Goal: Task Accomplishment & Management: Complete application form

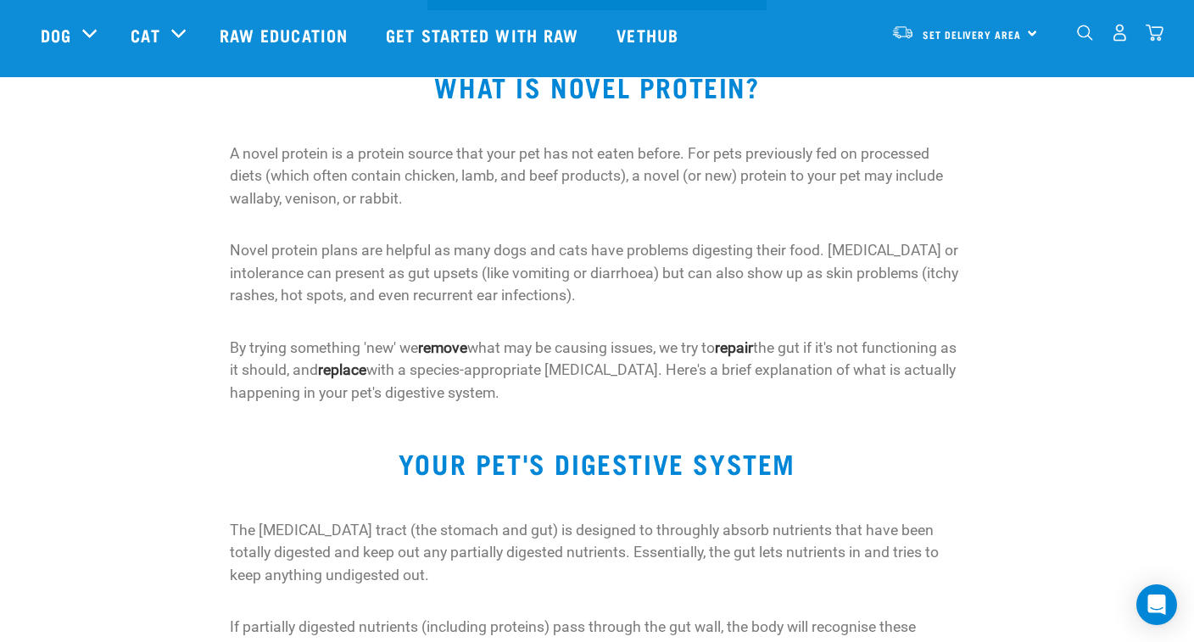
scroll to position [580, 0]
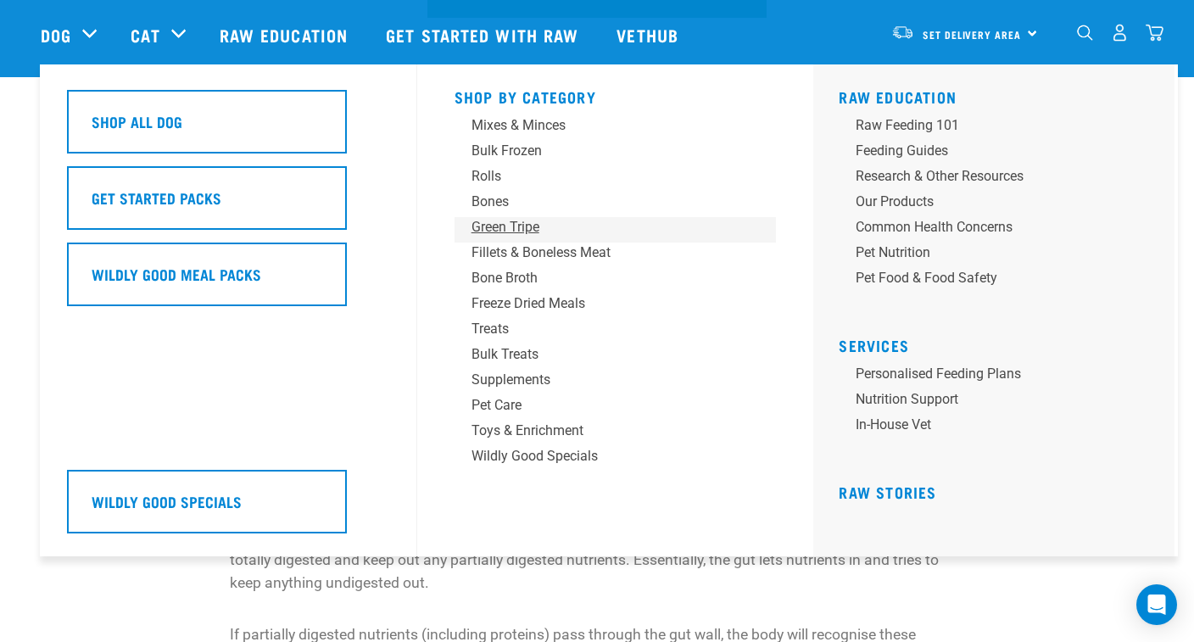
click at [510, 223] on div "Green Tripe" at bounding box center [604, 227] width 265 height 20
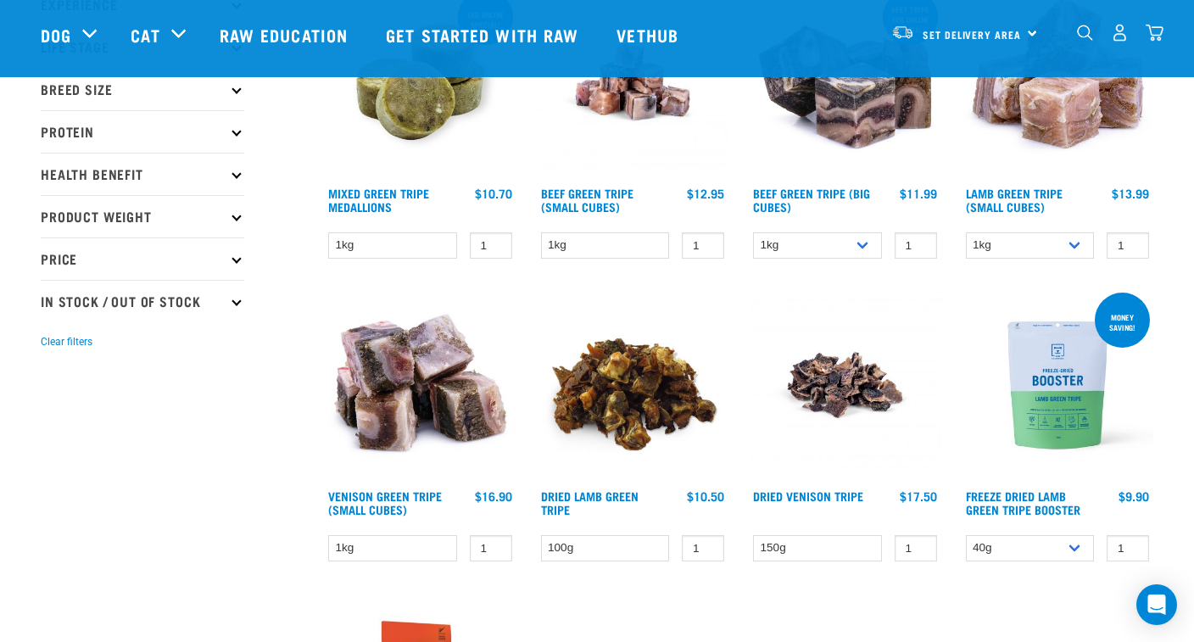
scroll to position [272, 0]
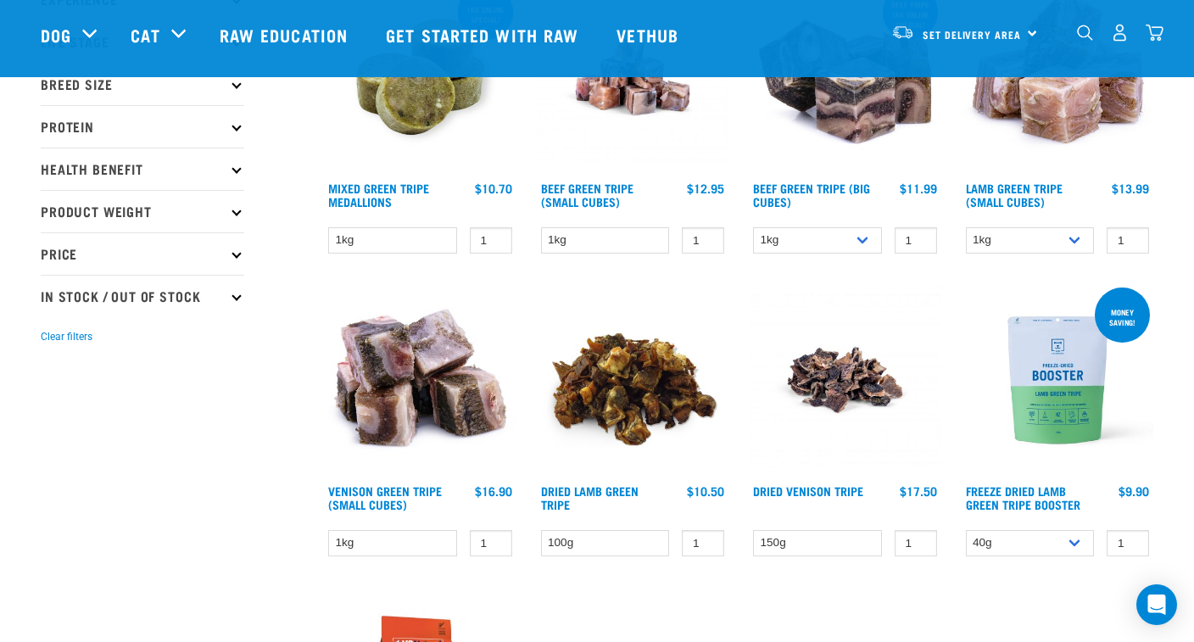
click at [410, 390] on img at bounding box center [420, 380] width 193 height 193
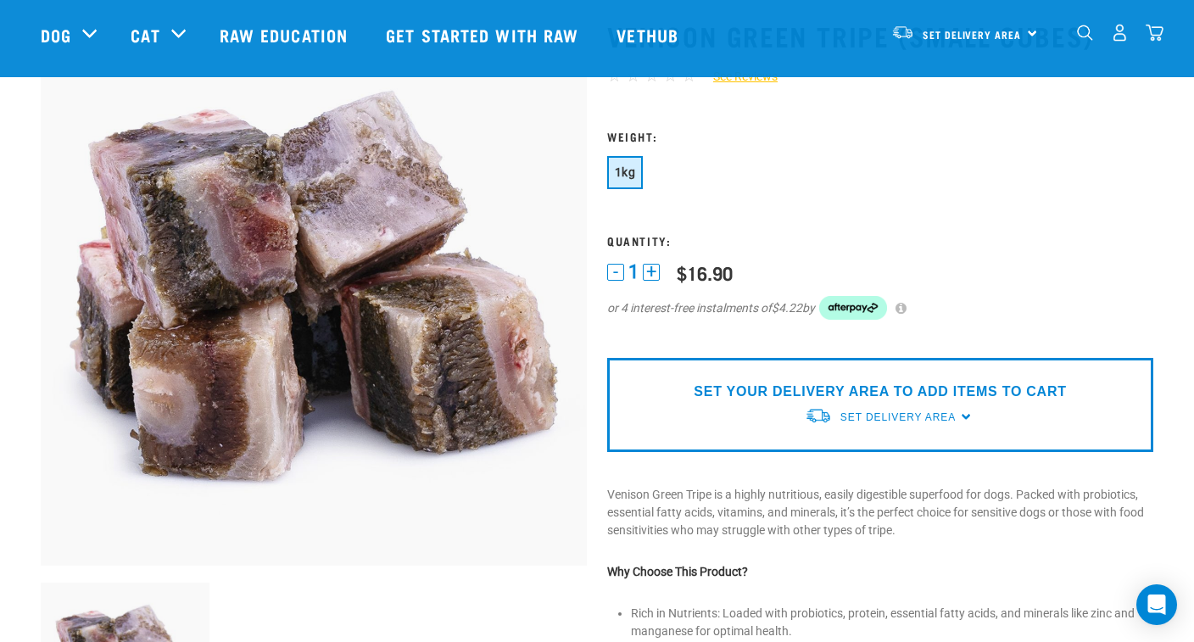
scroll to position [89, 0]
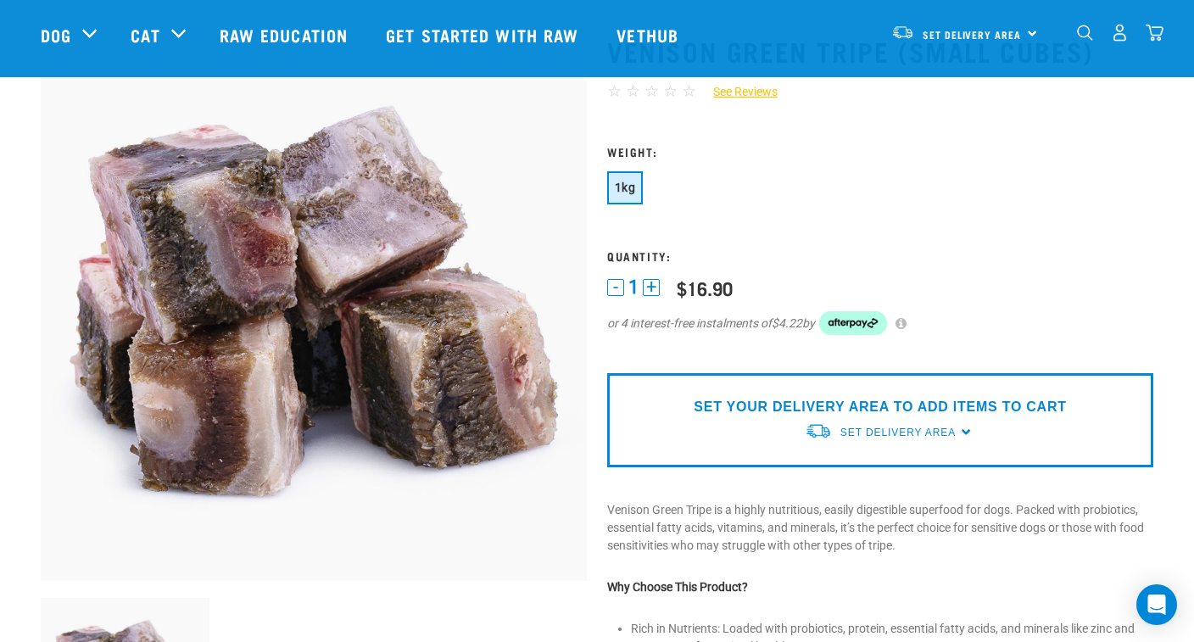
click at [656, 287] on button "+" at bounding box center [651, 287] width 17 height 17
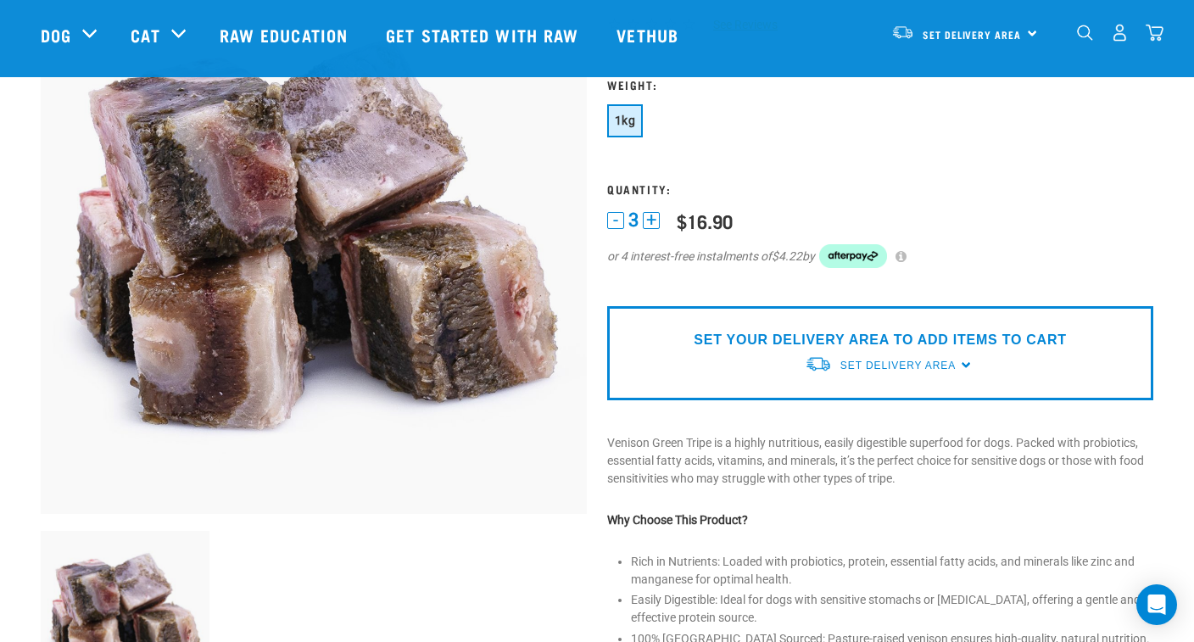
scroll to position [159, 0]
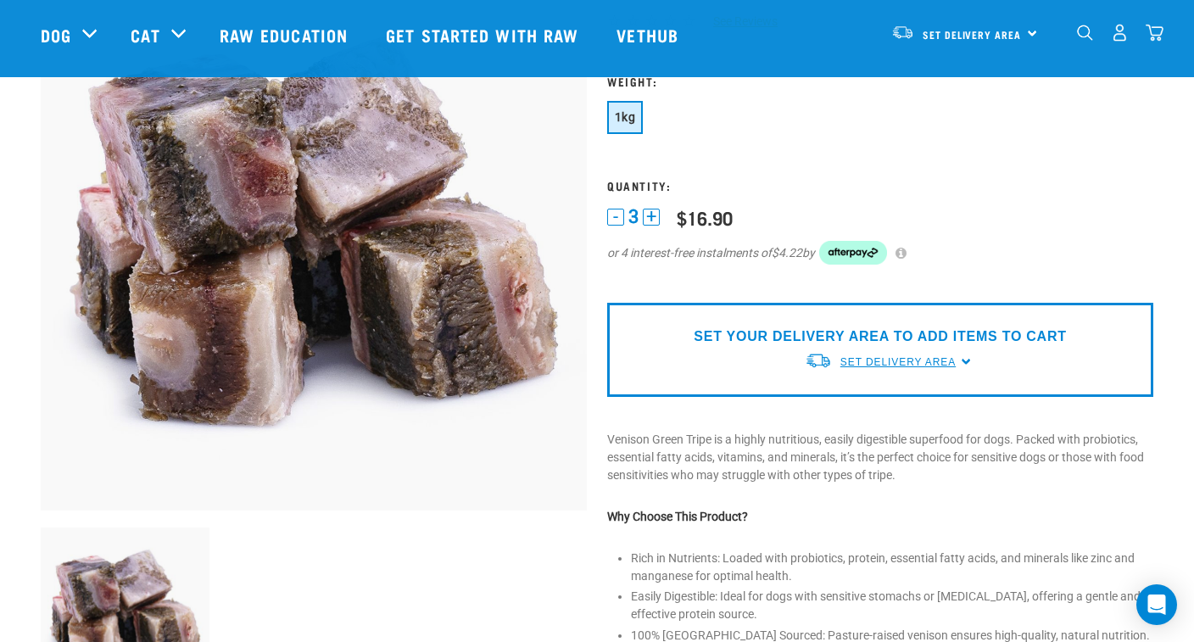
click at [926, 361] on span "Set Delivery Area" at bounding box center [897, 362] width 115 height 12
click at [864, 399] on link "[GEOGRAPHIC_DATA]" at bounding box center [889, 402] width 169 height 28
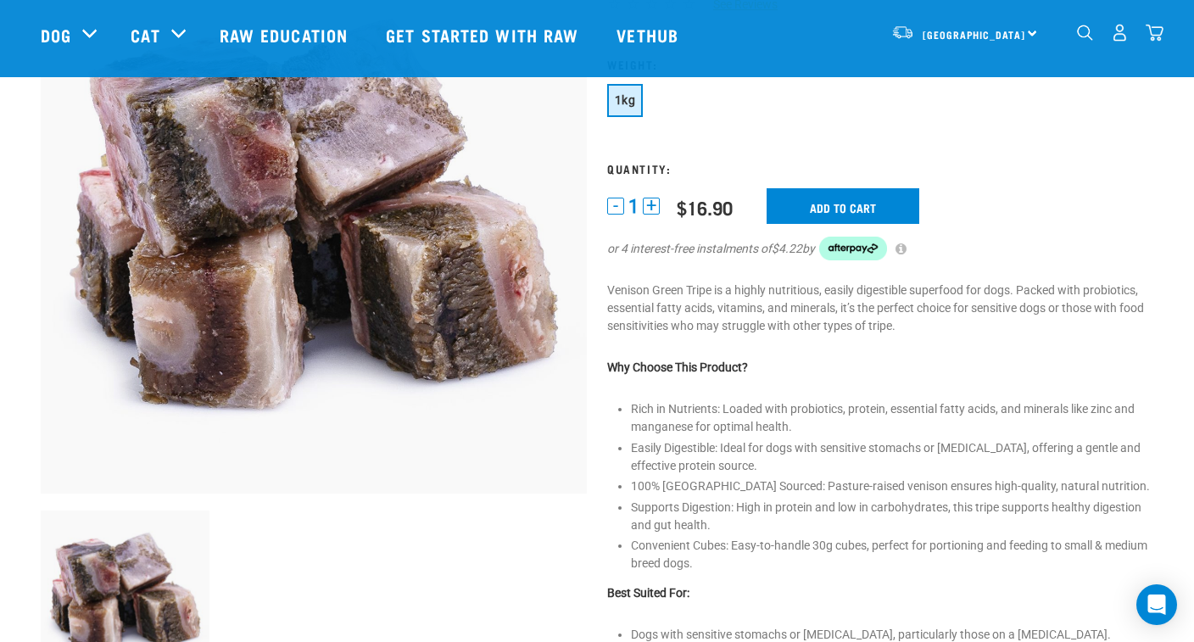
scroll to position [150, 0]
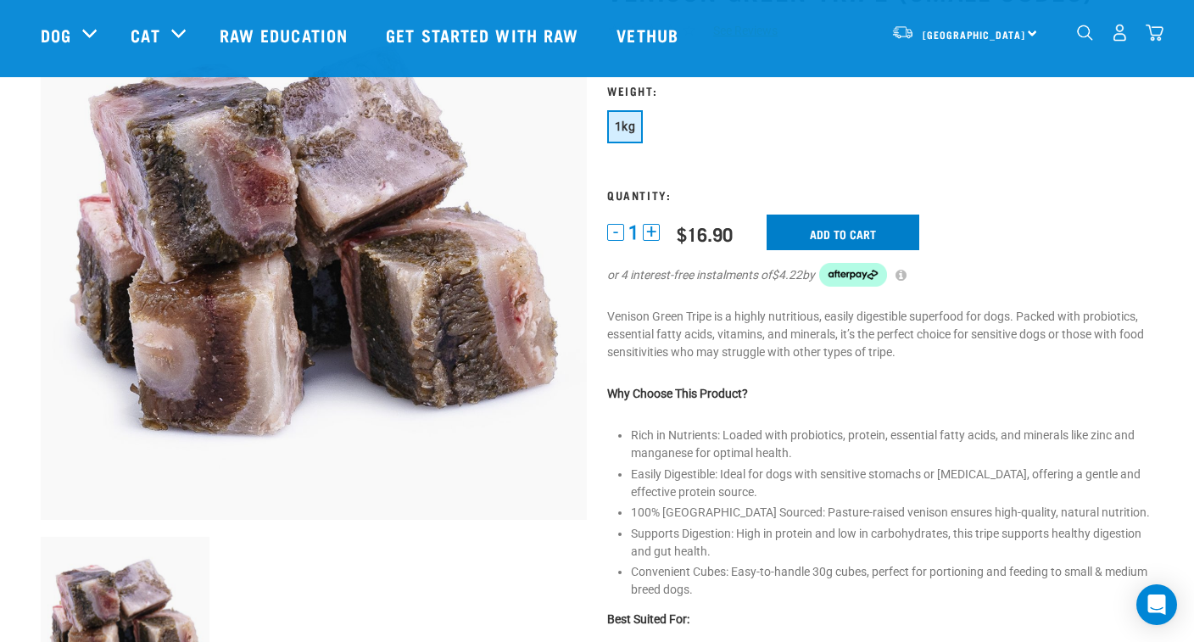
click at [901, 217] on input "Add to cart" at bounding box center [843, 233] width 153 height 36
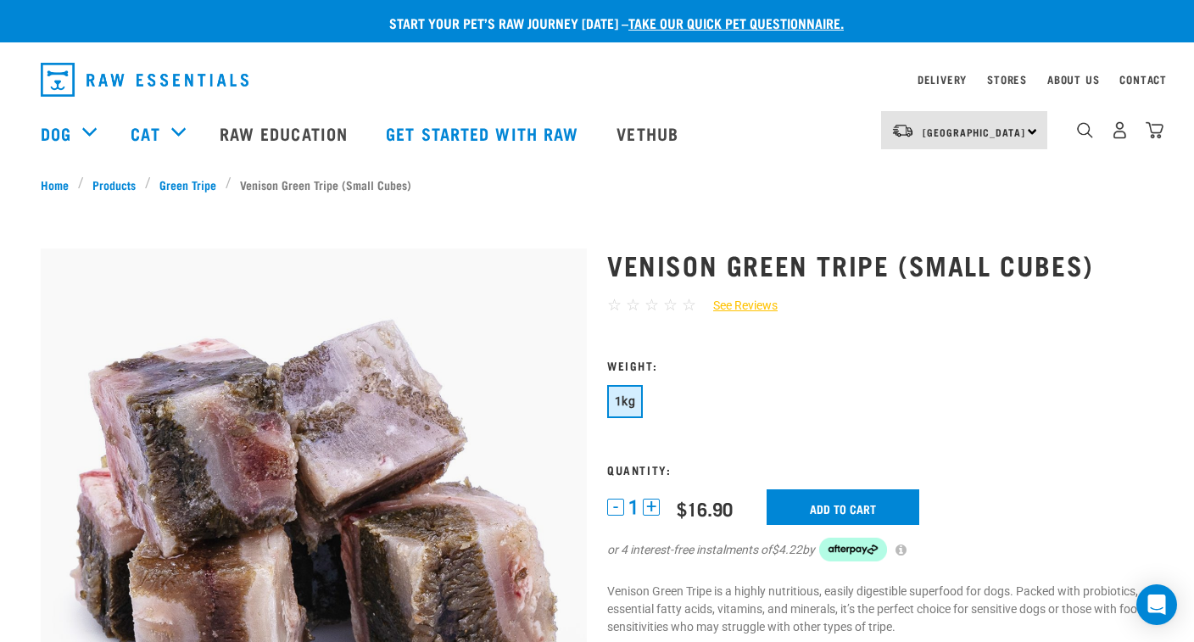
scroll to position [0, 0]
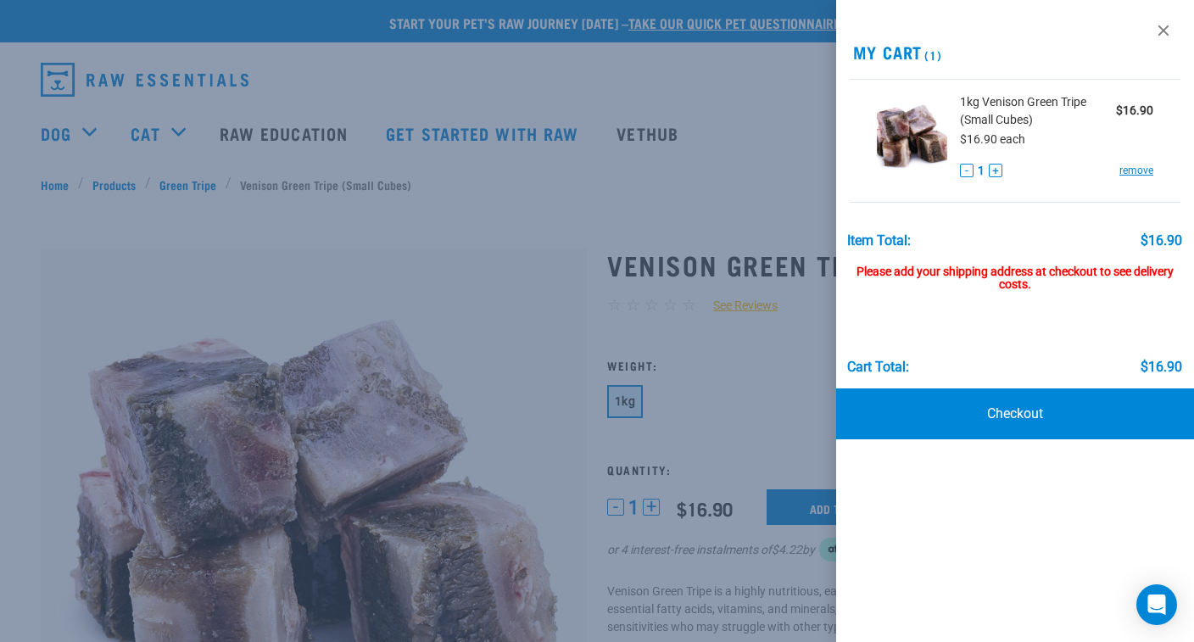
click at [991, 171] on button "+" at bounding box center [996, 171] width 14 height 14
click at [791, 195] on div at bounding box center [597, 321] width 1194 height 642
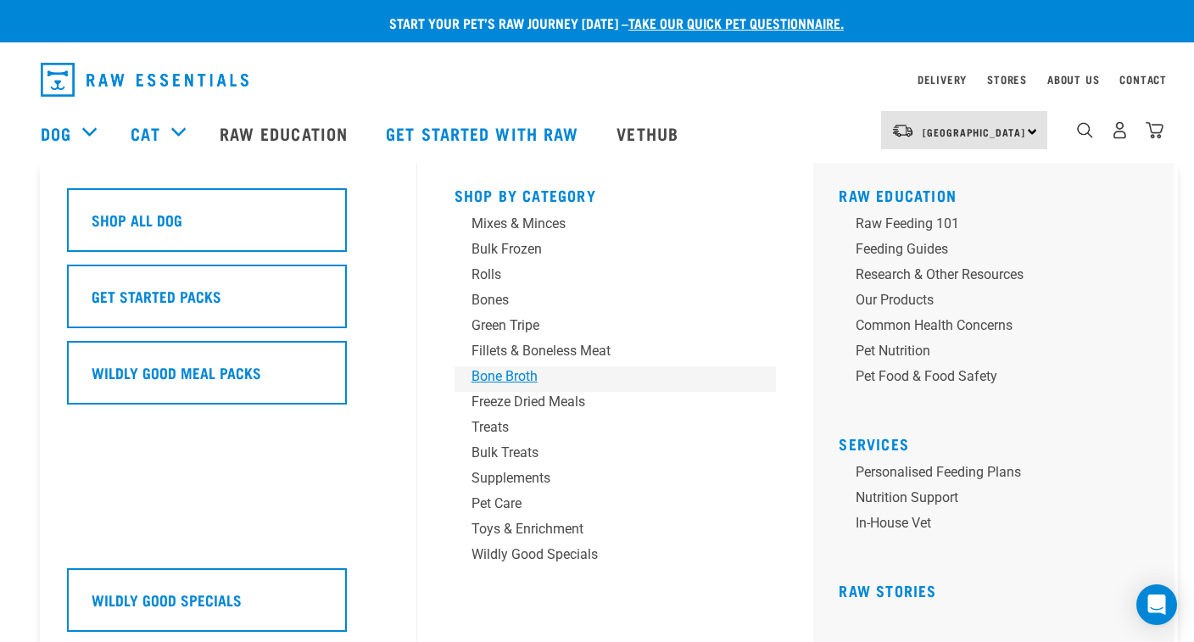
click at [517, 377] on div "Bone Broth" at bounding box center [604, 376] width 265 height 20
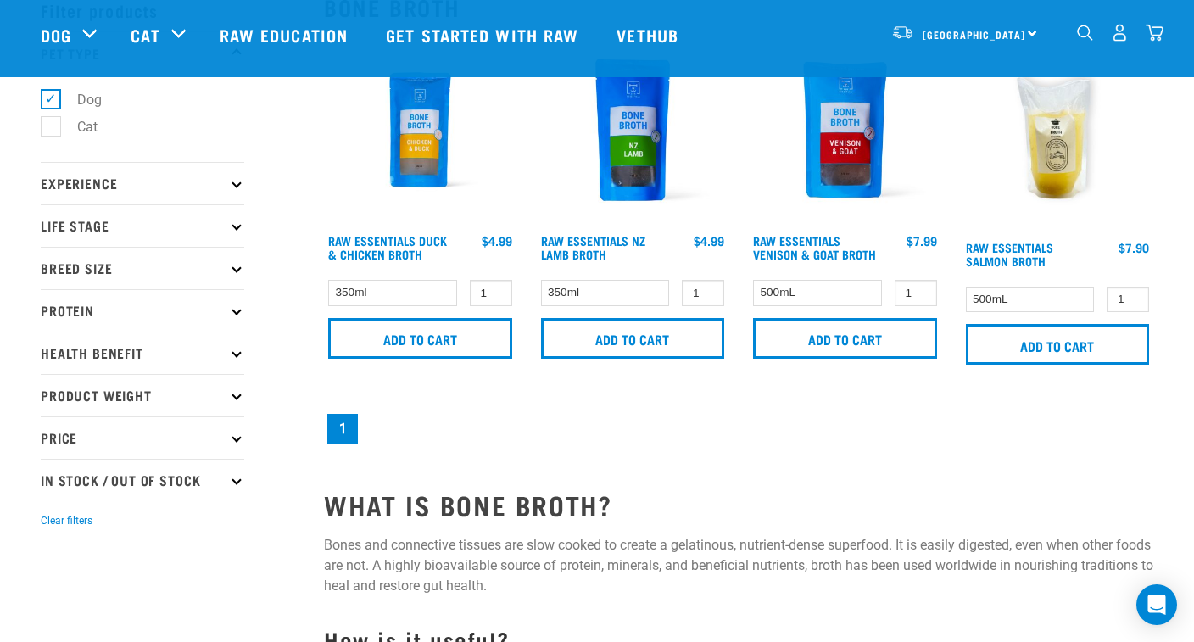
scroll to position [50, 0]
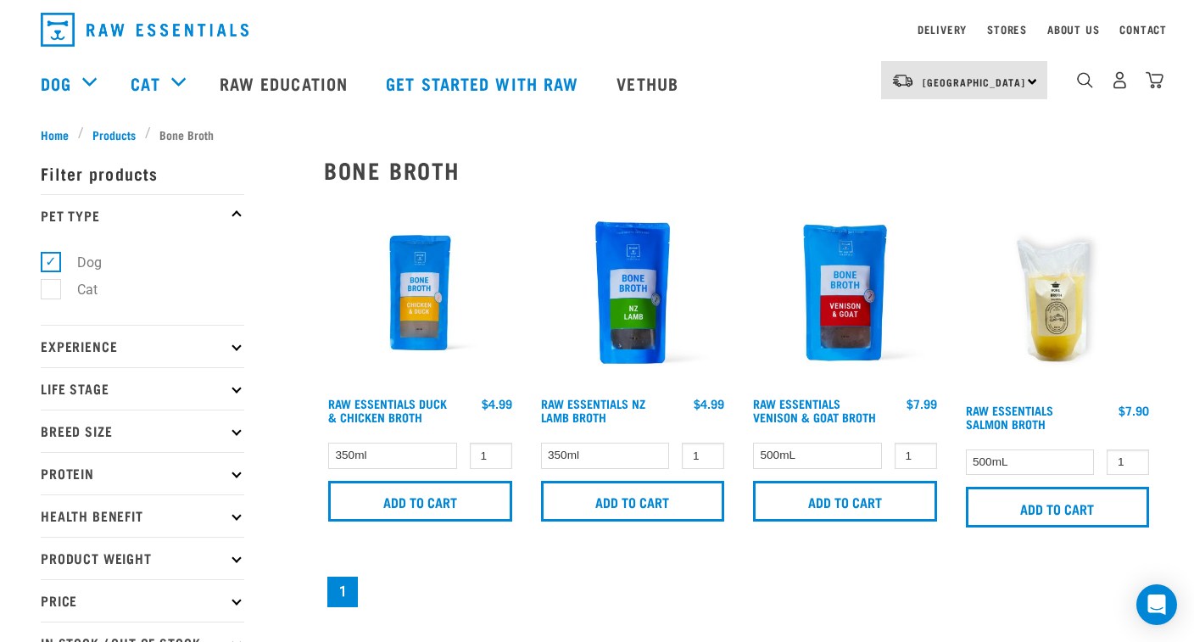
click at [843, 320] on img at bounding box center [845, 293] width 193 height 193
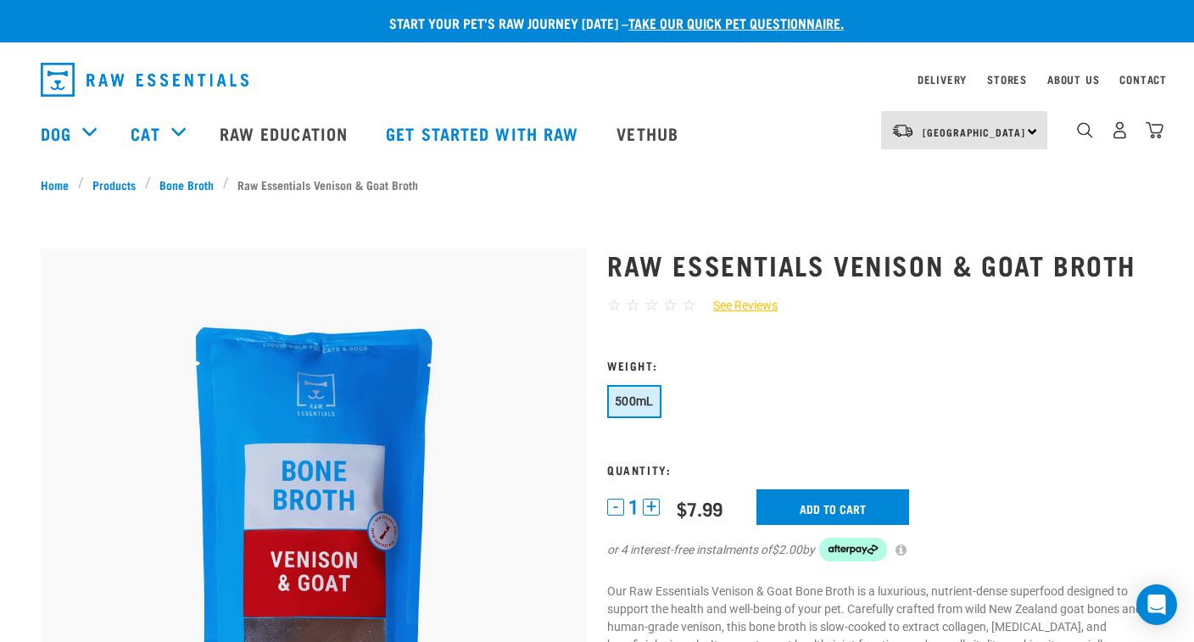
click at [658, 516] on button "+" at bounding box center [651, 507] width 17 height 17
click at [822, 525] on input "Add to cart" at bounding box center [833, 507] width 153 height 36
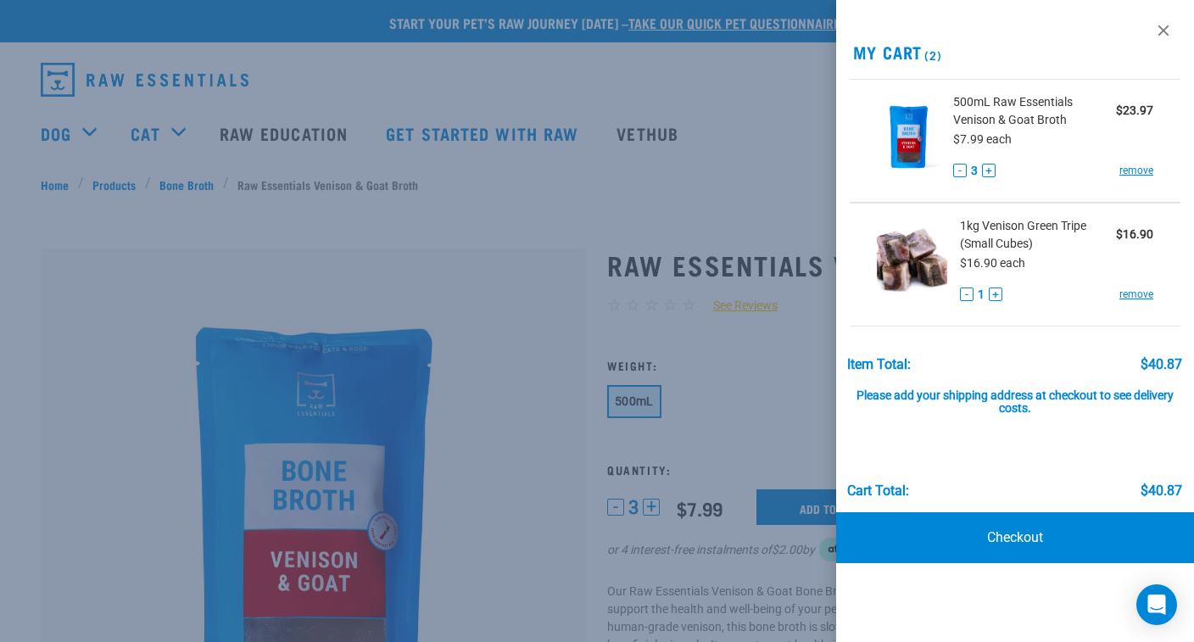
click at [256, 64] on div at bounding box center [597, 321] width 1194 height 642
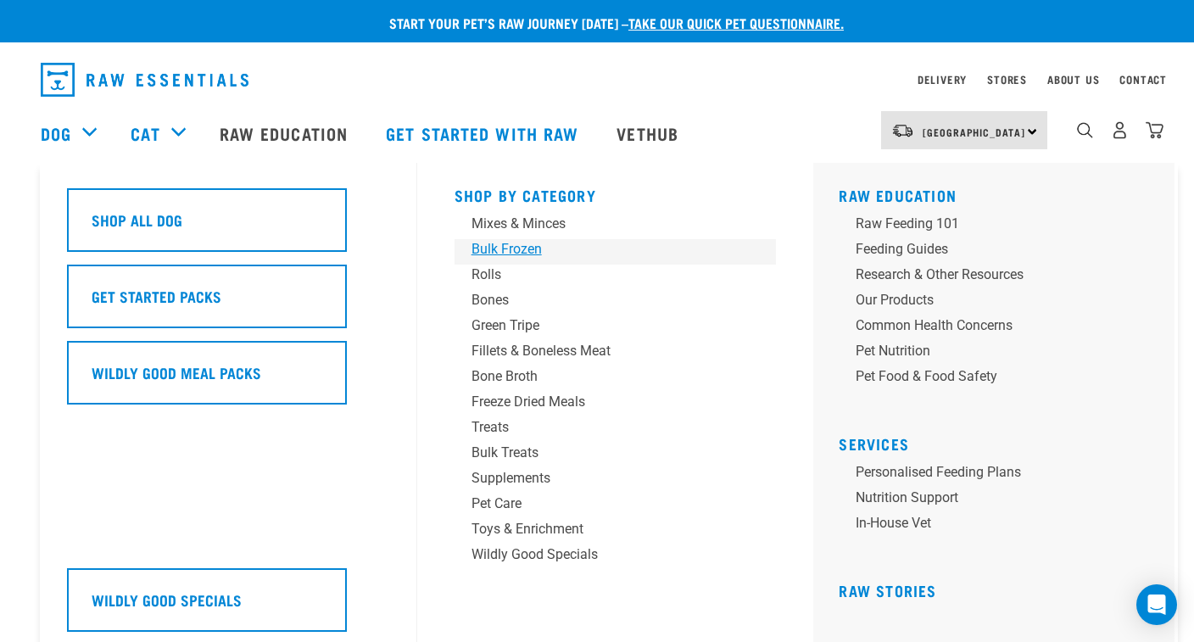
click at [517, 254] on div "Bulk Frozen" at bounding box center [604, 249] width 265 height 20
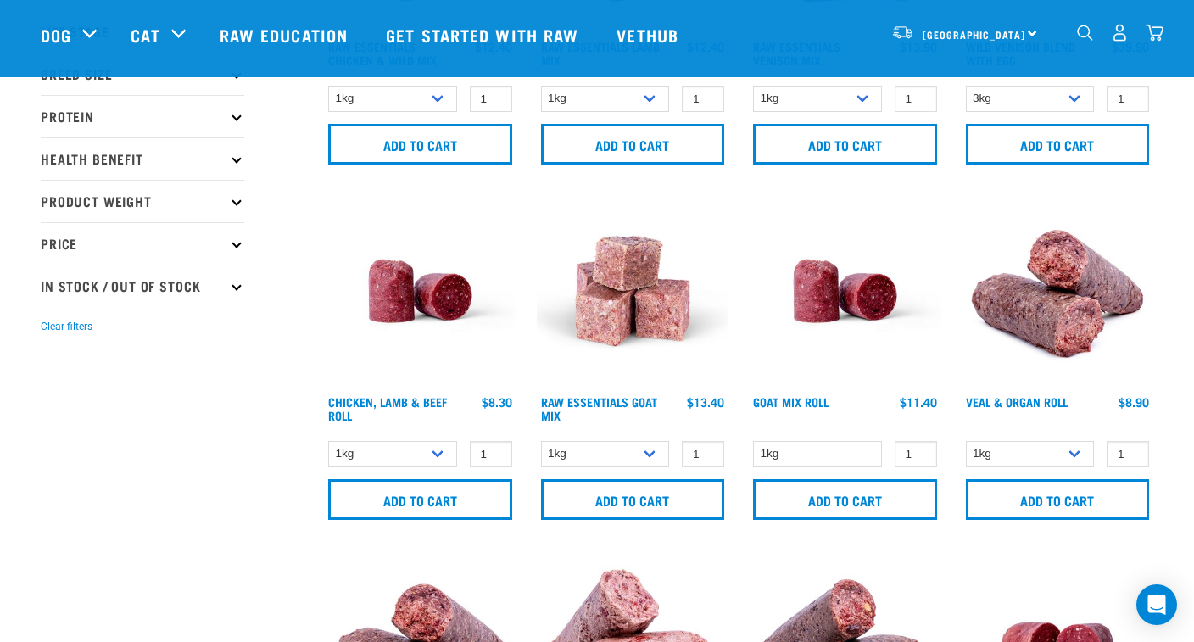
scroll to position [209, 0]
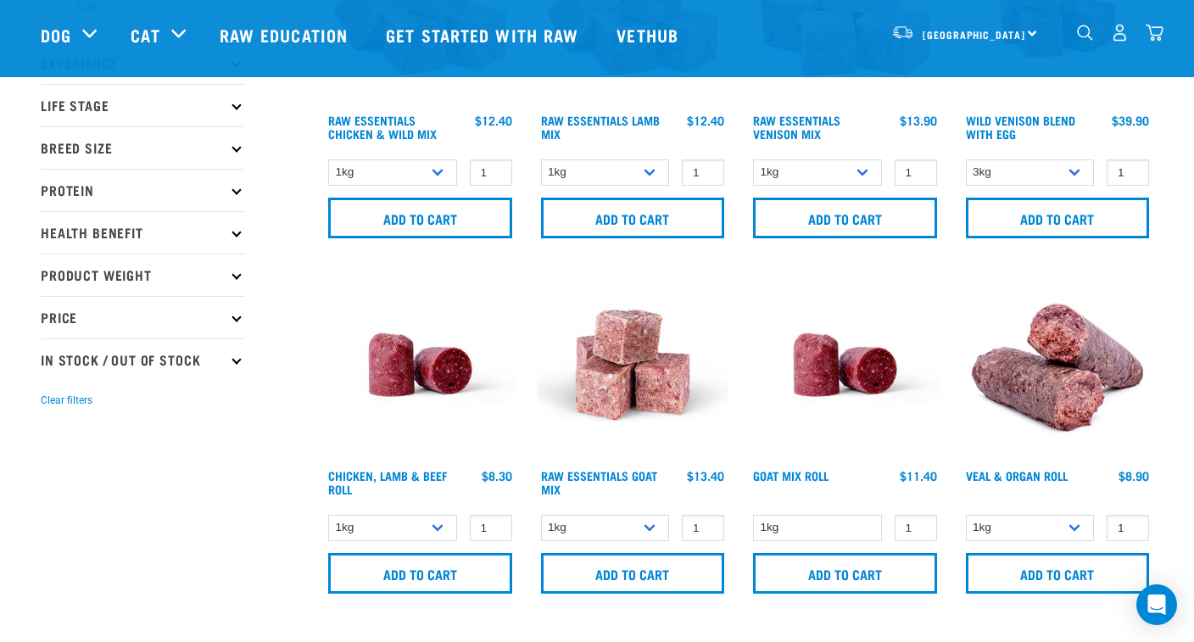
click at [868, 359] on img at bounding box center [845, 365] width 193 height 193
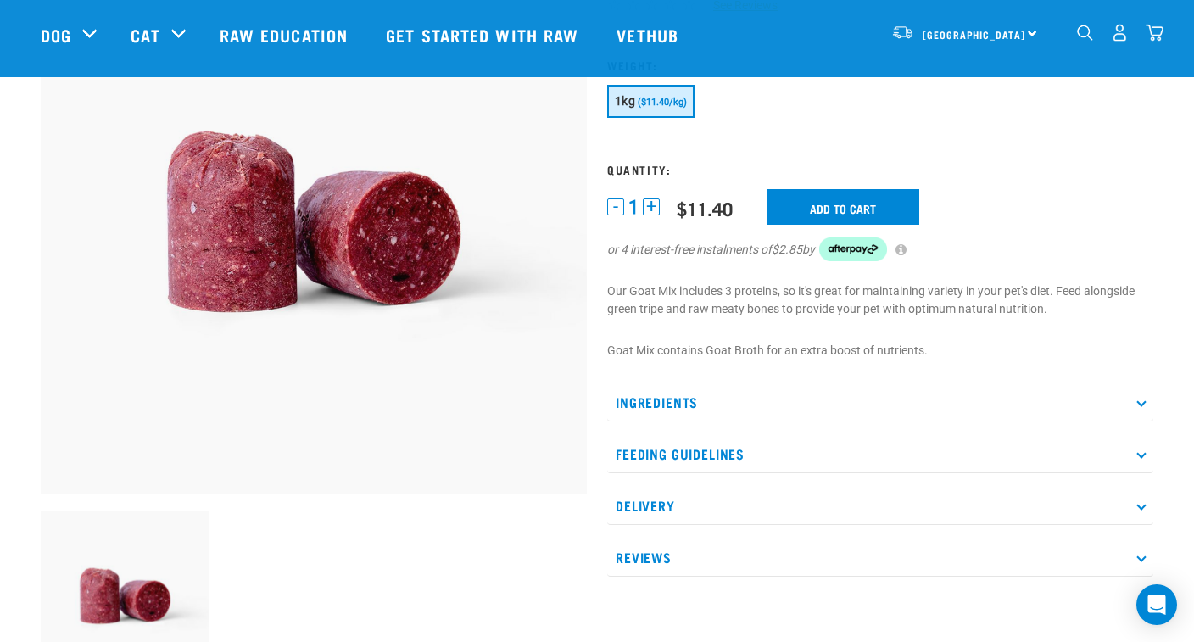
scroll to position [214, 0]
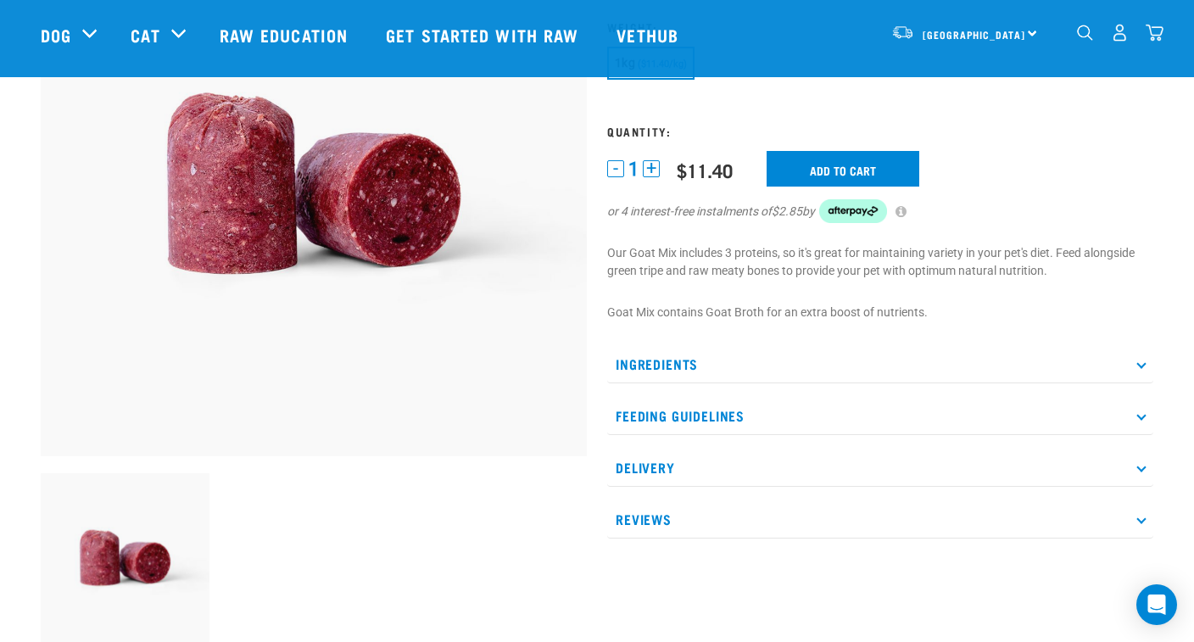
click at [718, 416] on p "Feeding Guidelines" at bounding box center [880, 416] width 546 height 38
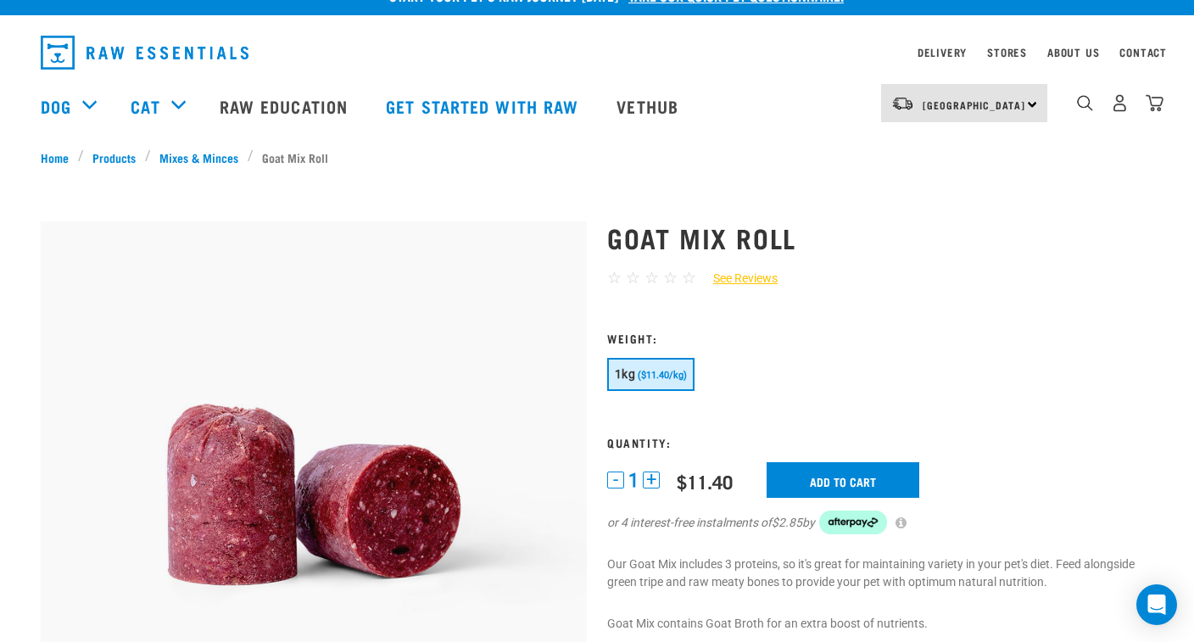
scroll to position [20, 0]
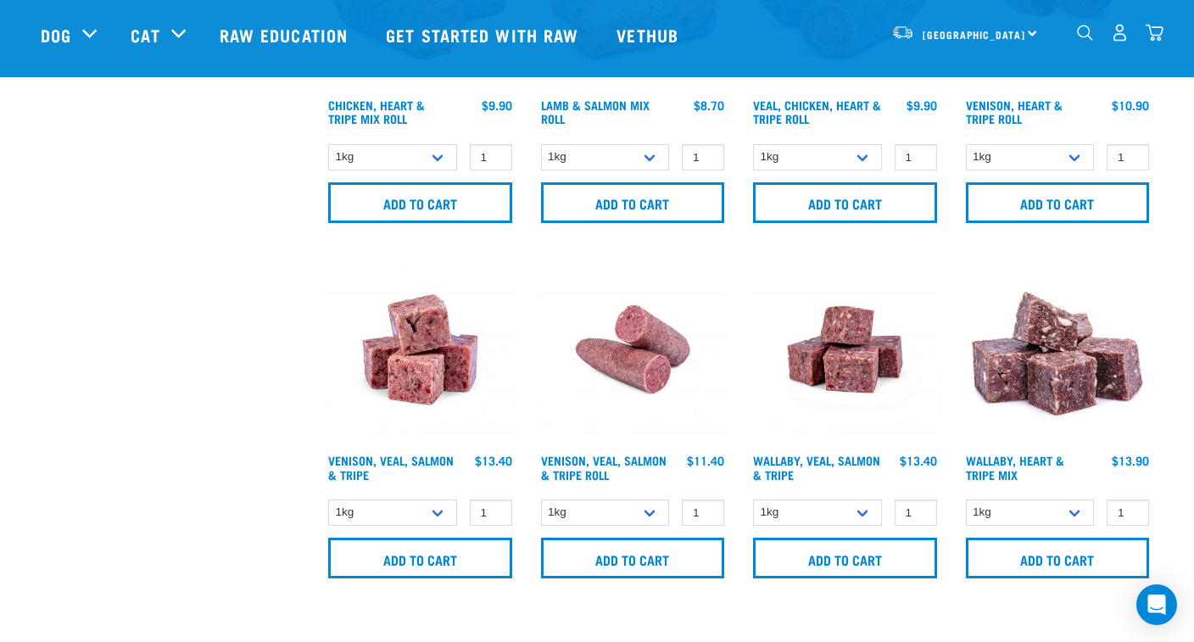
scroll to position [920, 0]
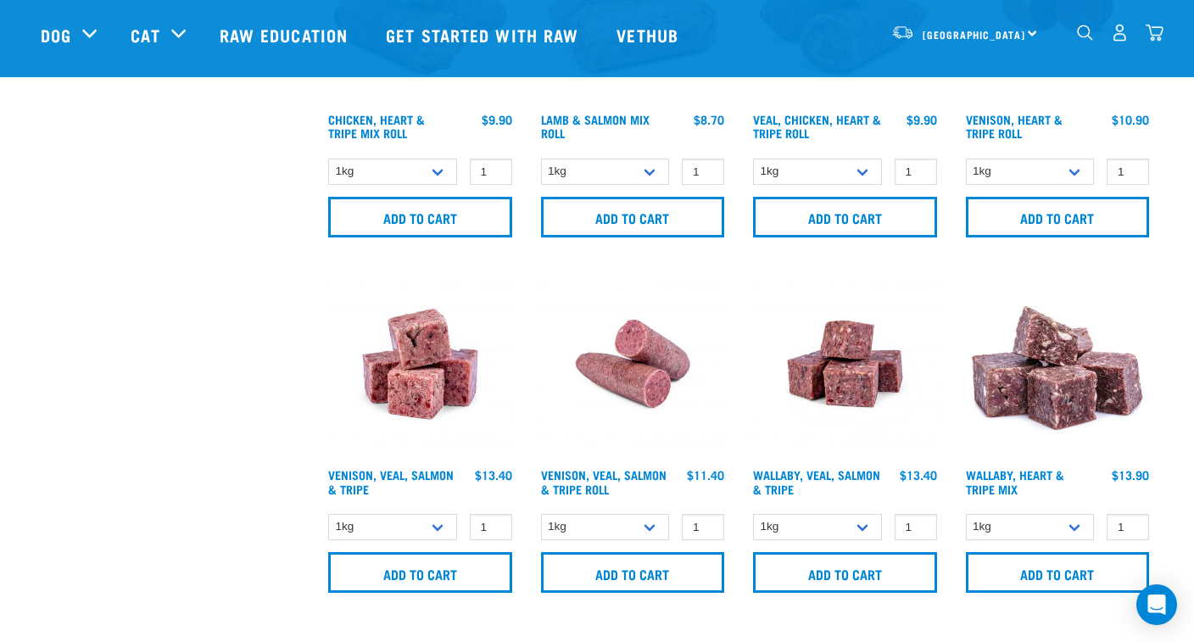
click at [1064, 396] on img at bounding box center [1058, 364] width 193 height 193
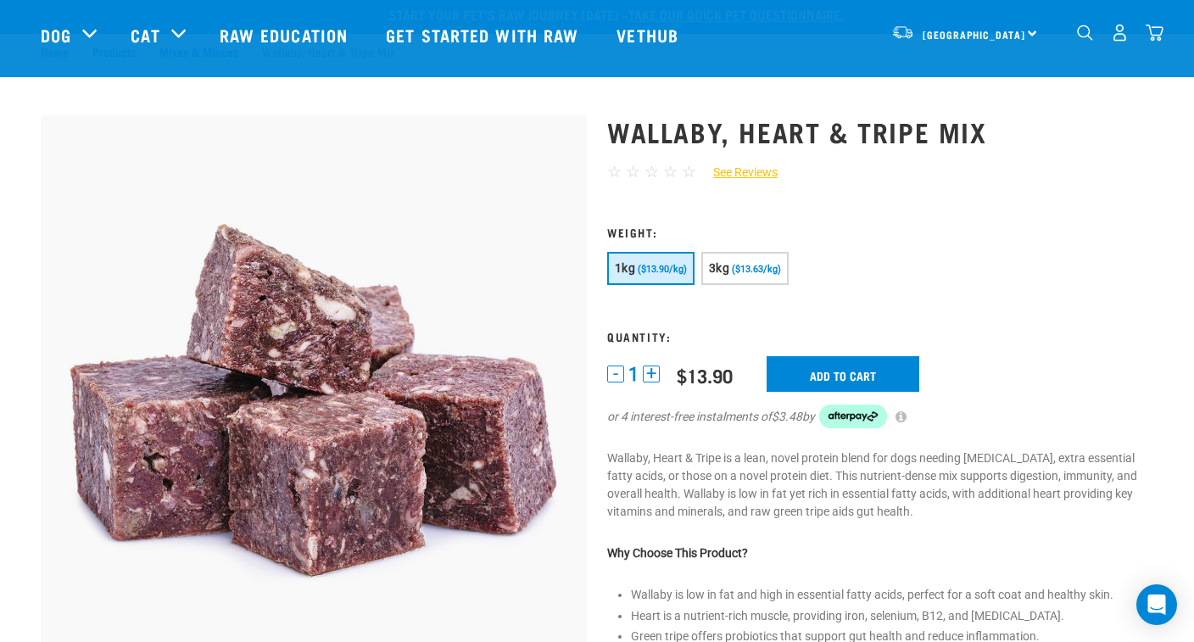
scroll to position [555, 0]
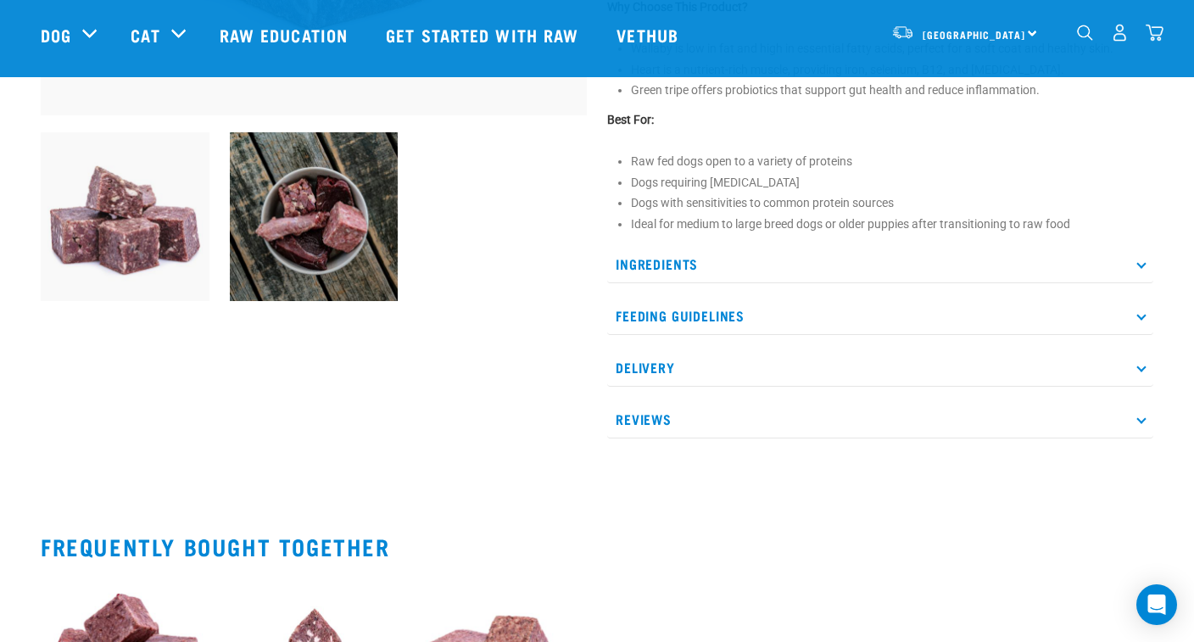
click at [667, 260] on p "Ingredients" at bounding box center [880, 264] width 546 height 38
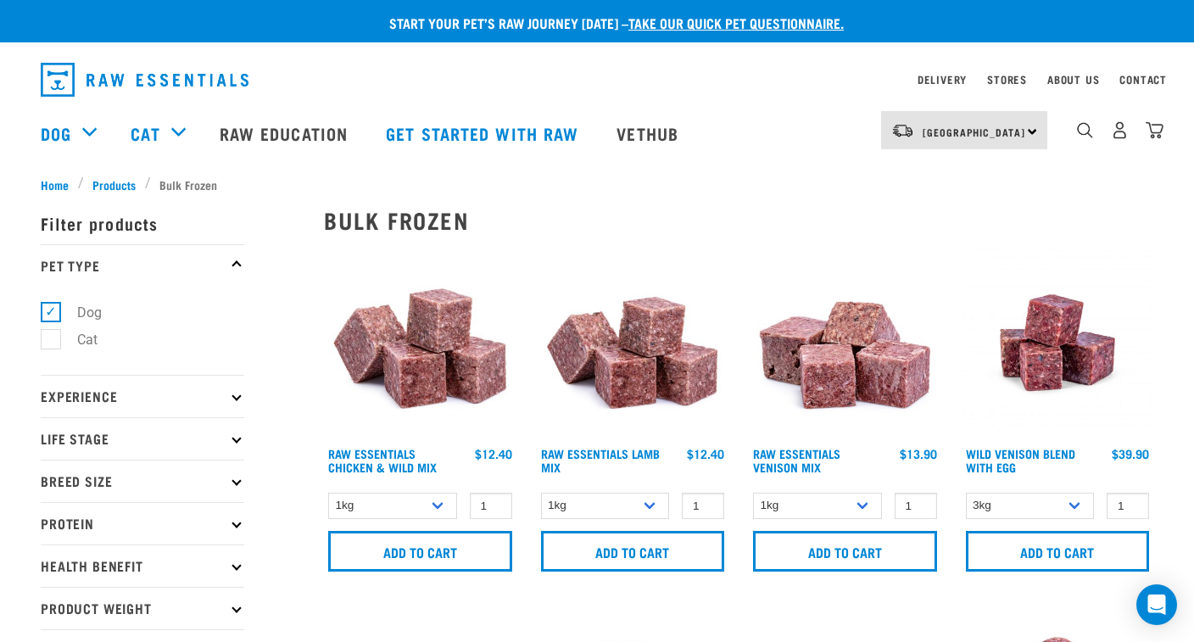
click at [1058, 374] on img at bounding box center [1058, 343] width 193 height 193
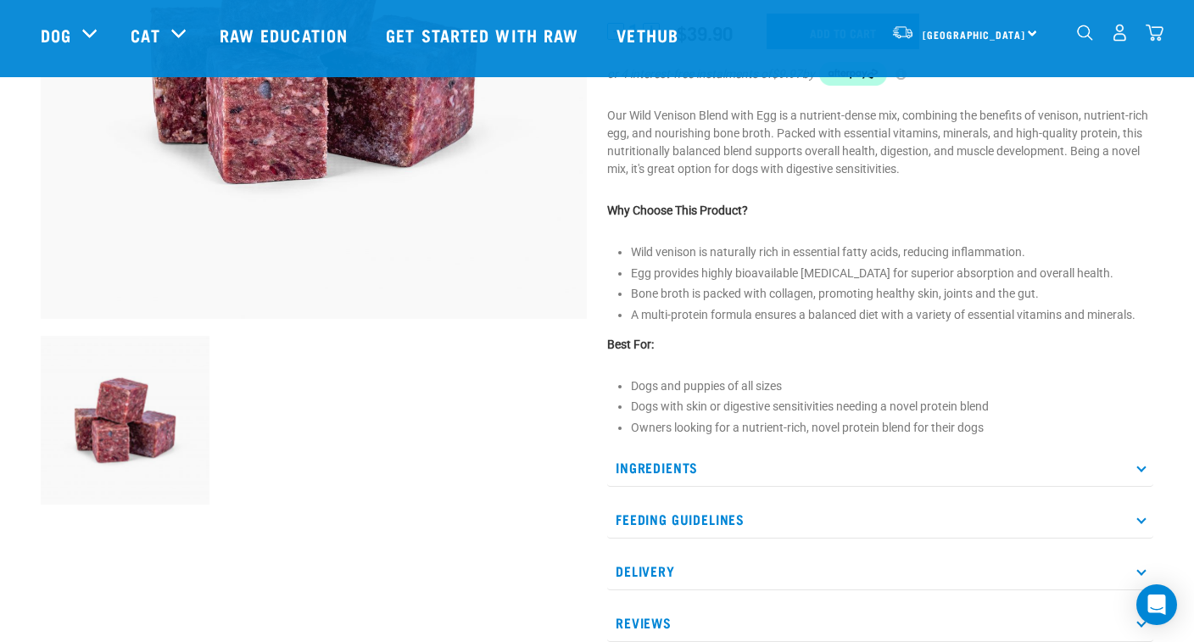
scroll to position [397, 0]
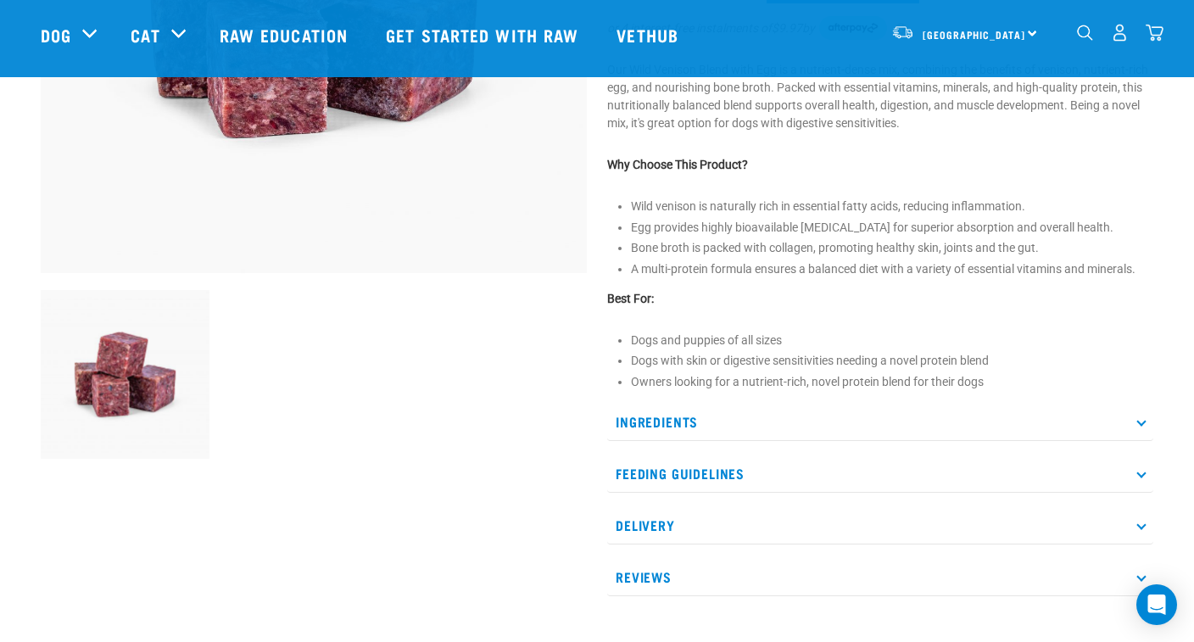
click at [701, 426] on p "Ingredients" at bounding box center [880, 422] width 546 height 38
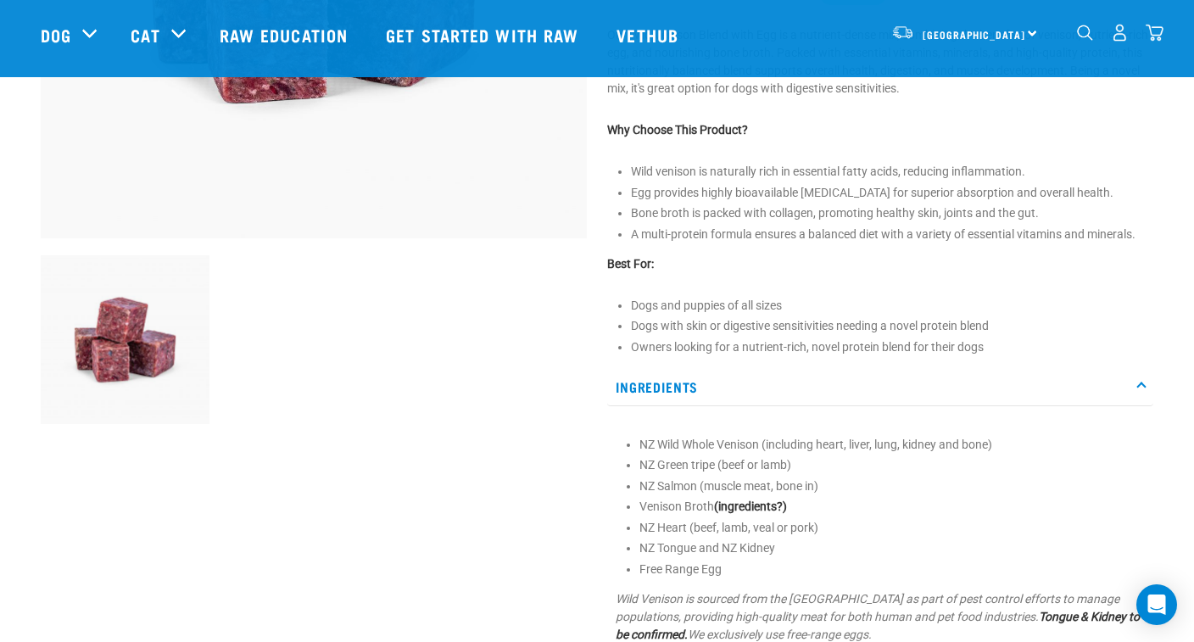
scroll to position [444, 0]
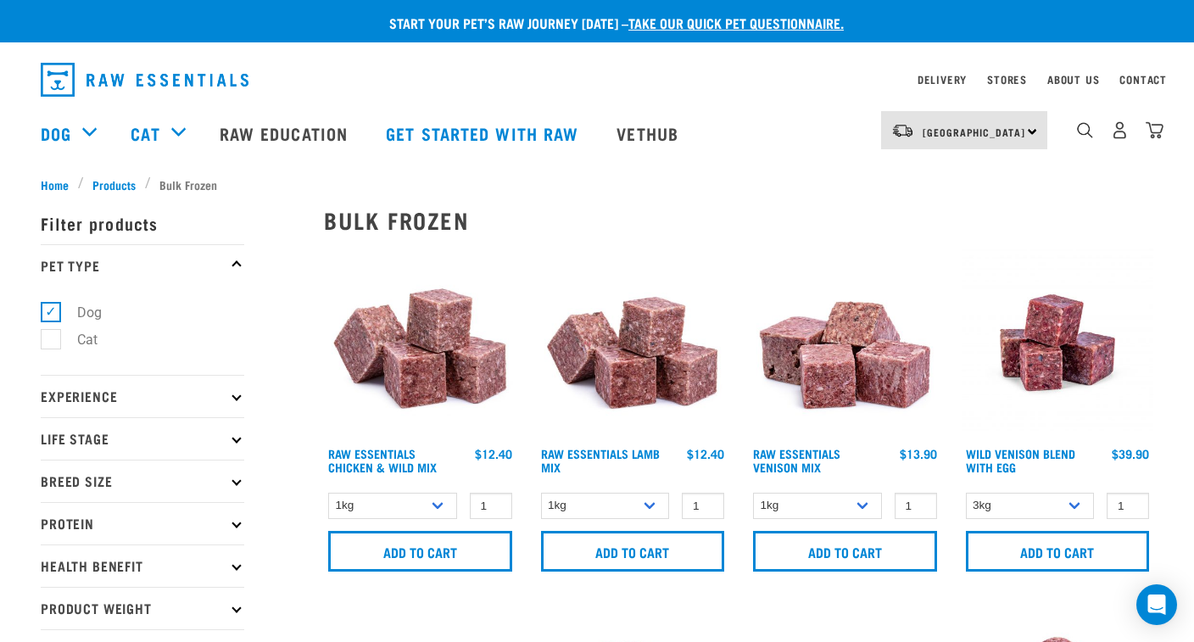
click at [863, 371] on img at bounding box center [845, 343] width 193 height 193
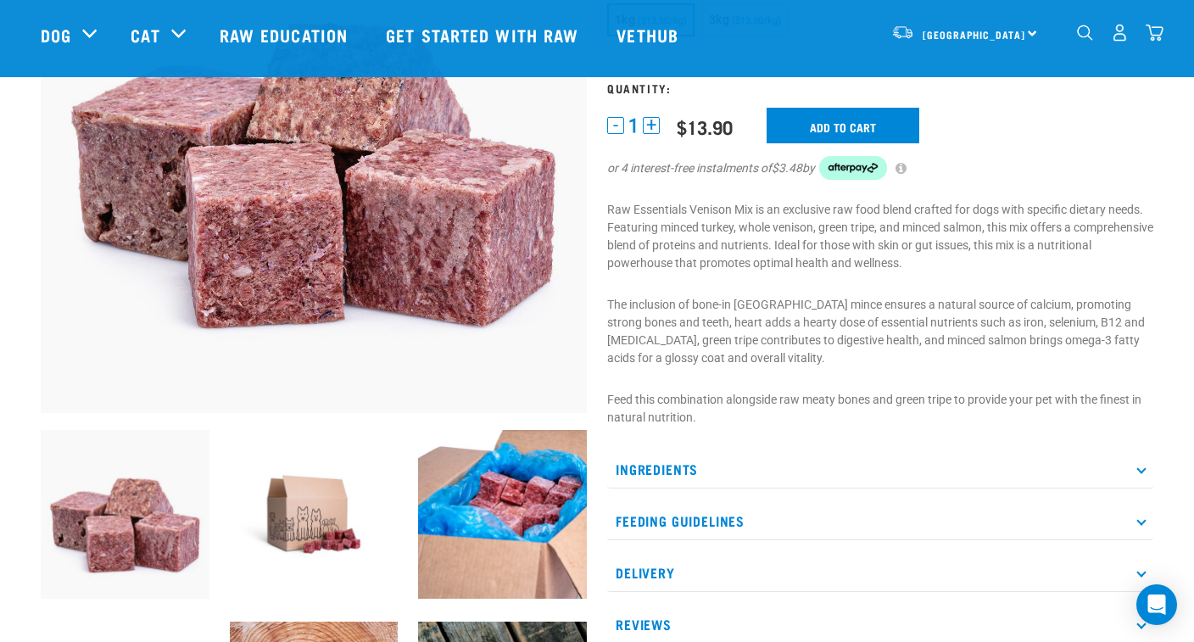
scroll to position [261, 0]
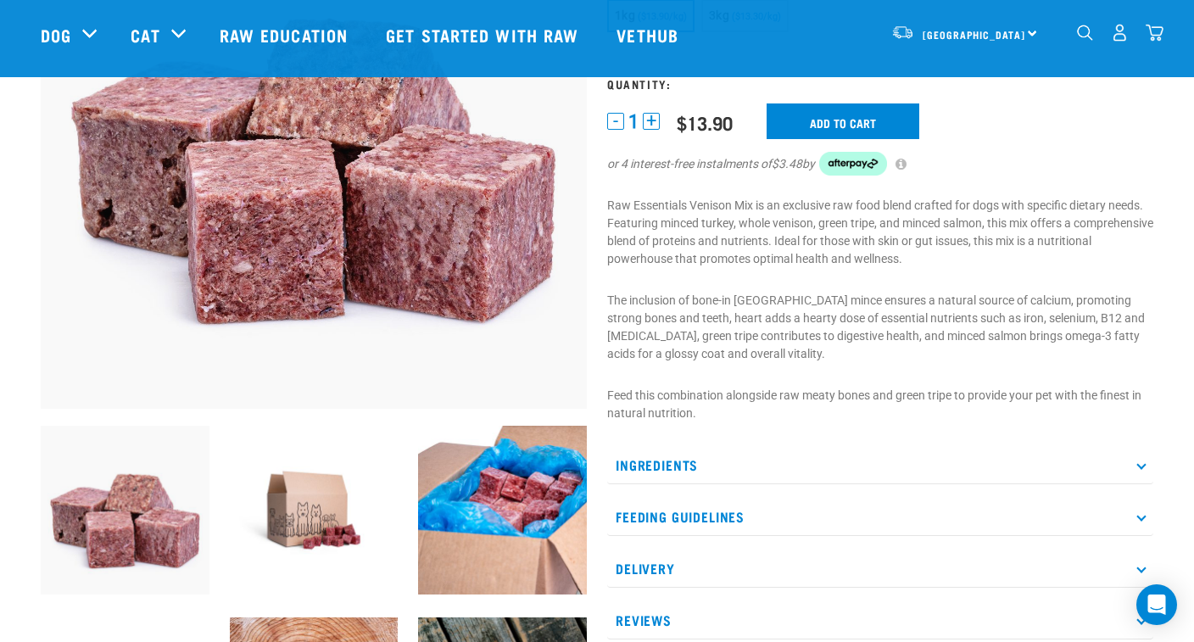
click at [687, 450] on p "Ingredients" at bounding box center [880, 465] width 546 height 38
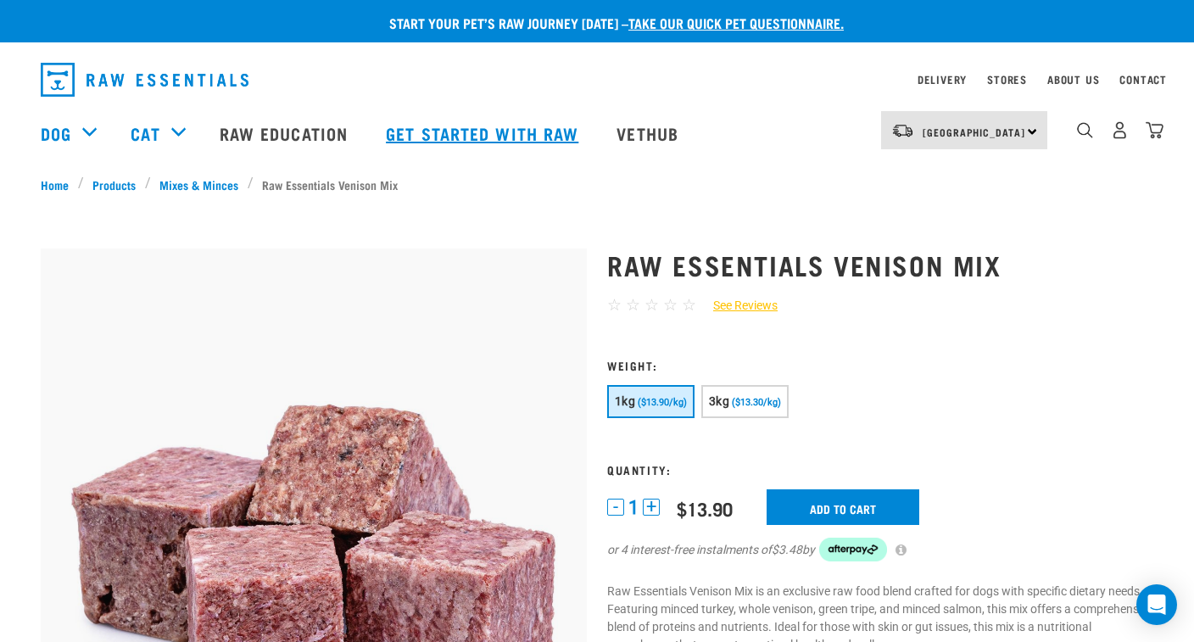
scroll to position [0, 0]
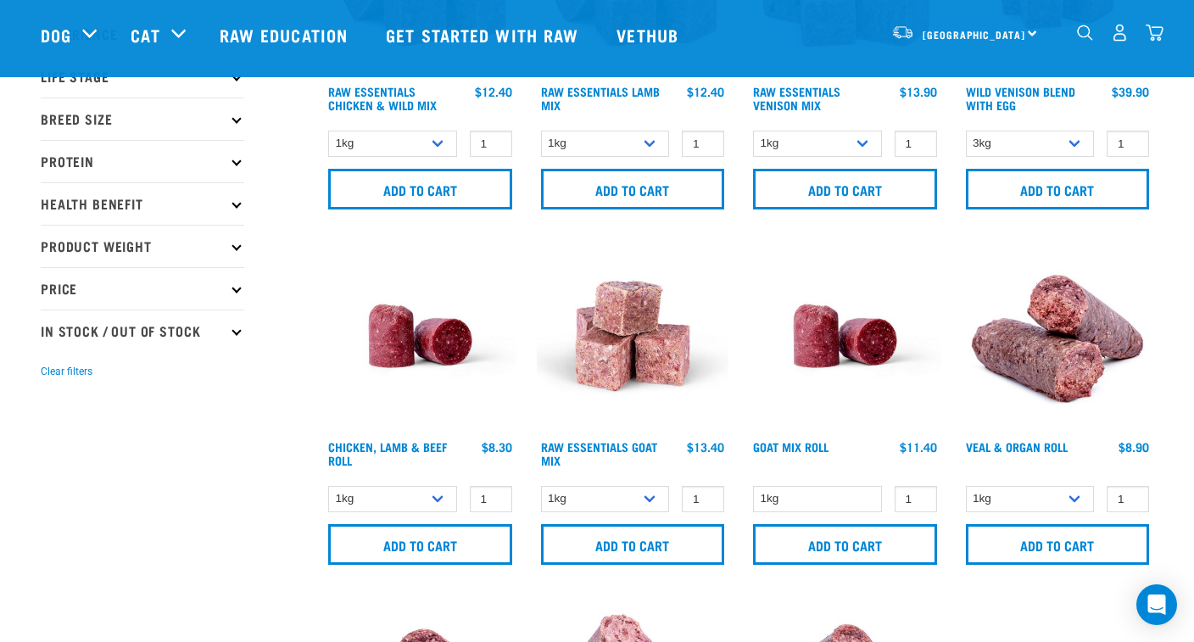
scroll to position [259, 0]
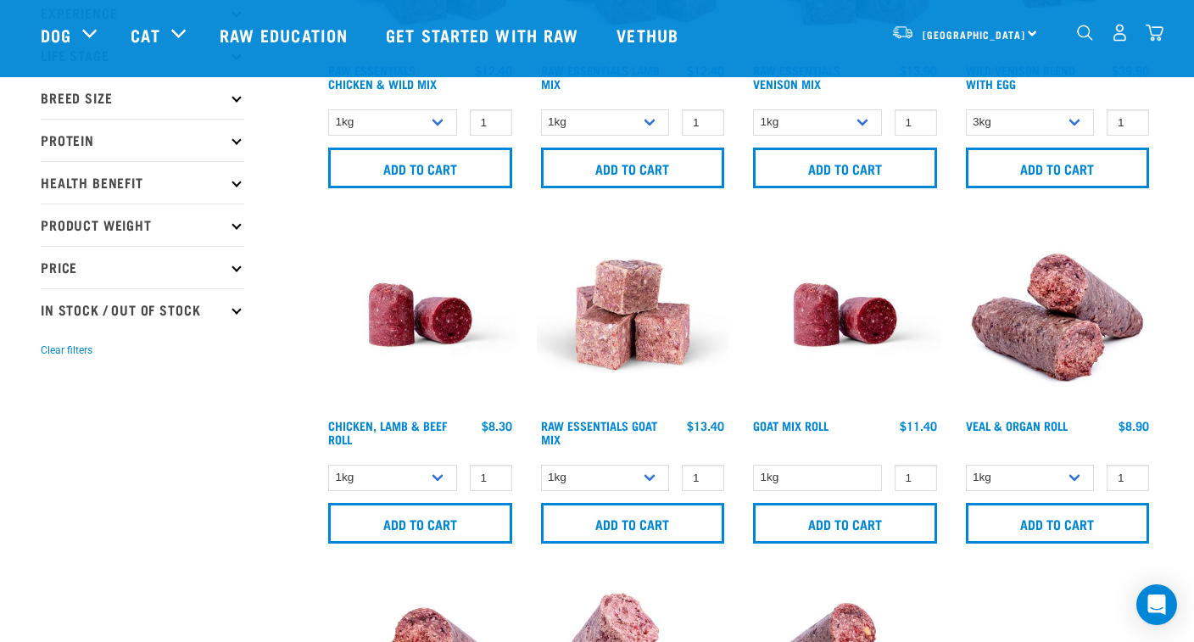
click at [879, 324] on img at bounding box center [845, 315] width 193 height 193
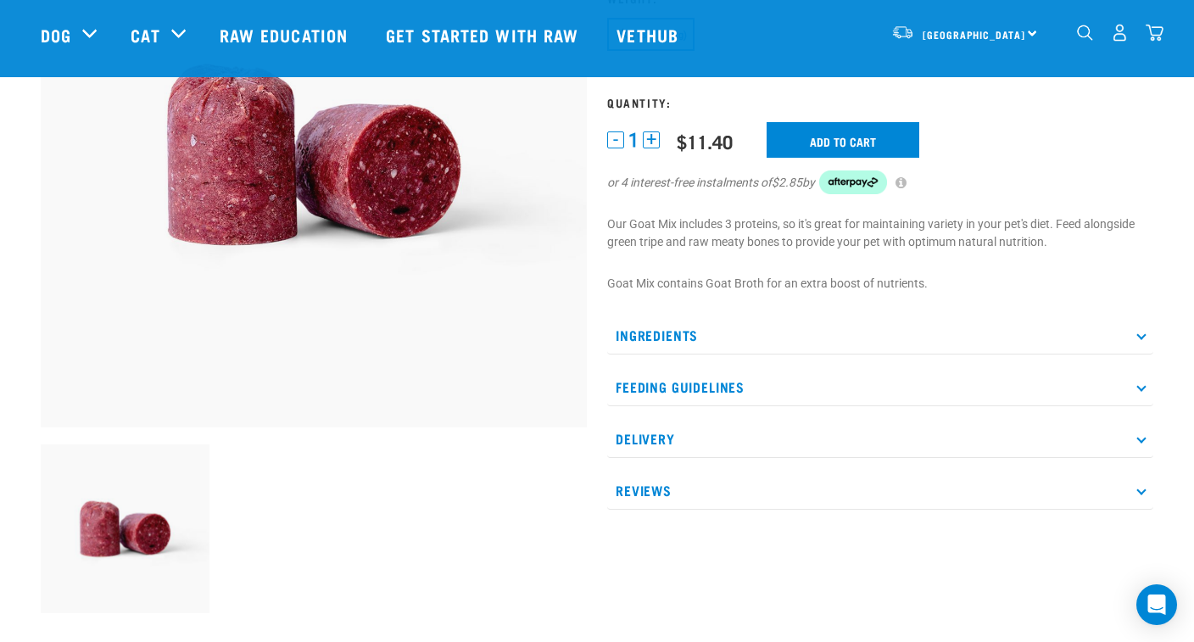
scroll to position [401, 0]
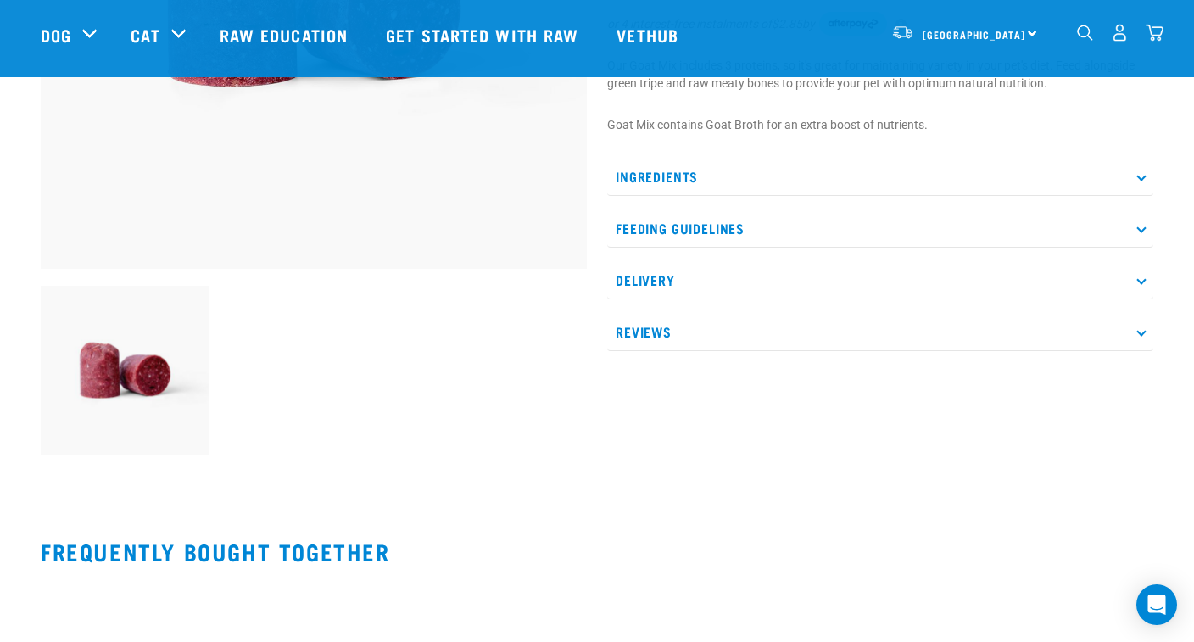
click at [736, 181] on p "Ingredients" at bounding box center [880, 177] width 546 height 38
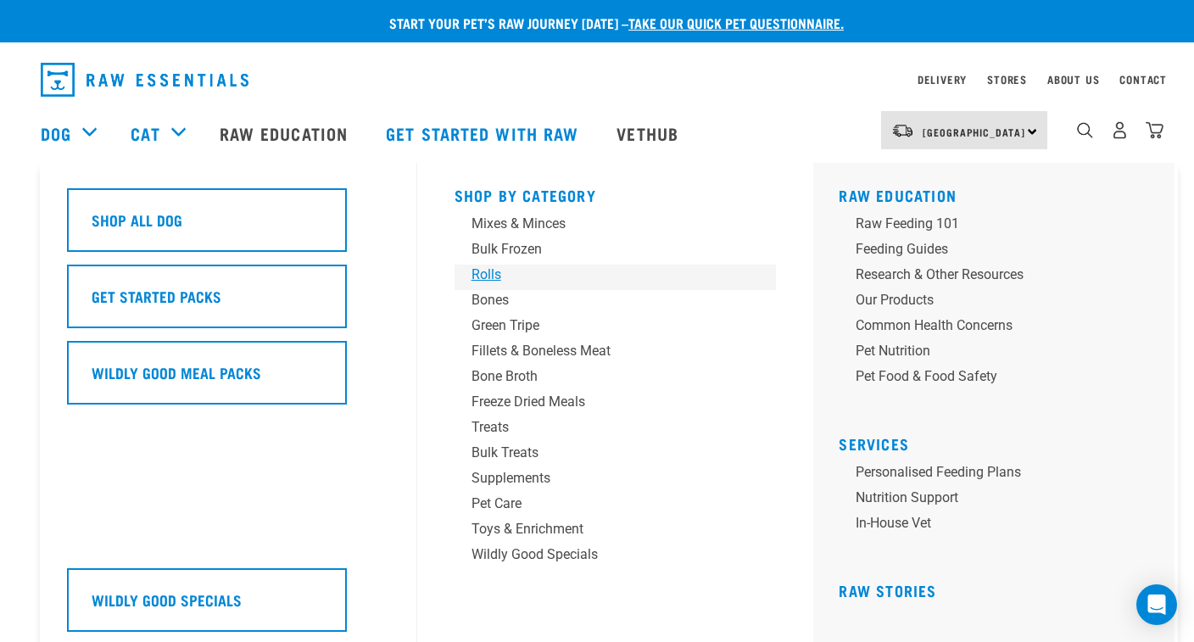
click at [484, 267] on div "Rolls" at bounding box center [604, 275] width 265 height 20
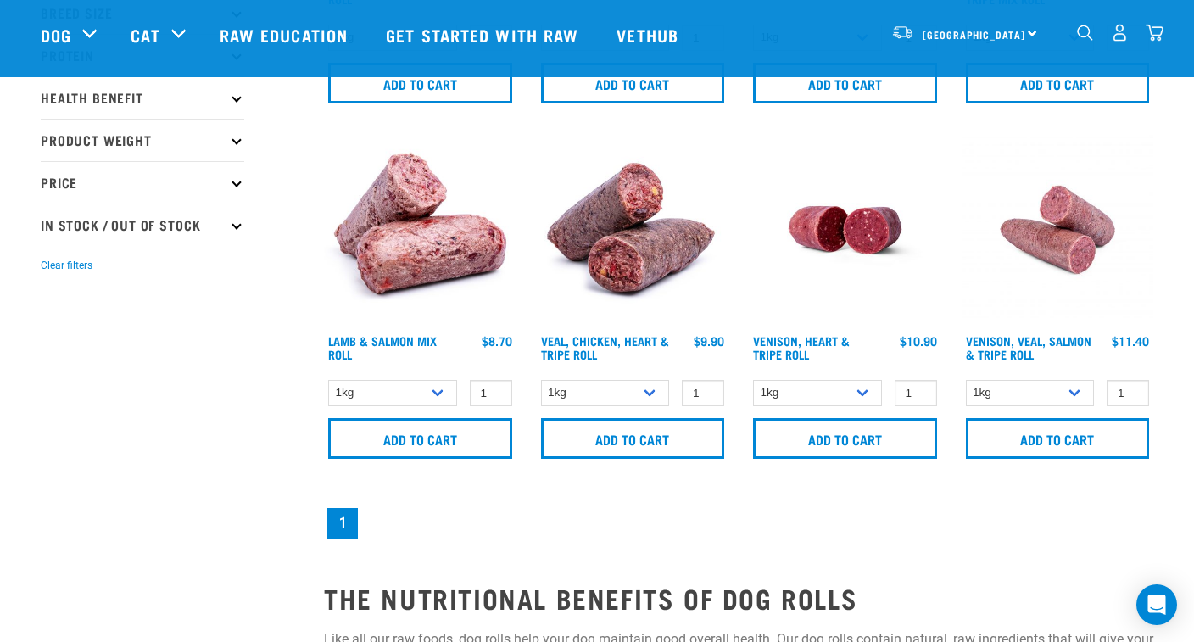
scroll to position [351, 0]
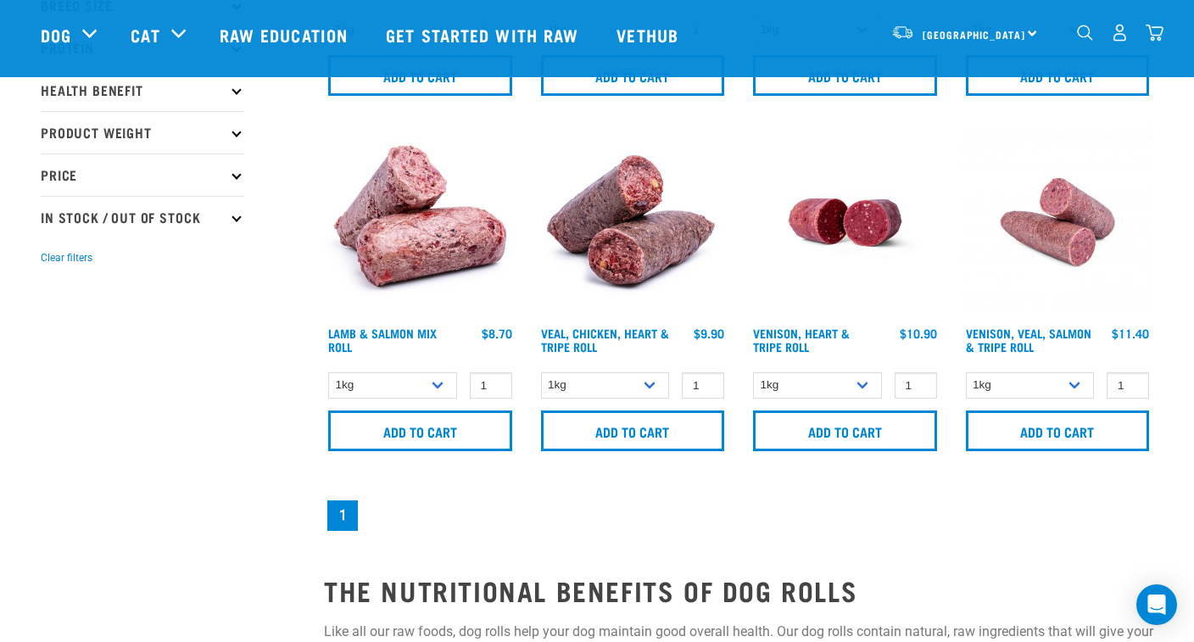
click at [868, 215] on img at bounding box center [845, 222] width 193 height 193
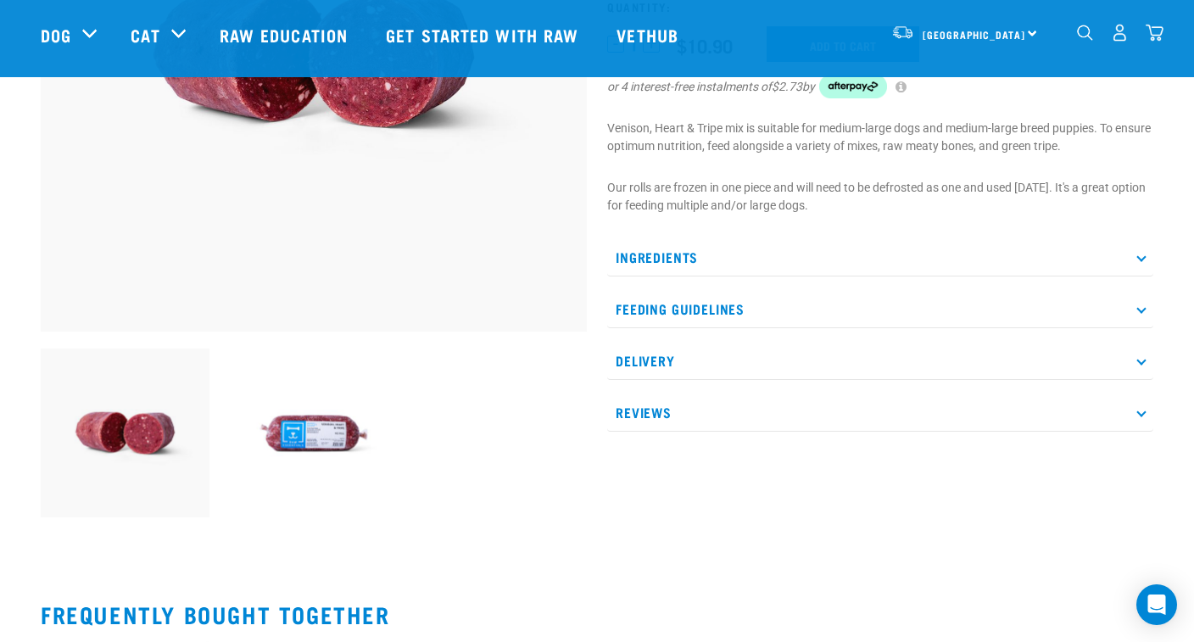
click at [740, 252] on p "Ingredients" at bounding box center [880, 257] width 546 height 38
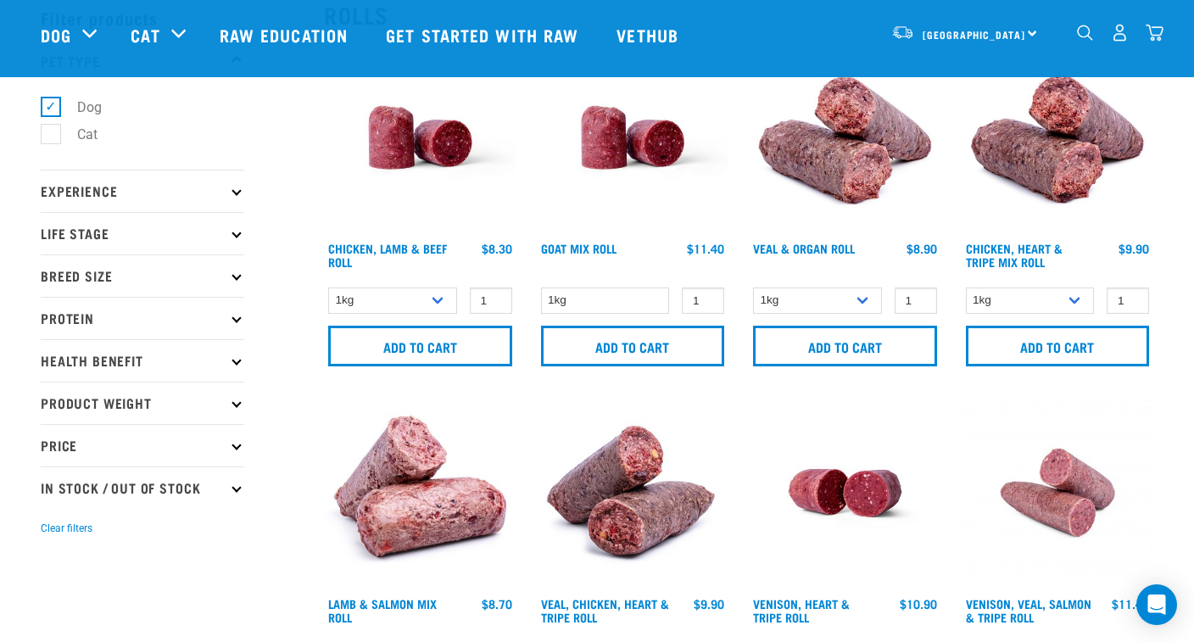
scroll to position [81, 0]
click at [834, 240] on div "Veal & Organ Roll $8.90 $83.90" at bounding box center [845, 257] width 193 height 37
click at [822, 249] on link "Veal & Organ Roll" at bounding box center [804, 247] width 102 height 6
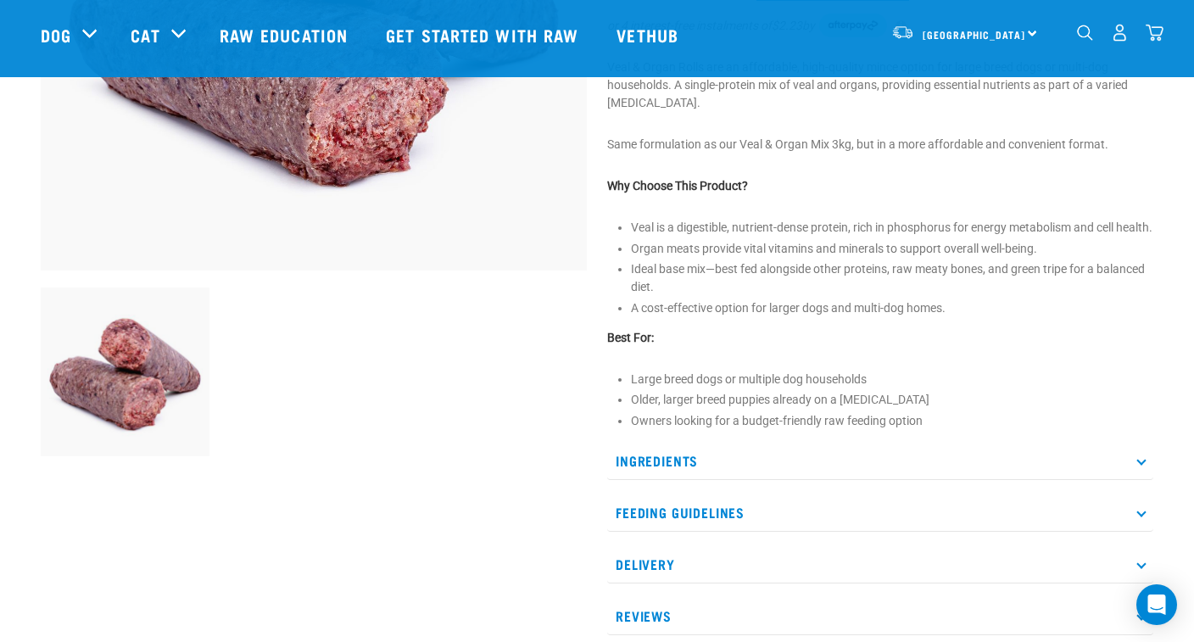
scroll to position [401, 0]
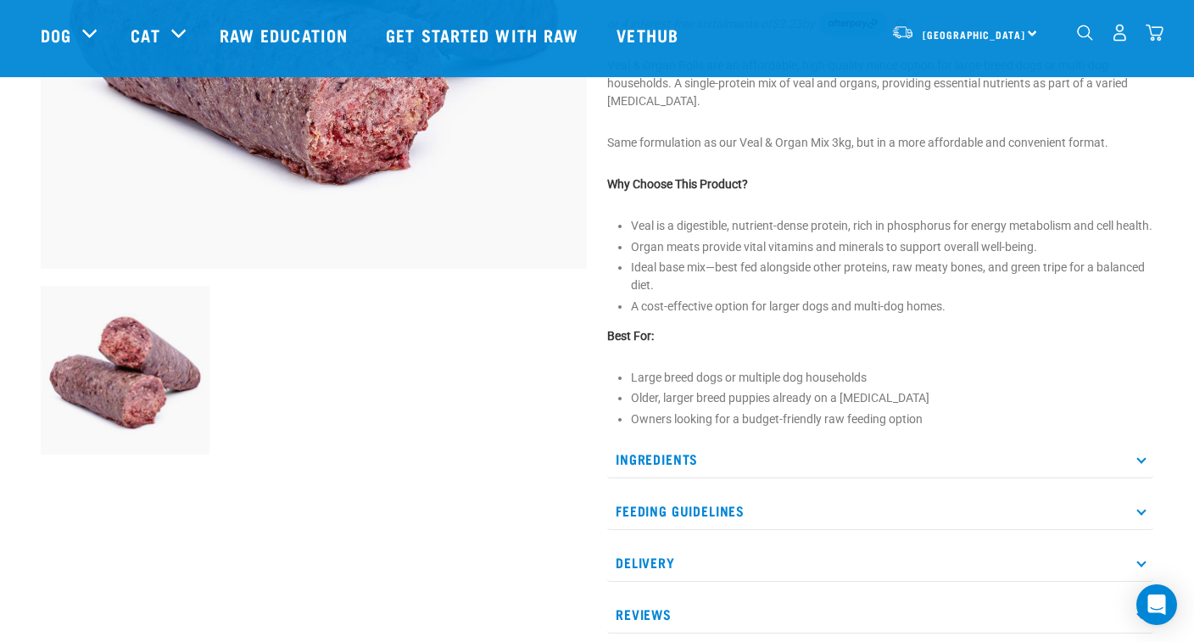
click at [665, 475] on p "Ingredients" at bounding box center [880, 459] width 546 height 38
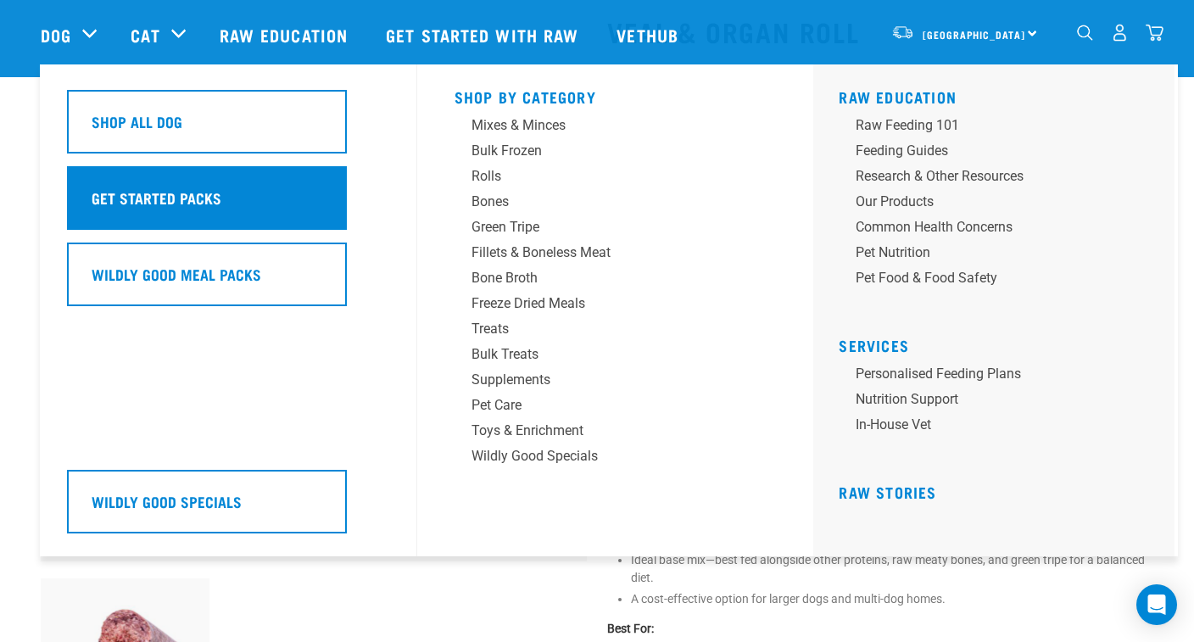
scroll to position [110, 0]
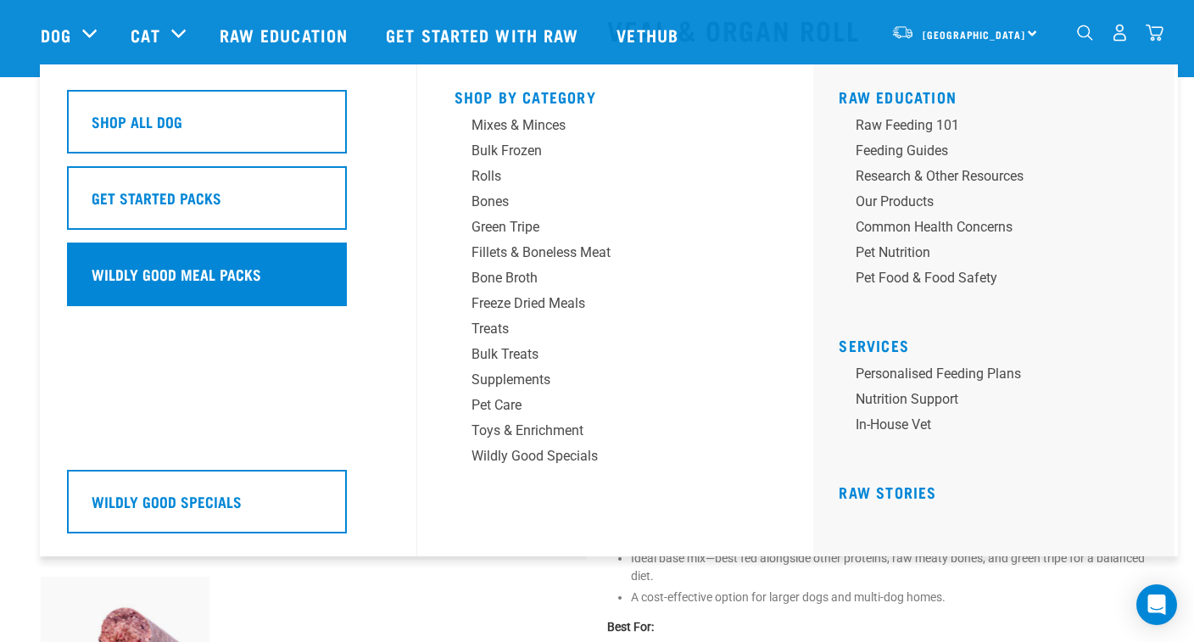
click at [156, 274] on h5 "Wildly Good Meal Packs" at bounding box center [177, 274] width 170 height 22
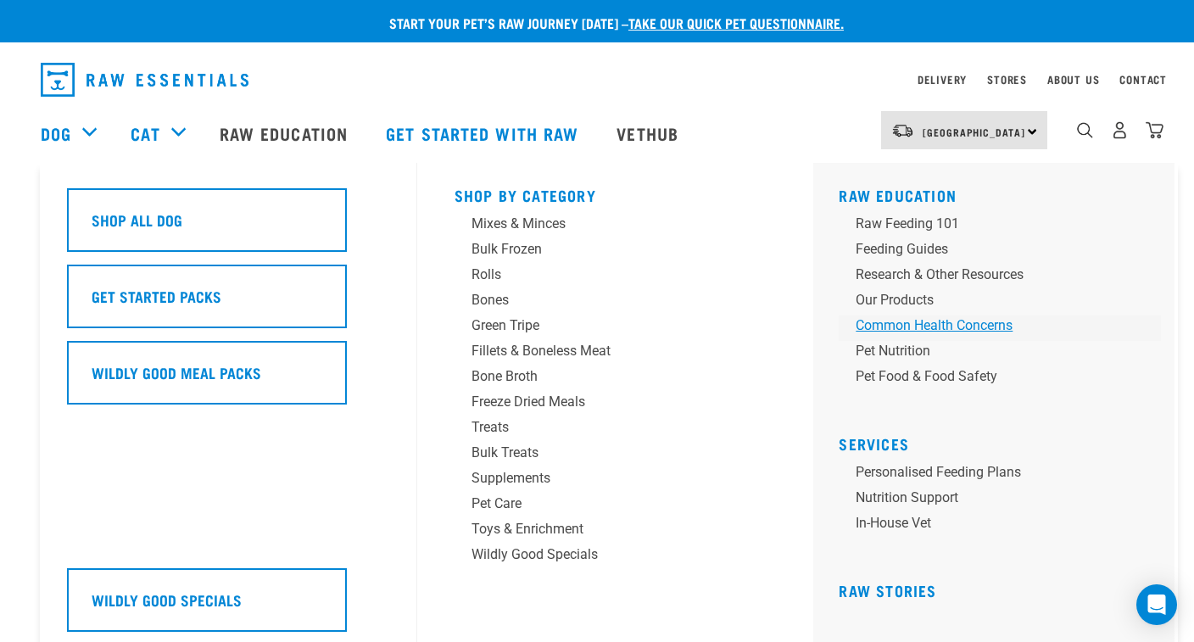
click at [895, 326] on div "Common Health Concerns" at bounding box center [988, 326] width 265 height 20
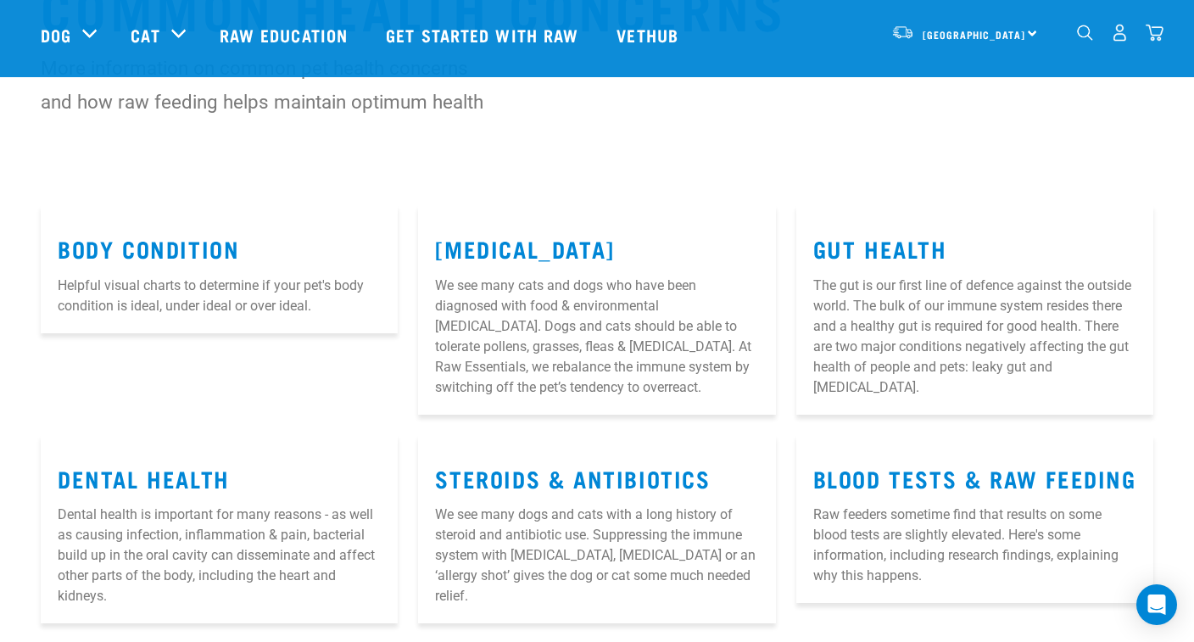
scroll to position [193, 0]
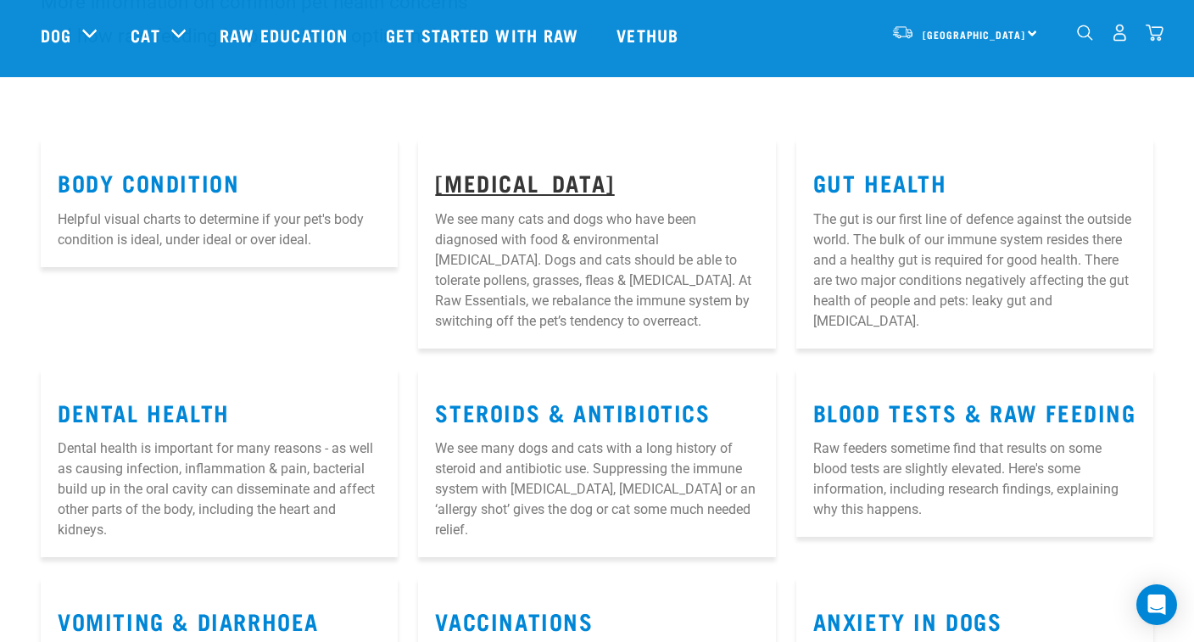
click at [507, 180] on link "Allergies" at bounding box center [524, 182] width 179 height 13
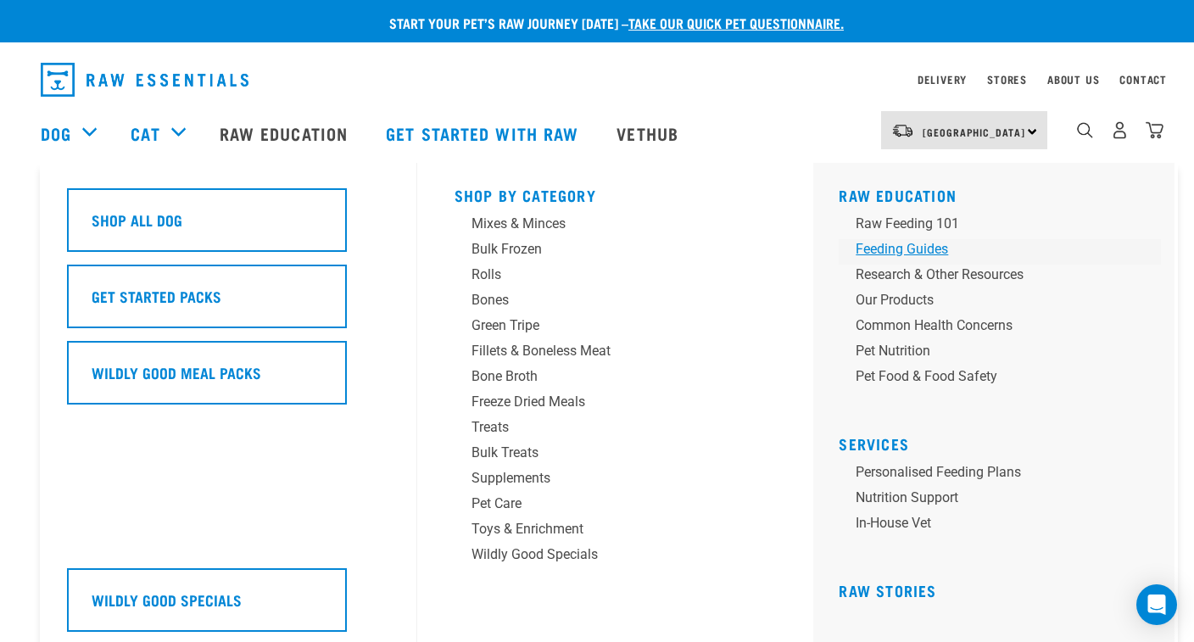
click at [879, 249] on div "Feeding Guides" at bounding box center [988, 249] width 265 height 20
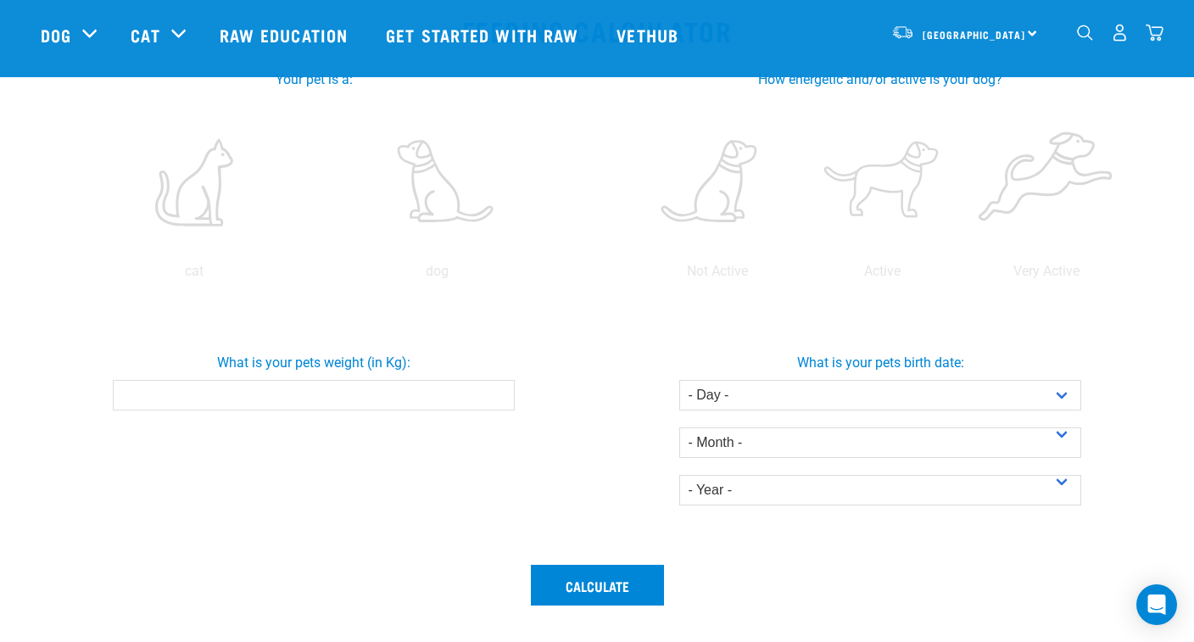
scroll to position [338, 0]
click at [427, 399] on input "What is your pets weight (in Kg):" at bounding box center [313, 394] width 401 height 31
type input "25"
click at [396, 491] on div "What is your pets weight (in Kg): 25" at bounding box center [314, 427] width 567 height 253
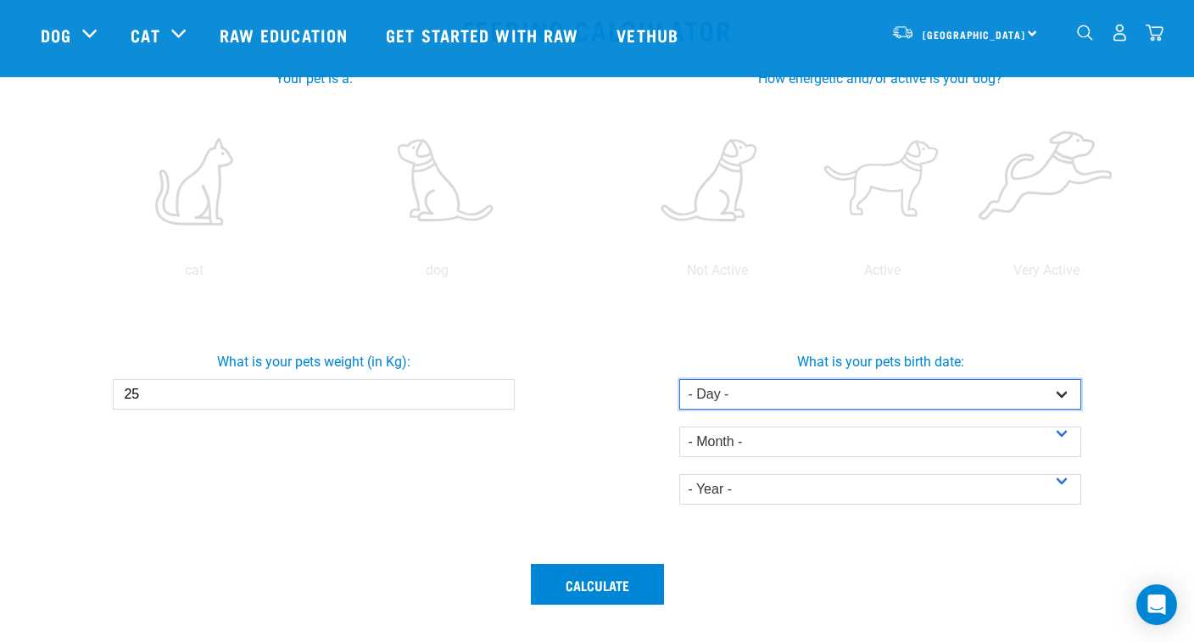
select select "27"
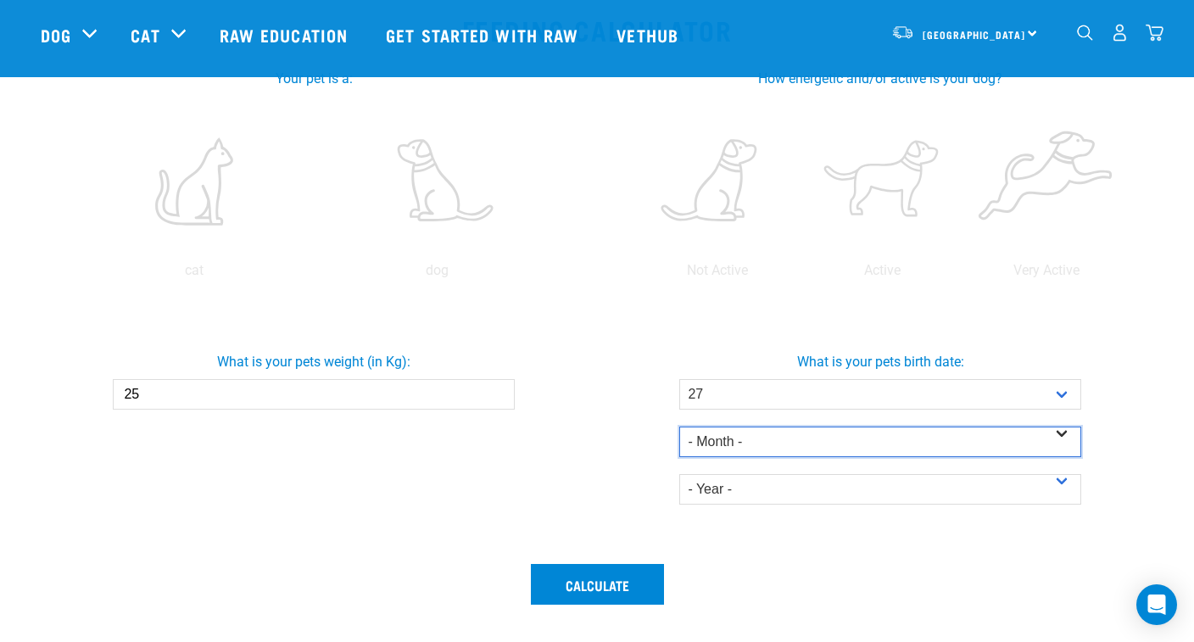
select select "May"
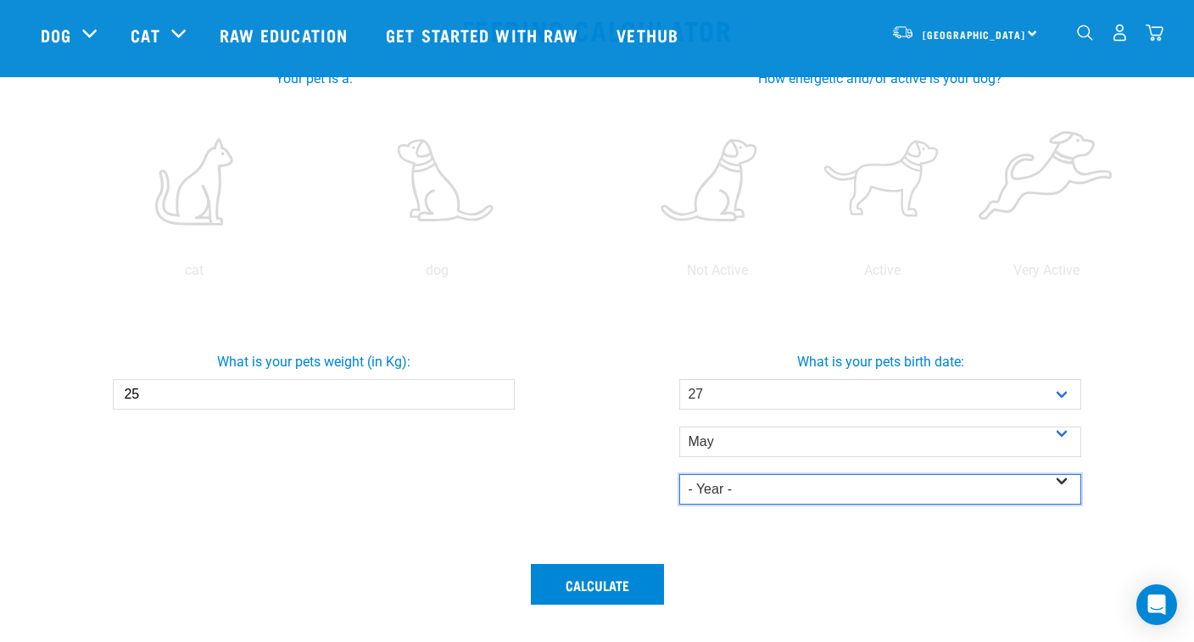
select select "2024"
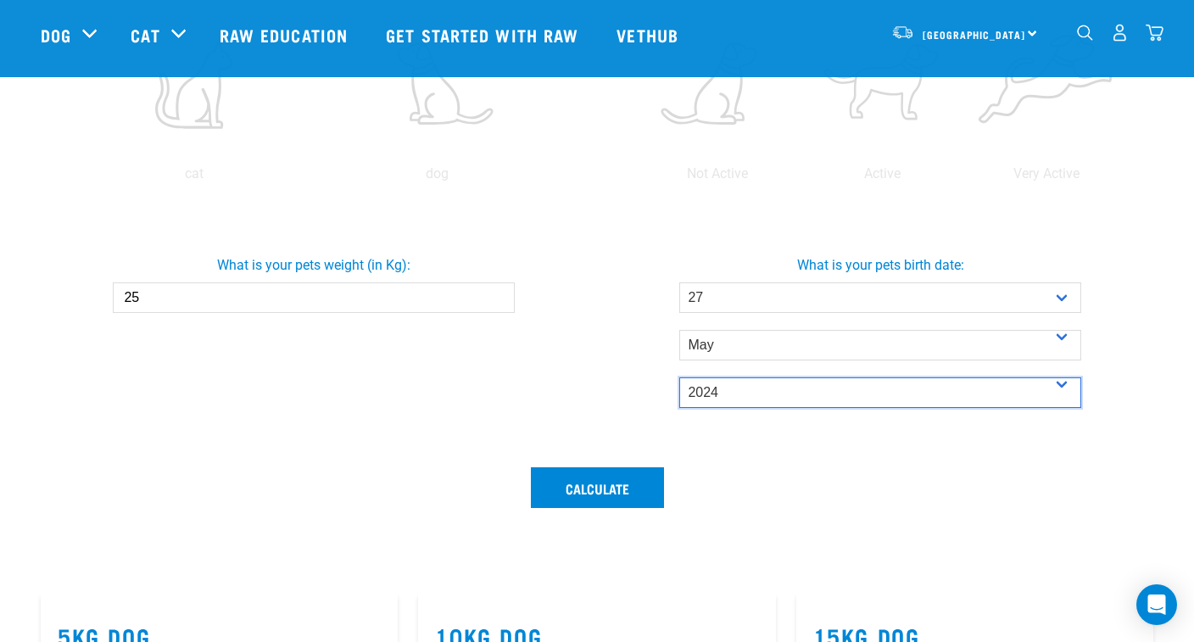
scroll to position [435, 0]
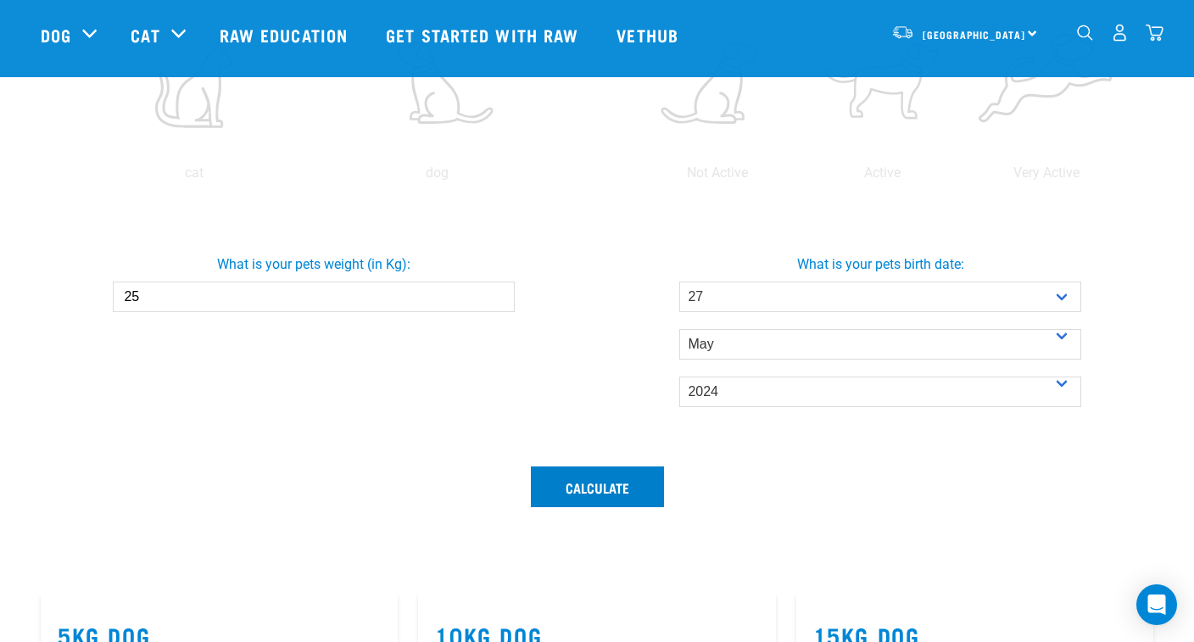
click at [638, 495] on button "Calculate" at bounding box center [597, 486] width 133 height 41
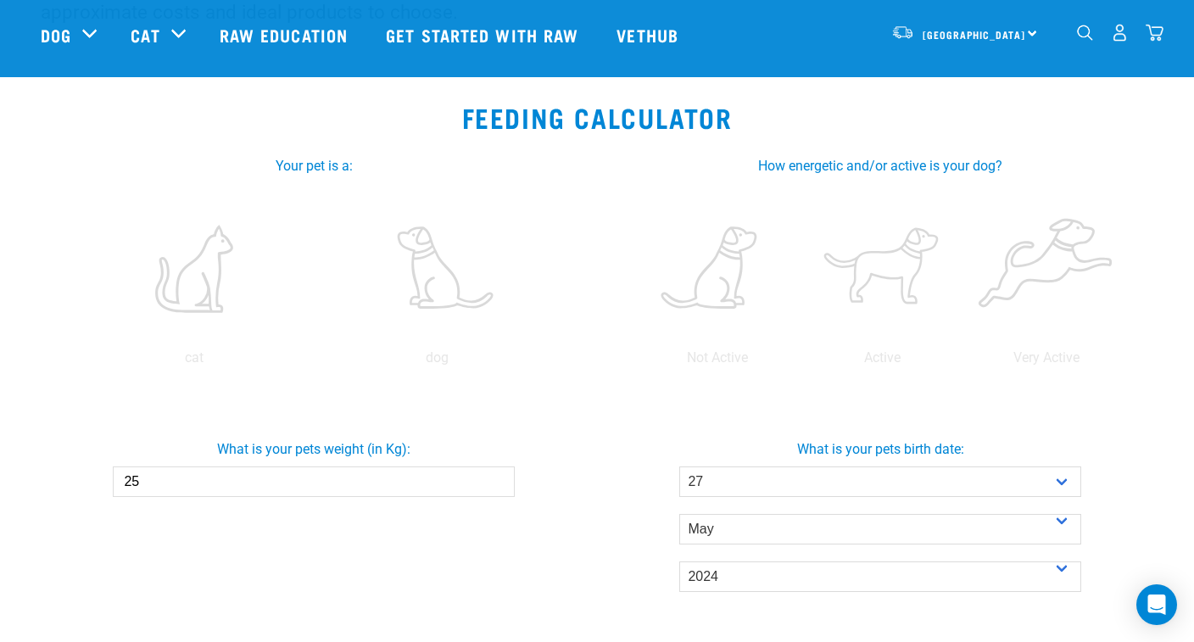
scroll to position [242, 0]
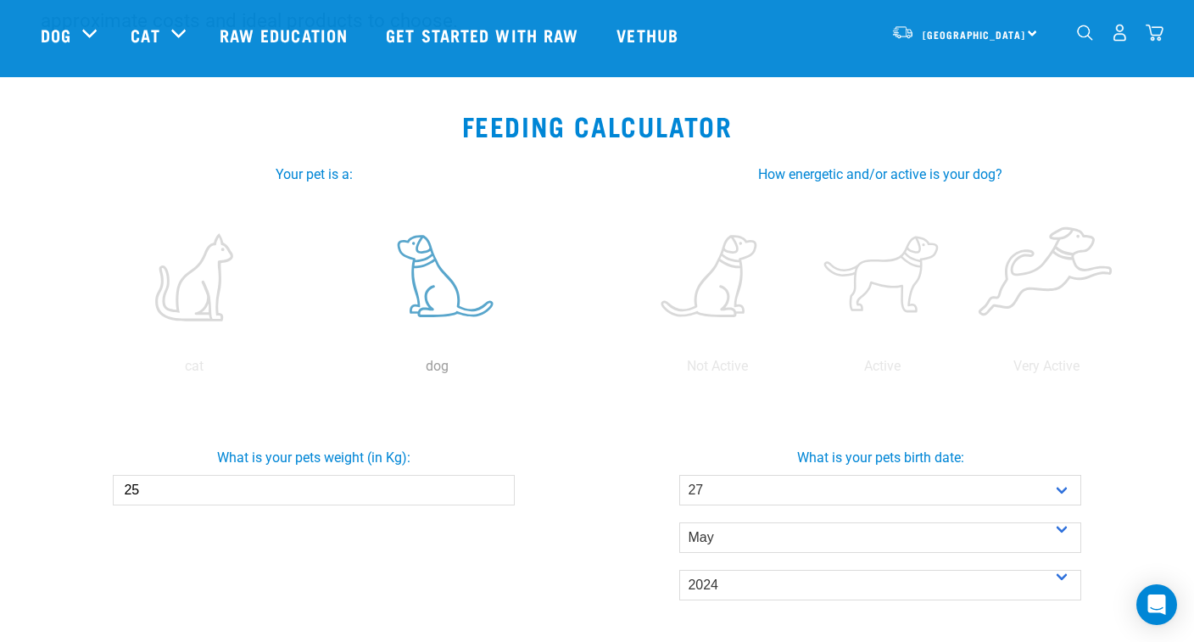
click at [439, 293] on label at bounding box center [437, 277] width 237 height 144
click at [316, 371] on input "radio" at bounding box center [316, 371] width 0 height 0
click at [884, 278] on label at bounding box center [882, 277] width 158 height 144
click at [800, 371] on input "radio" at bounding box center [800, 371] width 0 height 0
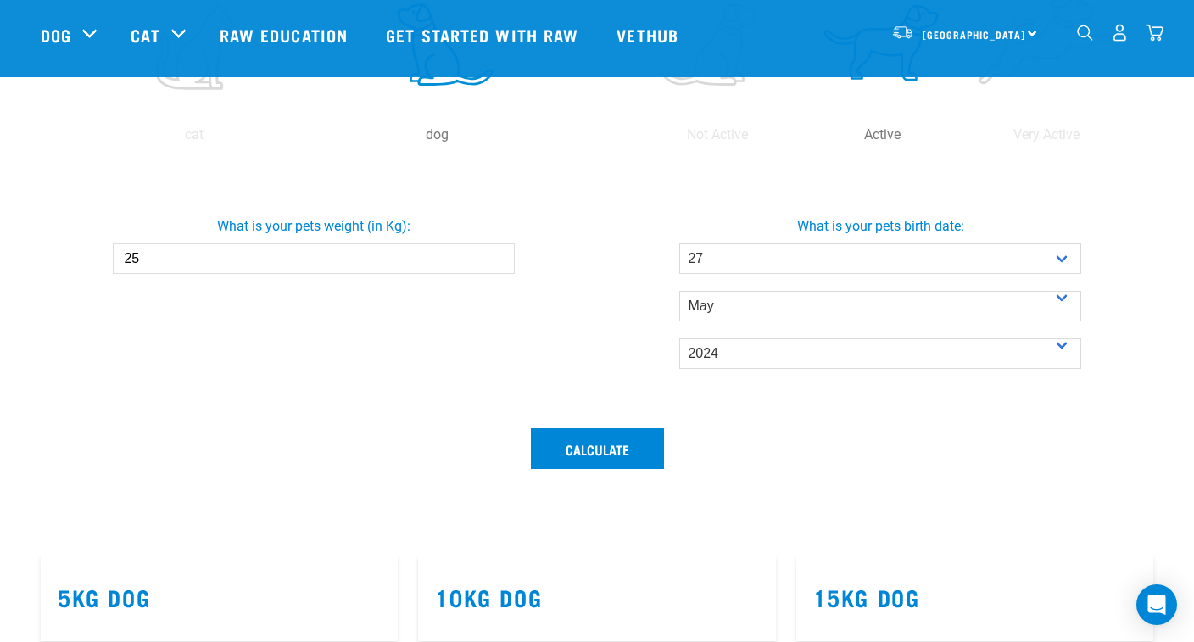
scroll to position [529, 0]
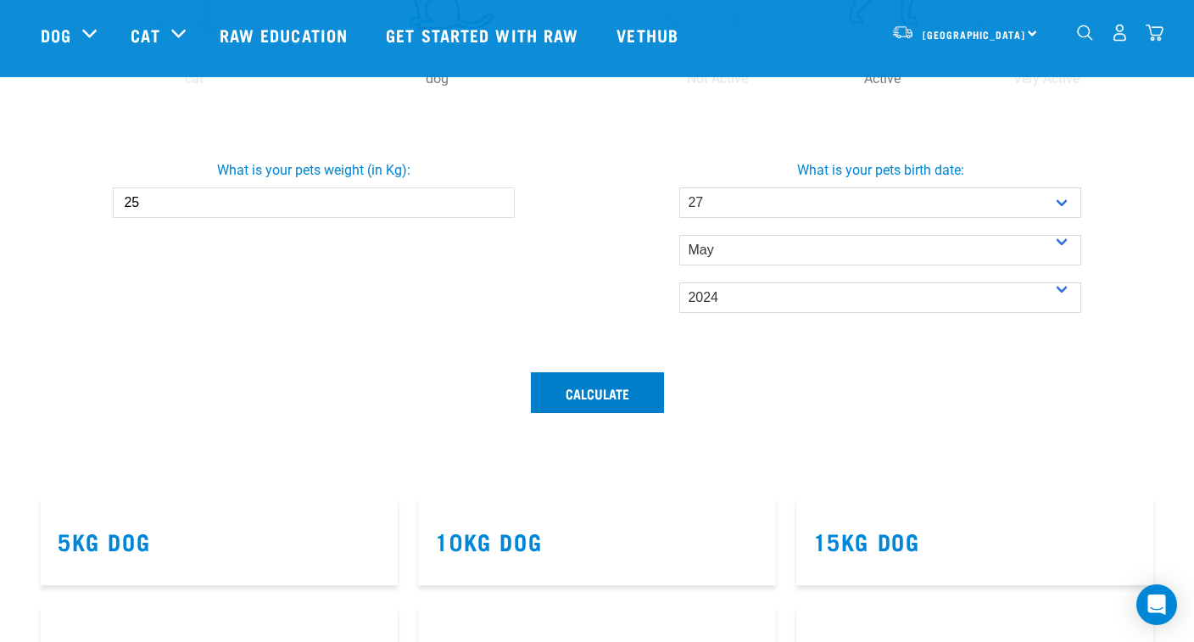
click at [628, 402] on button "Calculate" at bounding box center [597, 392] width 133 height 41
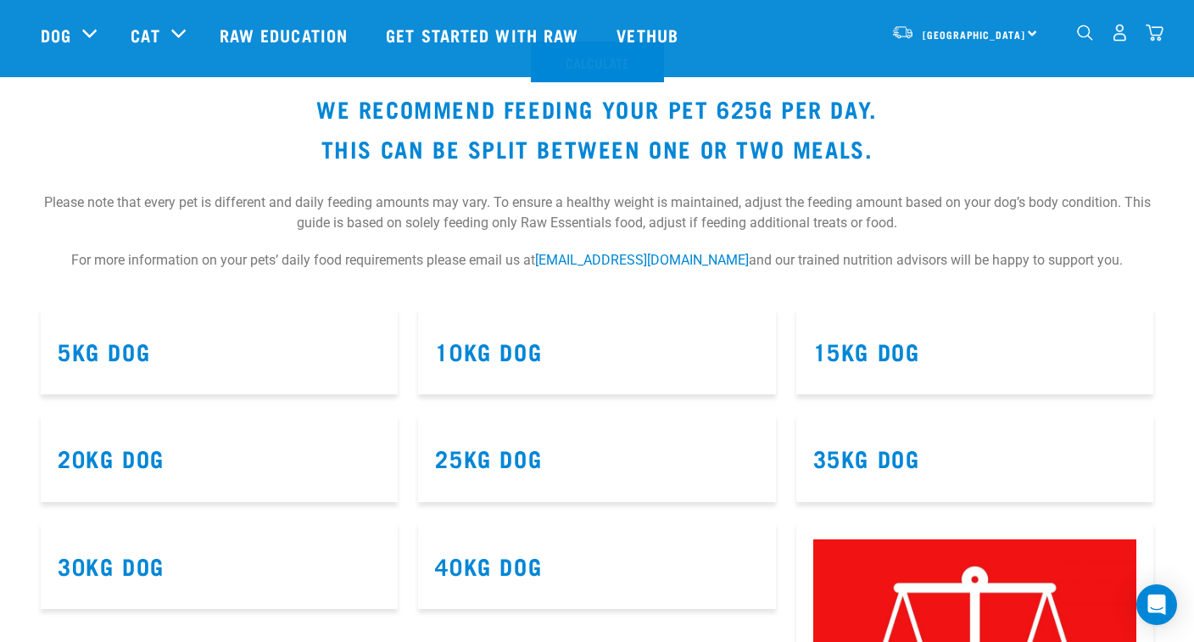
scroll to position [835, 0]
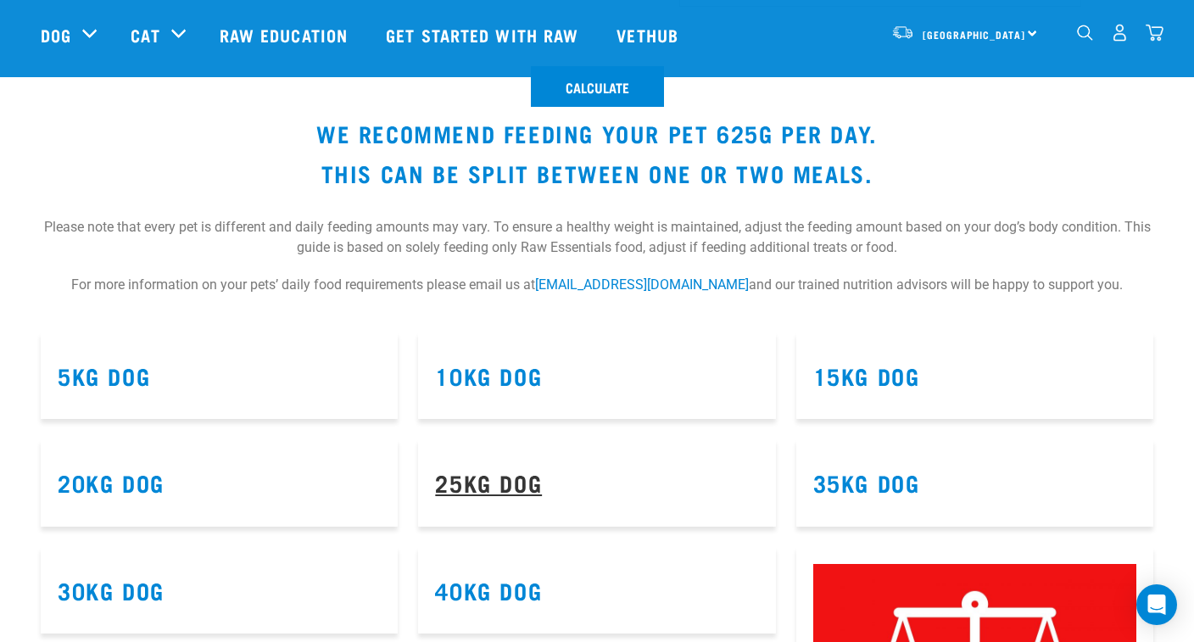
click at [474, 476] on link "25kg Dog" at bounding box center [488, 482] width 107 height 13
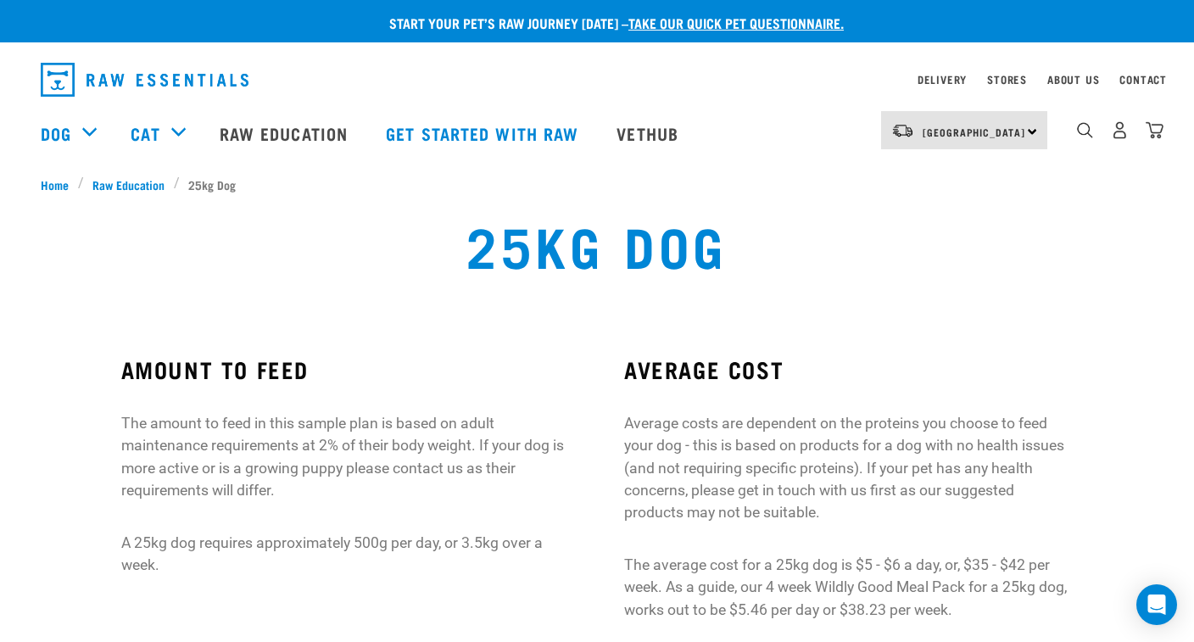
click at [777, 19] on link "take our quick pet questionnaire." at bounding box center [735, 23] width 215 height 8
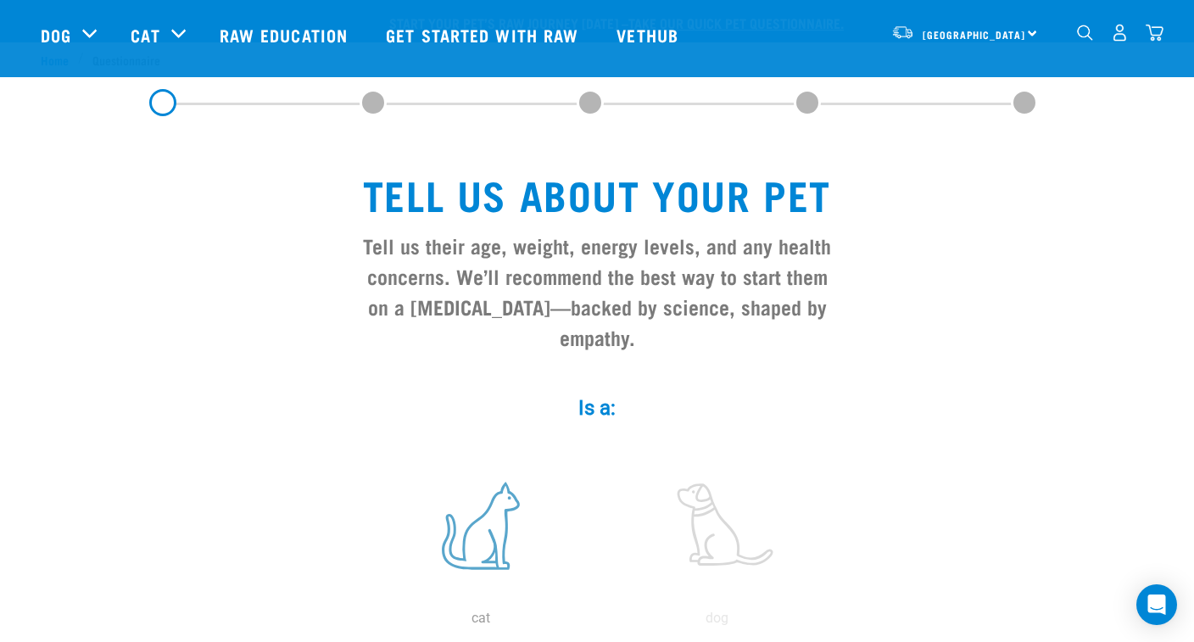
scroll to position [233, 0]
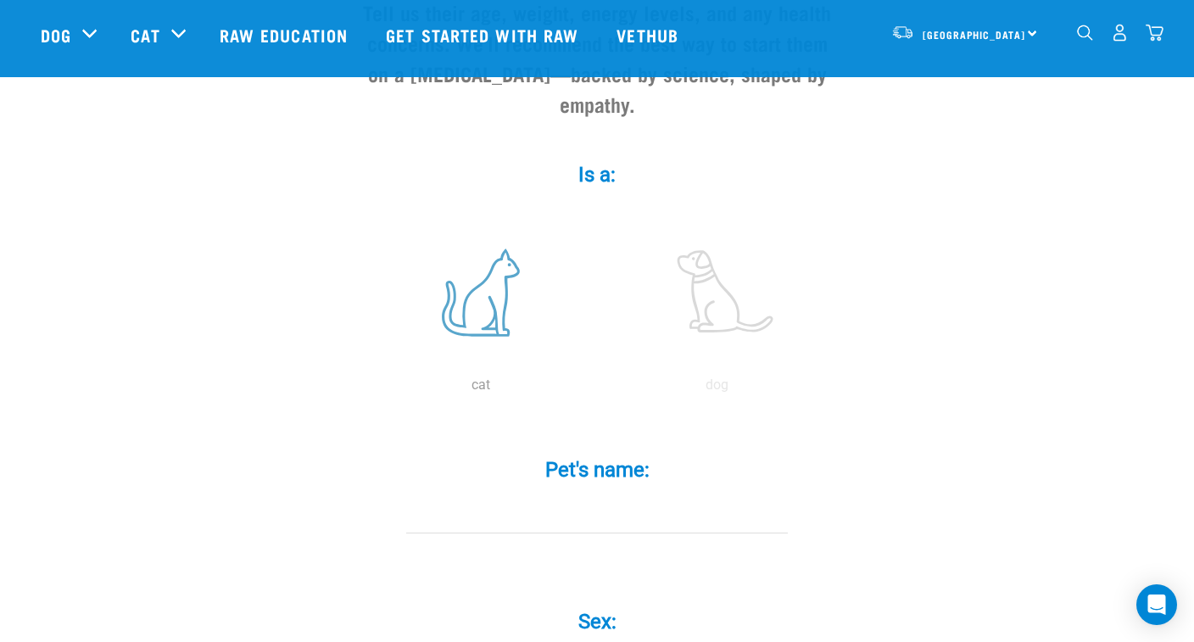
click at [494, 342] on label at bounding box center [480, 293] width 229 height 144
click at [363, 389] on input "radio" at bounding box center [363, 389] width 0 height 0
click at [719, 327] on label at bounding box center [716, 293] width 229 height 144
click at [599, 389] on input "radio" at bounding box center [599, 389] width 0 height 0
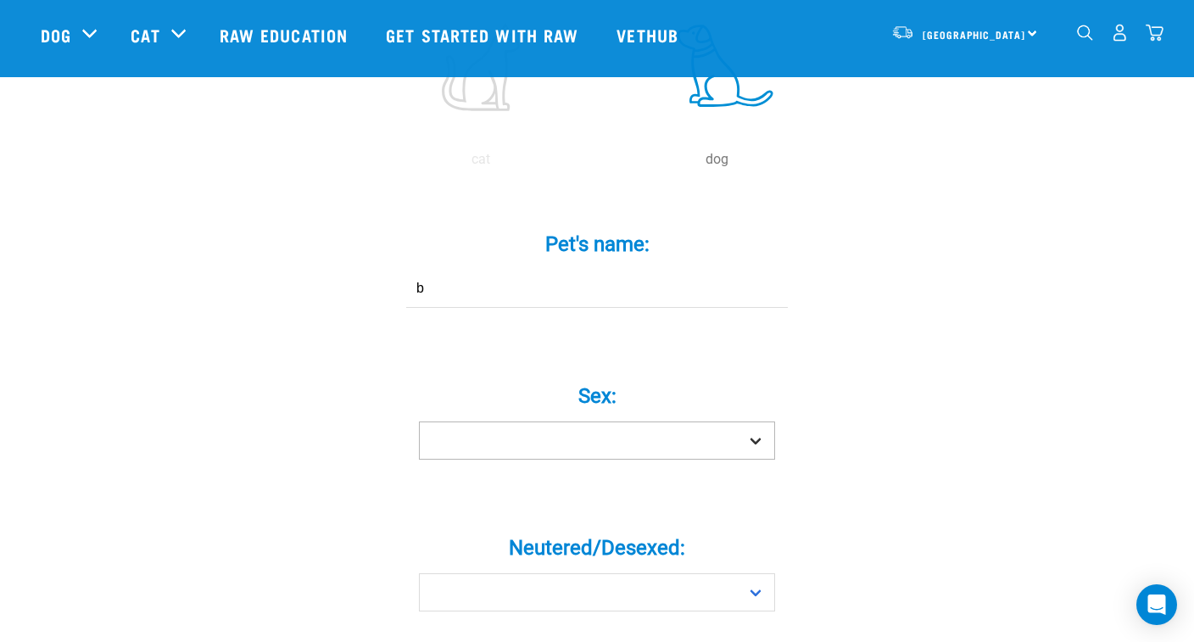
scroll to position [460, 0]
type input "b"
select select "boy"
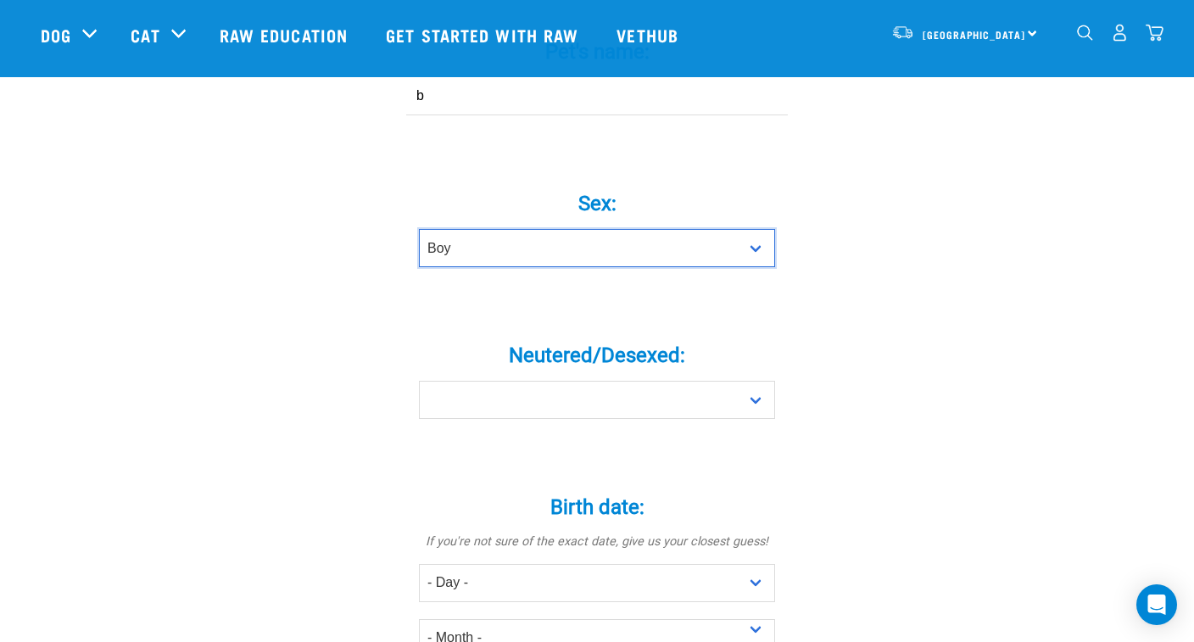
scroll to position [654, 0]
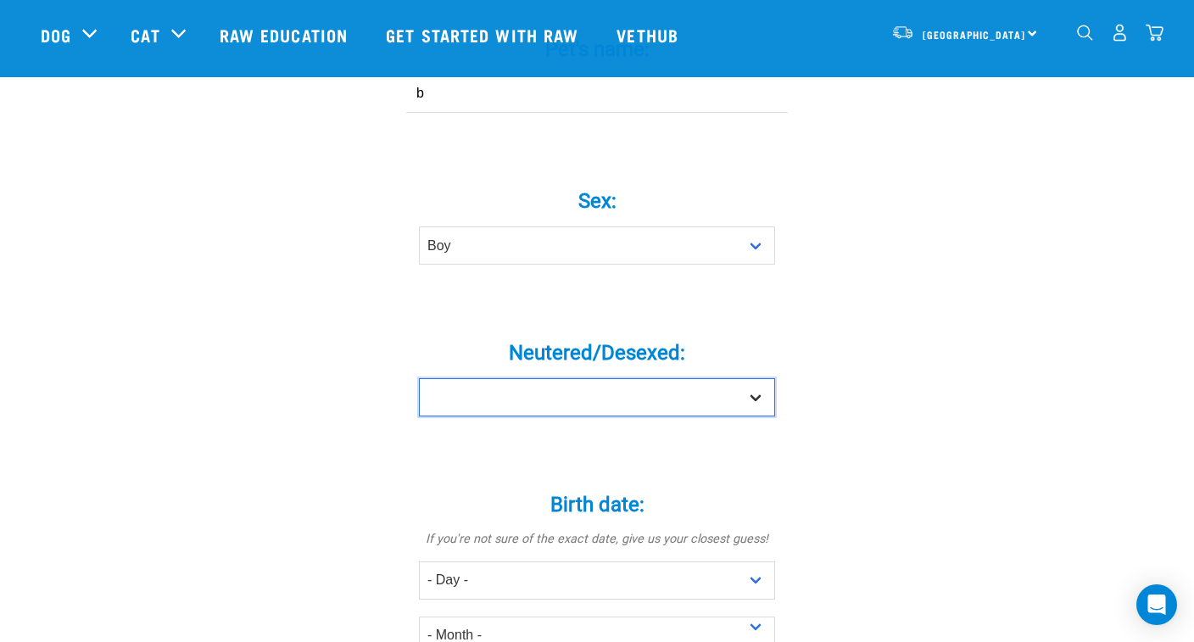
select select "yes"
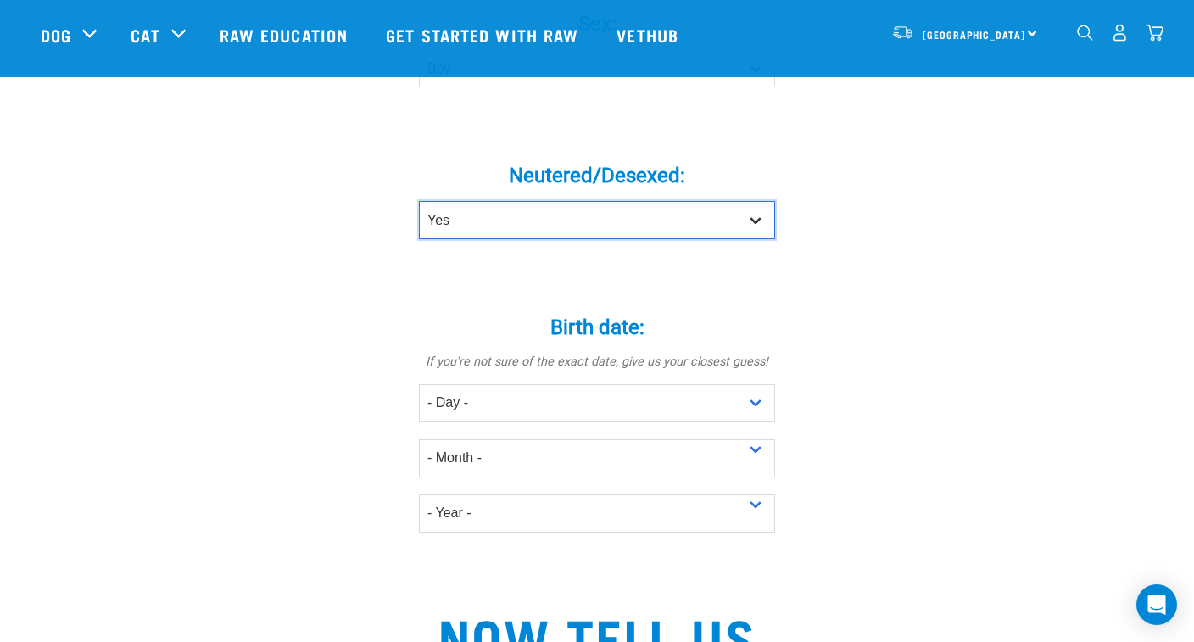
scroll to position [837, 0]
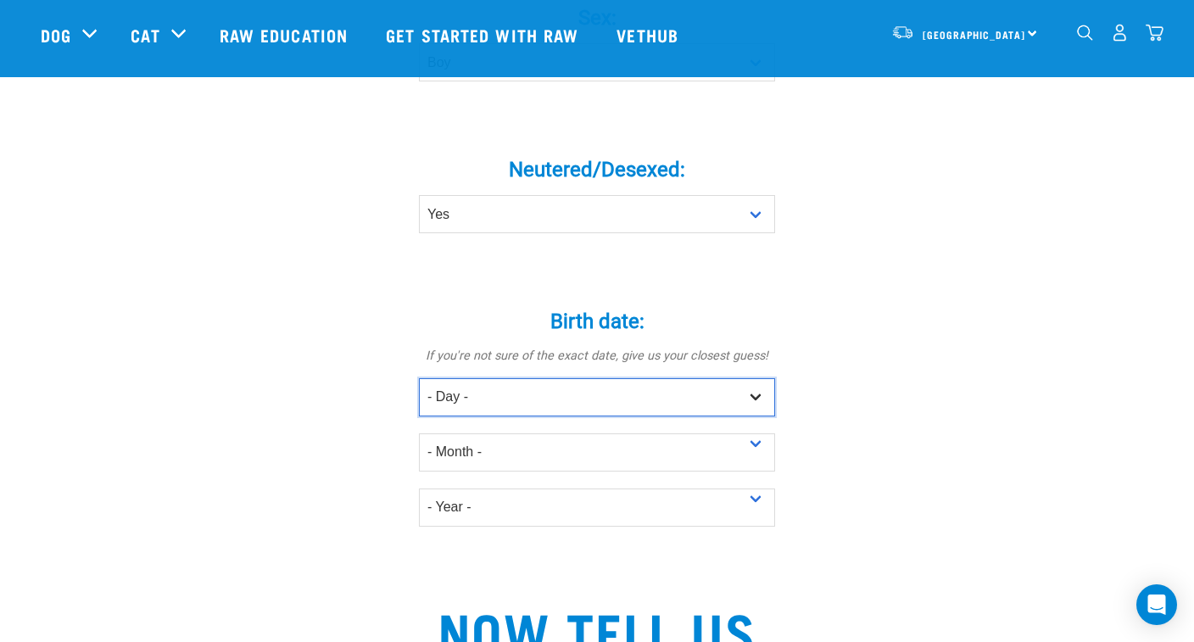
select select "27"
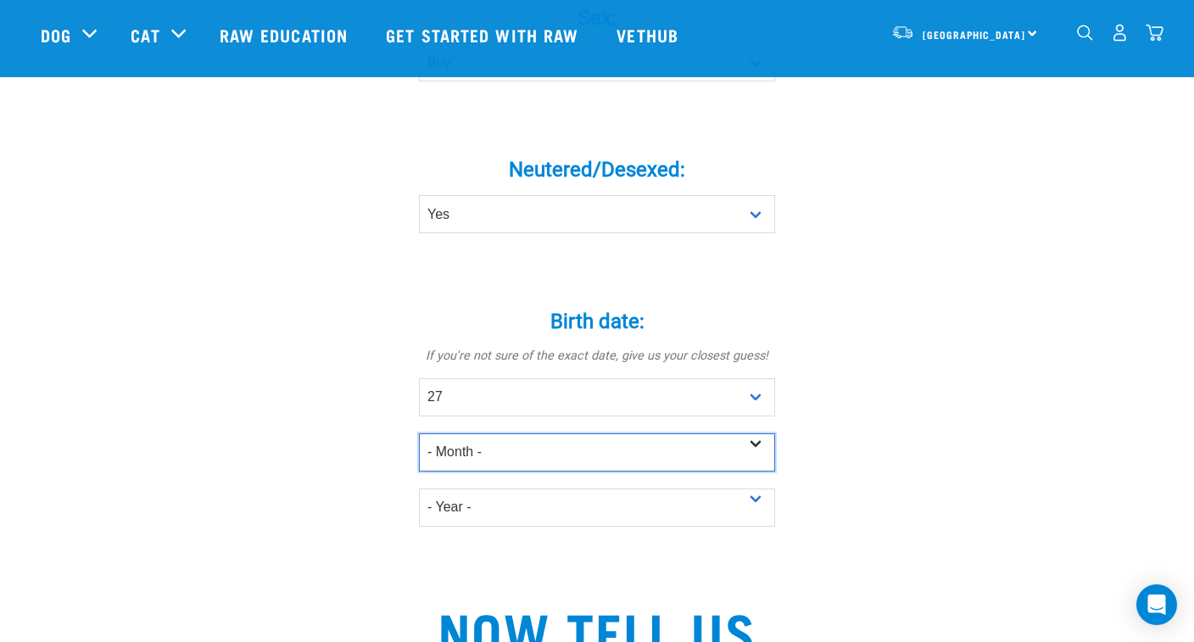
select select "May"
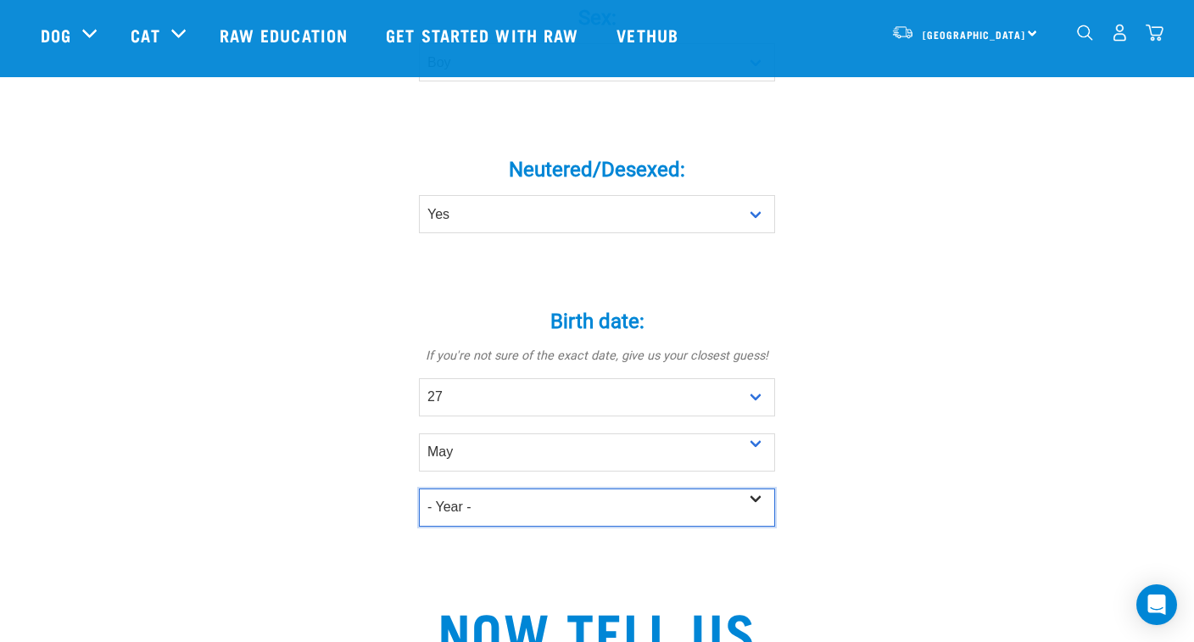
select select "2024"
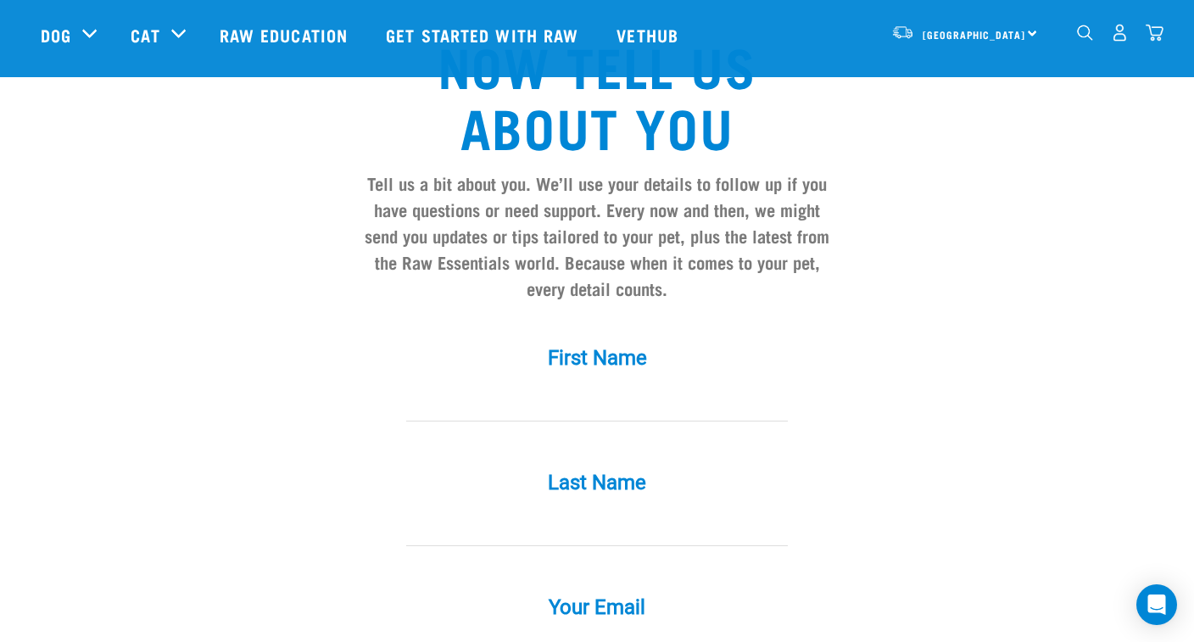
scroll to position [1404, 0]
click at [572, 414] on input "First Name *" at bounding box center [597, 402] width 382 height 38
type input "."
click at [547, 545] on input "Last Name *" at bounding box center [597, 526] width 382 height 38
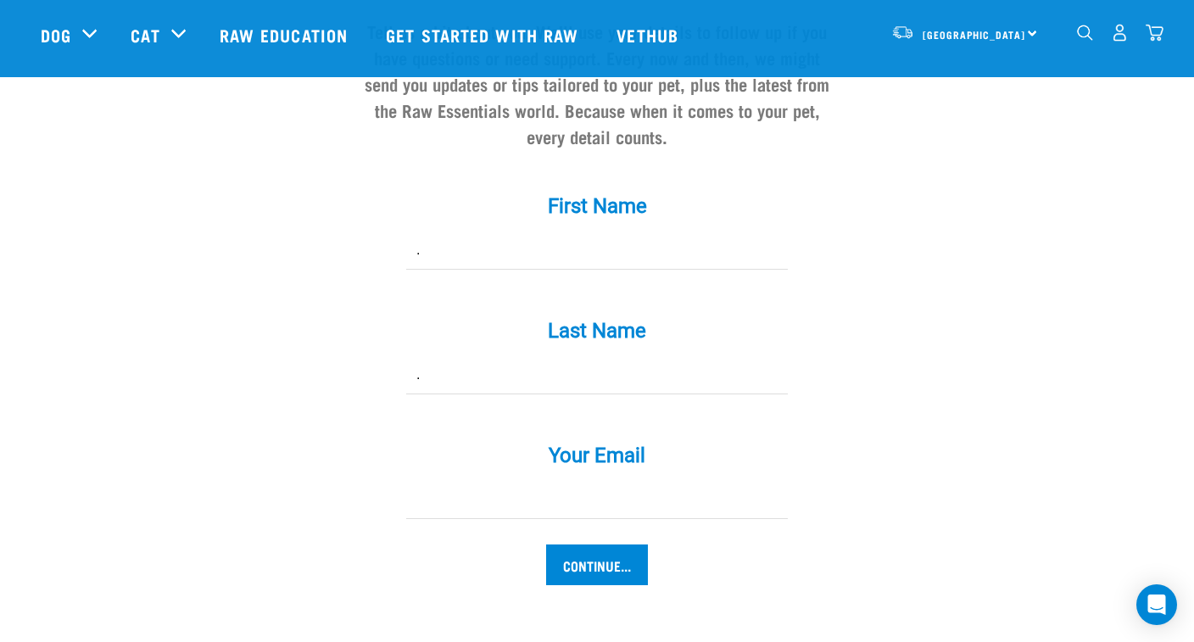
scroll to position [1575, 0]
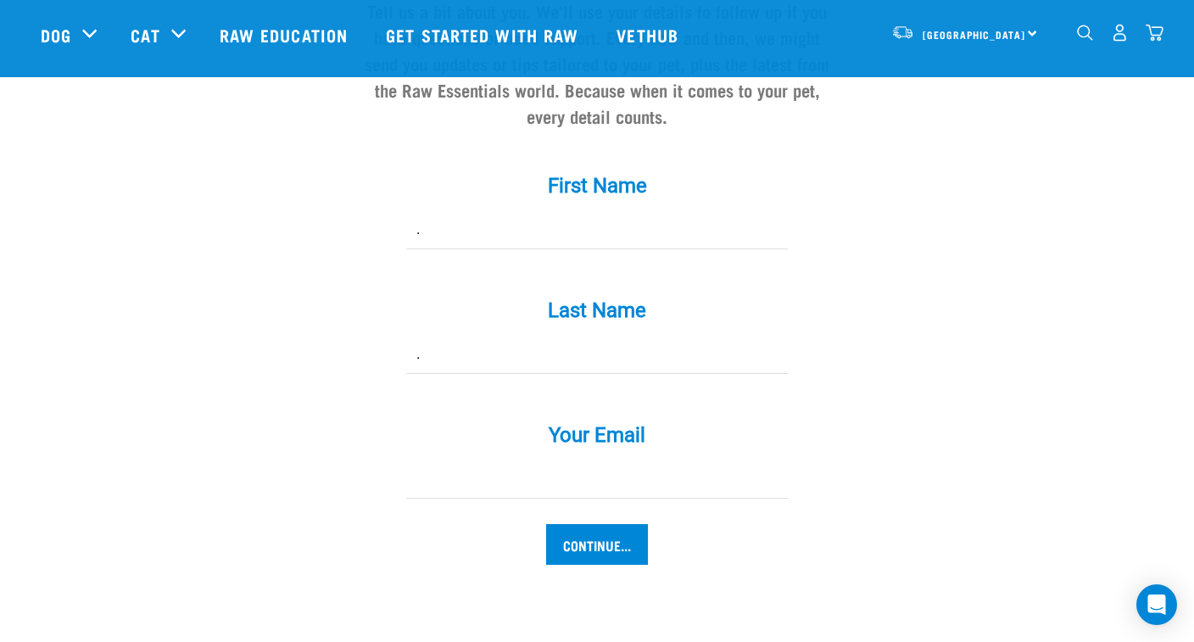
type input "."
click at [578, 559] on input "Continue..." at bounding box center [597, 544] width 102 height 41
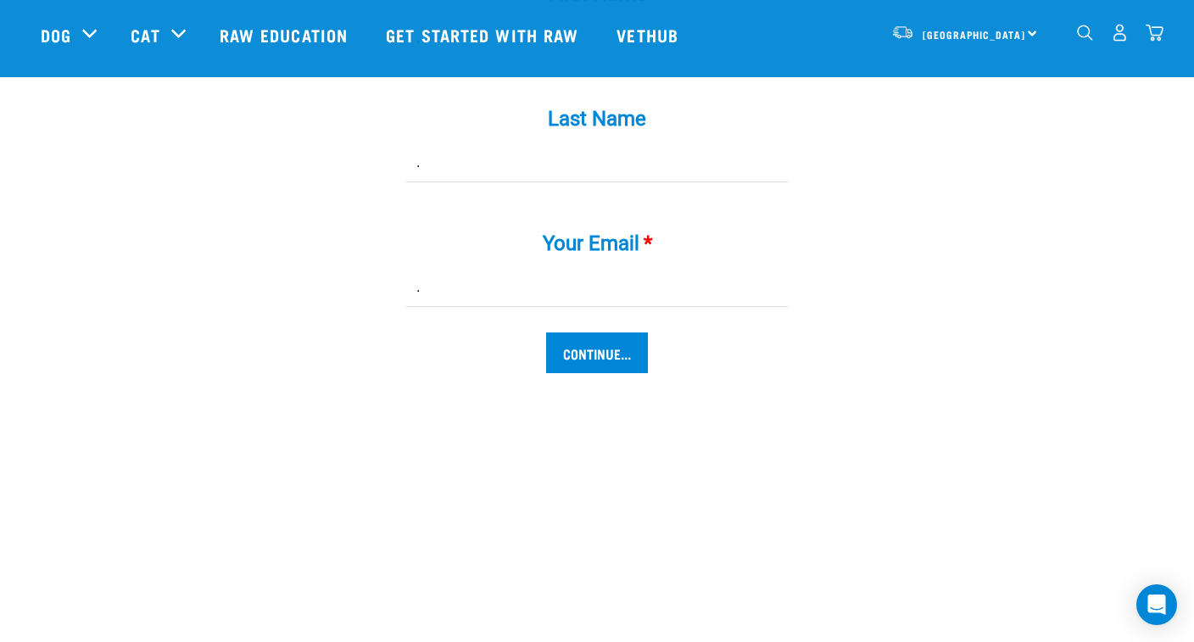
scroll to position [1767, 0]
type input "[PERSON_NAME][EMAIL_ADDRESS][DOMAIN_NAME]"
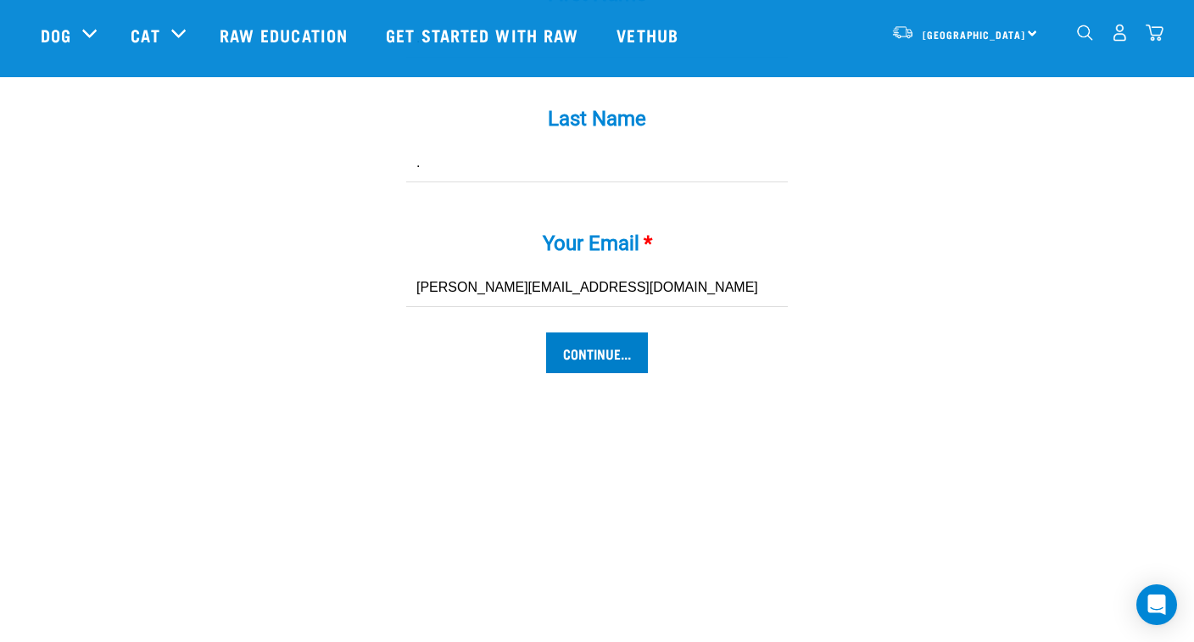
click at [615, 367] on input "Continue..." at bounding box center [597, 352] width 102 height 41
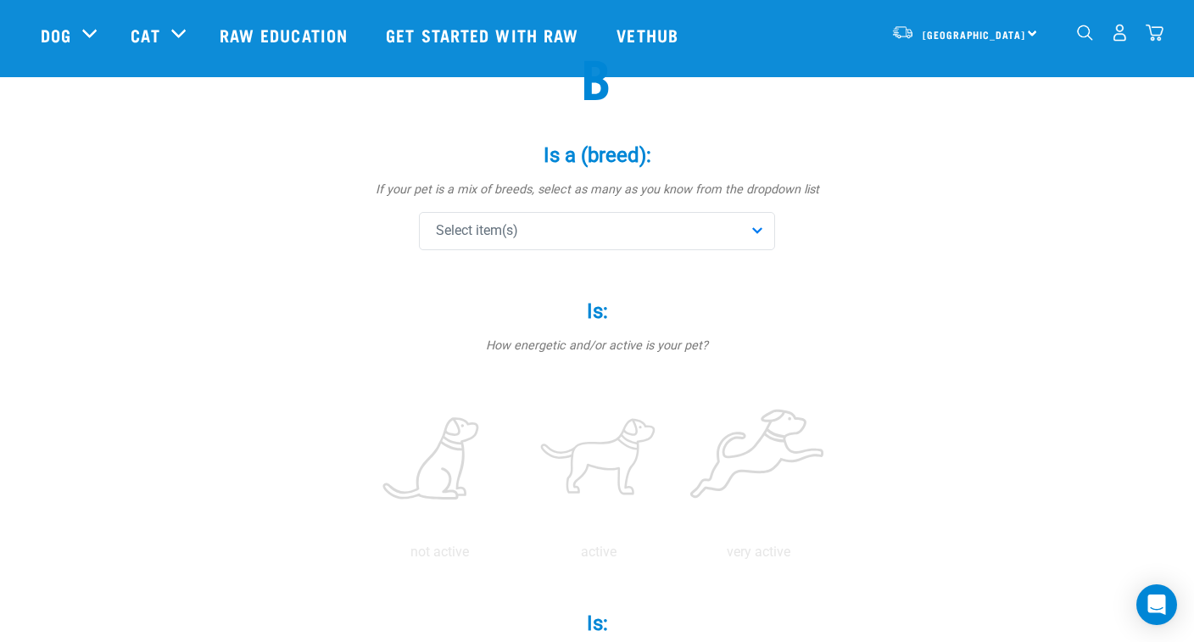
scroll to position [126, 0]
click at [685, 211] on div "Select item(s)" at bounding box center [597, 230] width 356 height 38
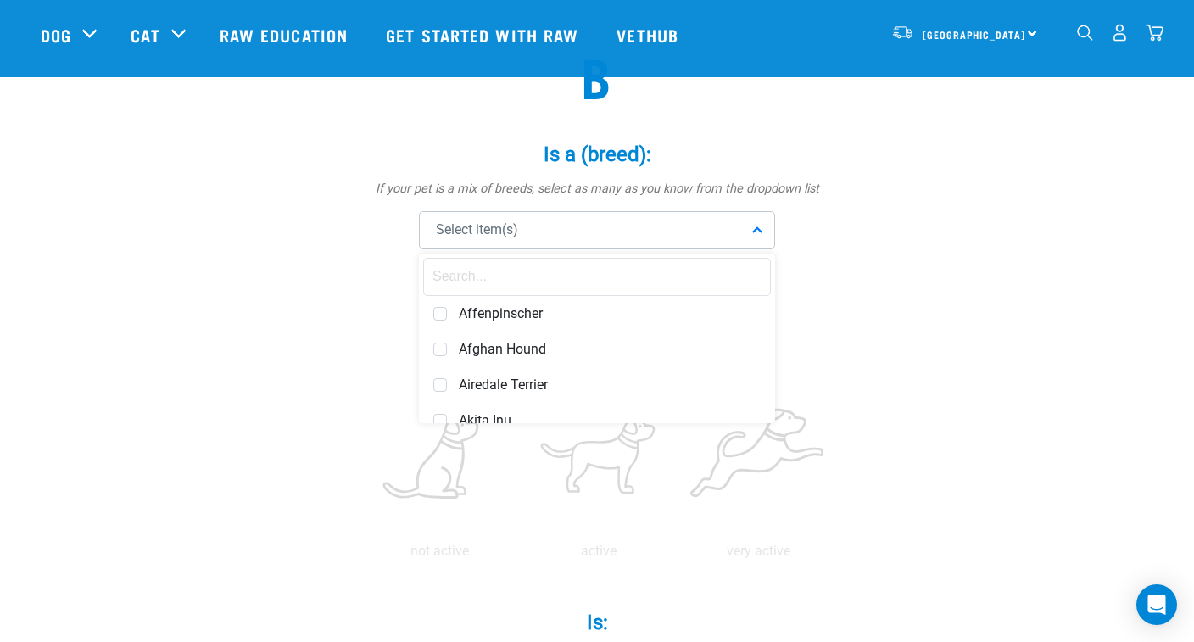
click at [578, 272] on input "text" at bounding box center [597, 277] width 348 height 38
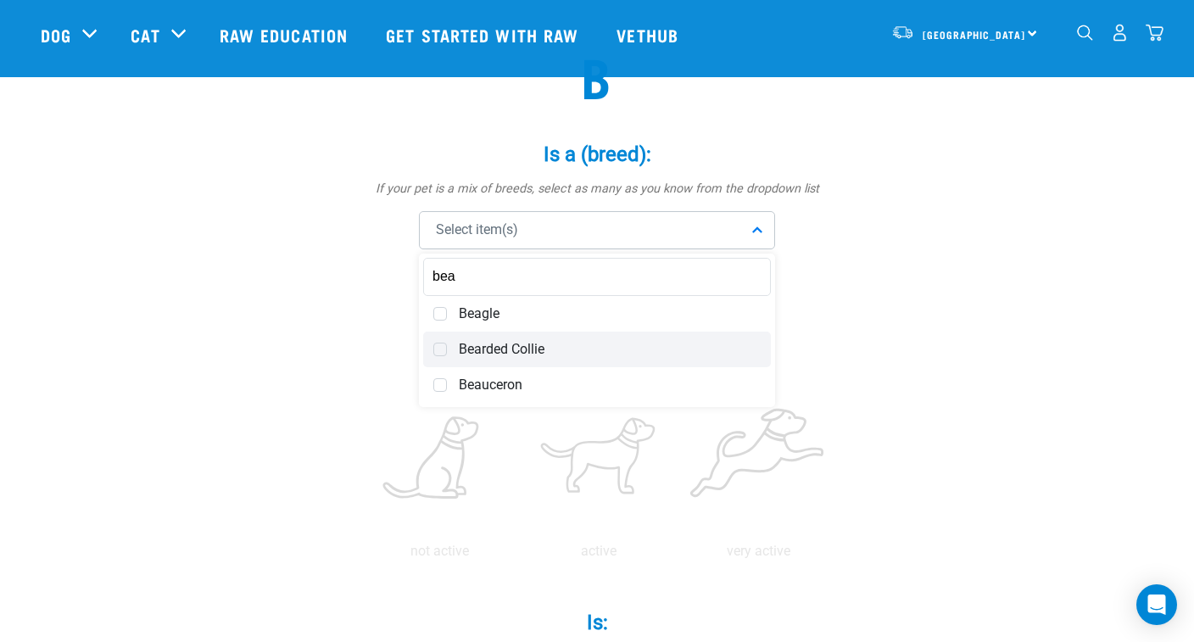
type input "bea"
click at [477, 335] on div "Bearded Collie" at bounding box center [597, 350] width 348 height 36
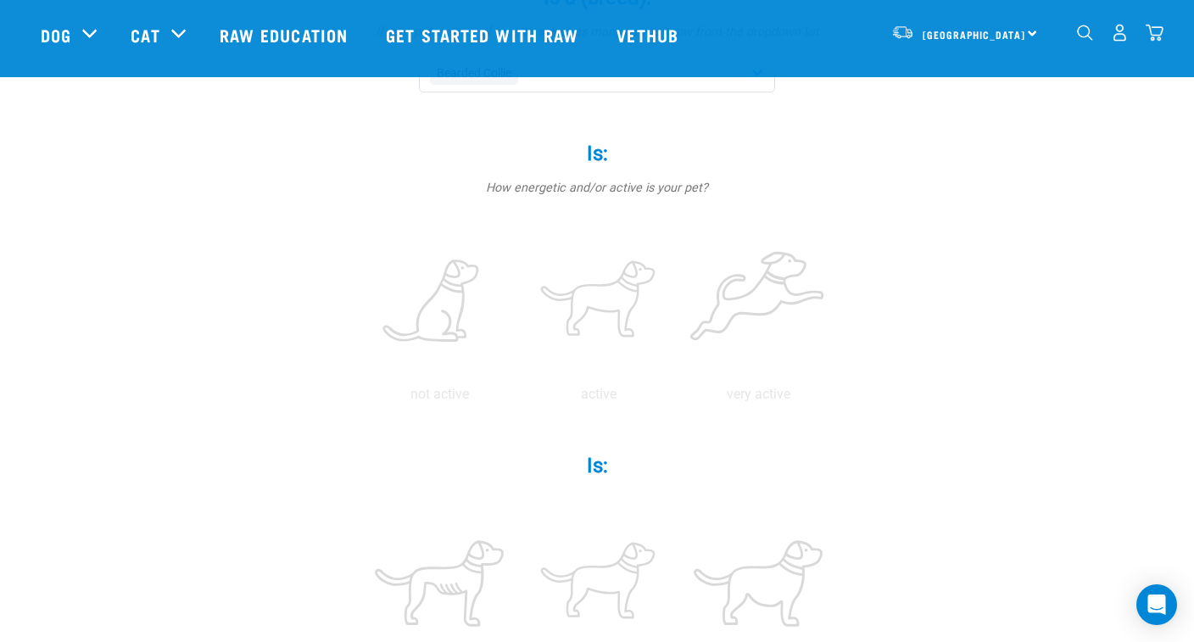
scroll to position [285, 0]
click at [615, 282] on label at bounding box center [598, 300] width 153 height 144
click at [519, 397] on input "radio" at bounding box center [519, 397] width 0 height 0
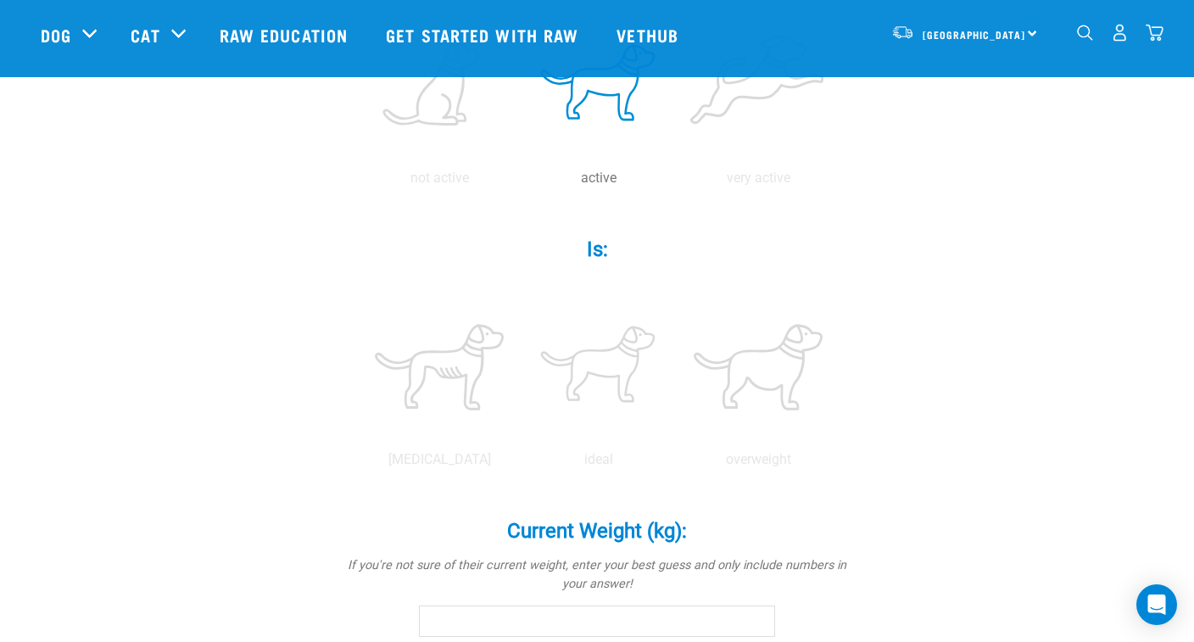
scroll to position [503, 0]
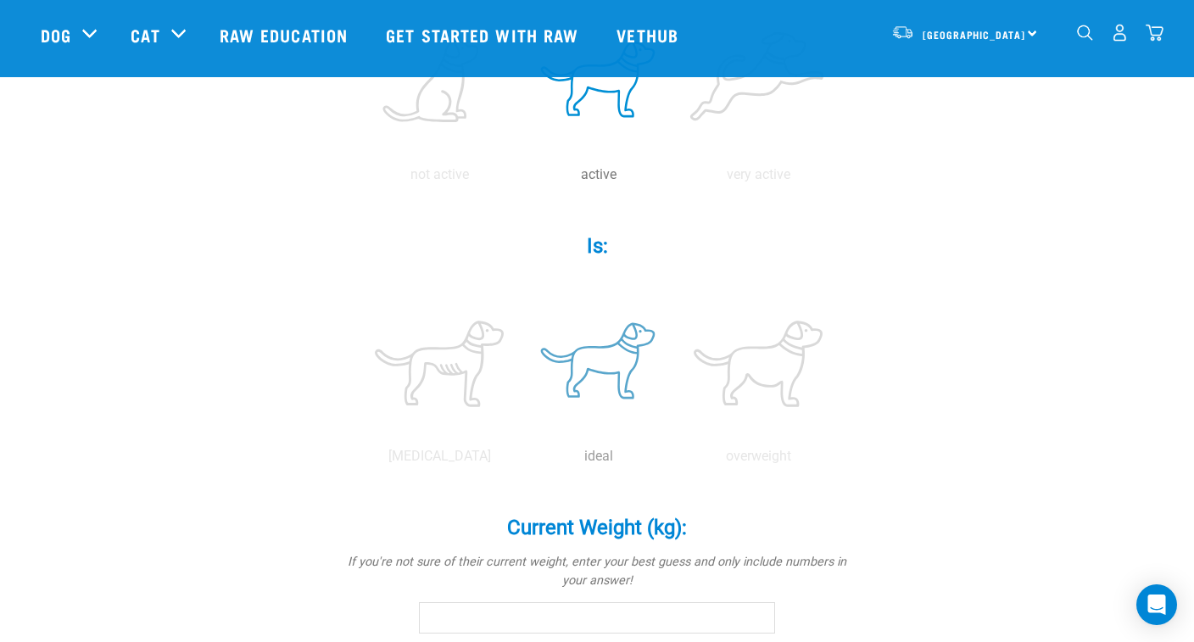
click at [613, 379] on label at bounding box center [598, 364] width 153 height 144
click at [519, 461] on input "radio" at bounding box center [519, 461] width 0 height 0
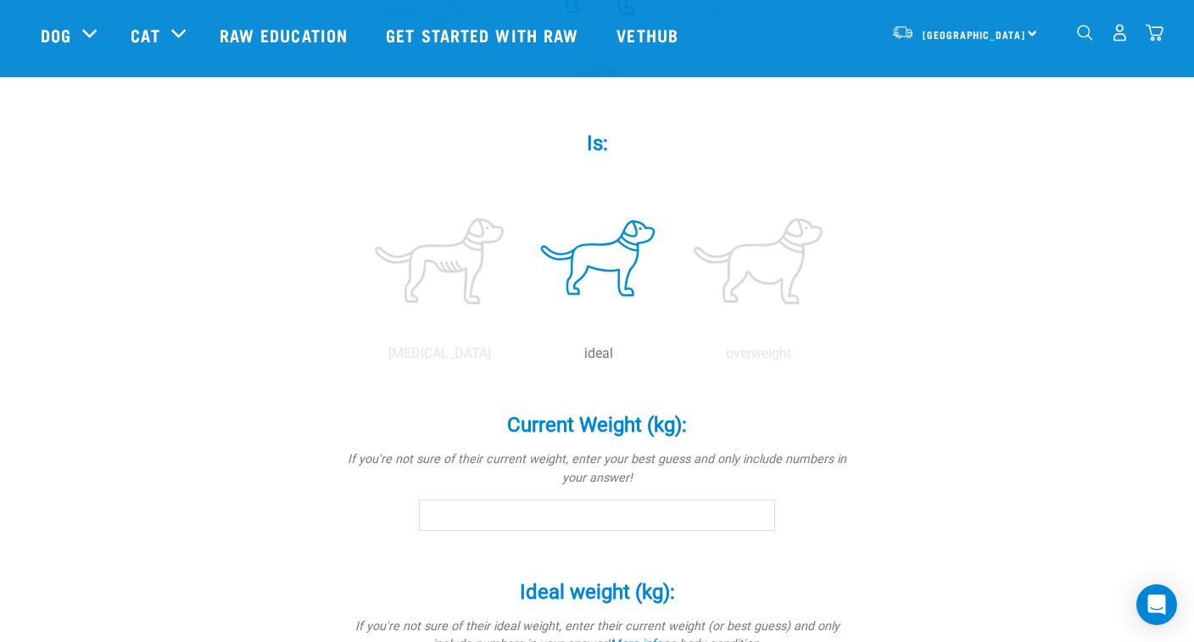
scroll to position [630, 0]
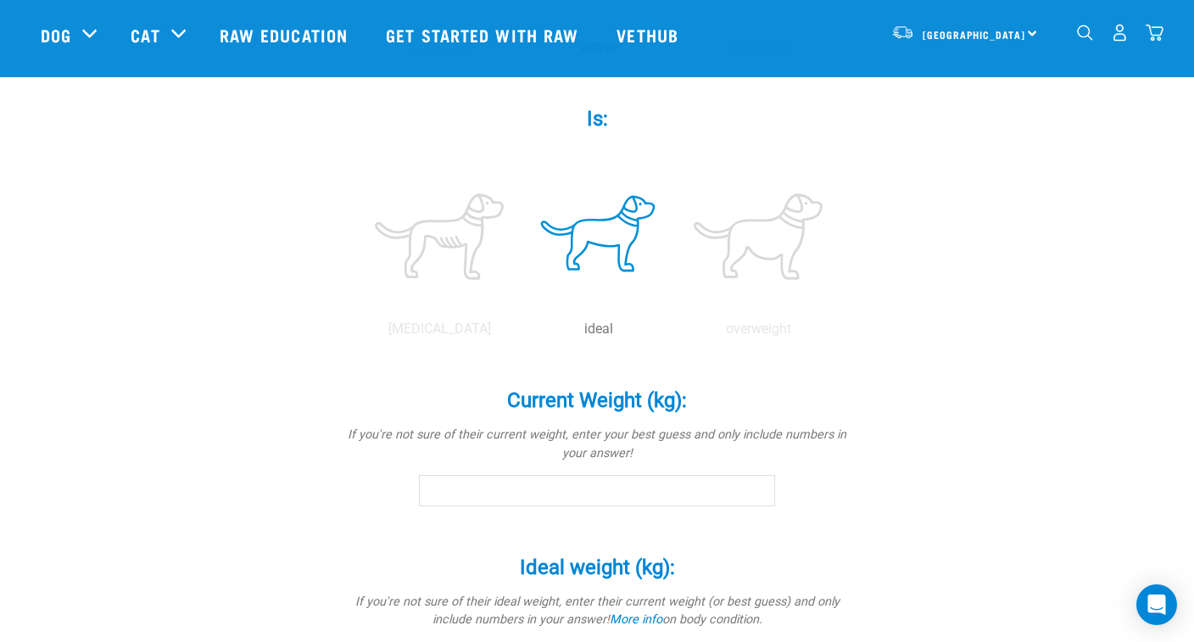
click at [580, 480] on input "Current Weight (kg): *" at bounding box center [597, 490] width 356 height 31
type input "25"
click at [408, 510] on div "Current Weight (kg): * If you're not sure of their current weight, enter your b…" at bounding box center [597, 448] width 509 height 167
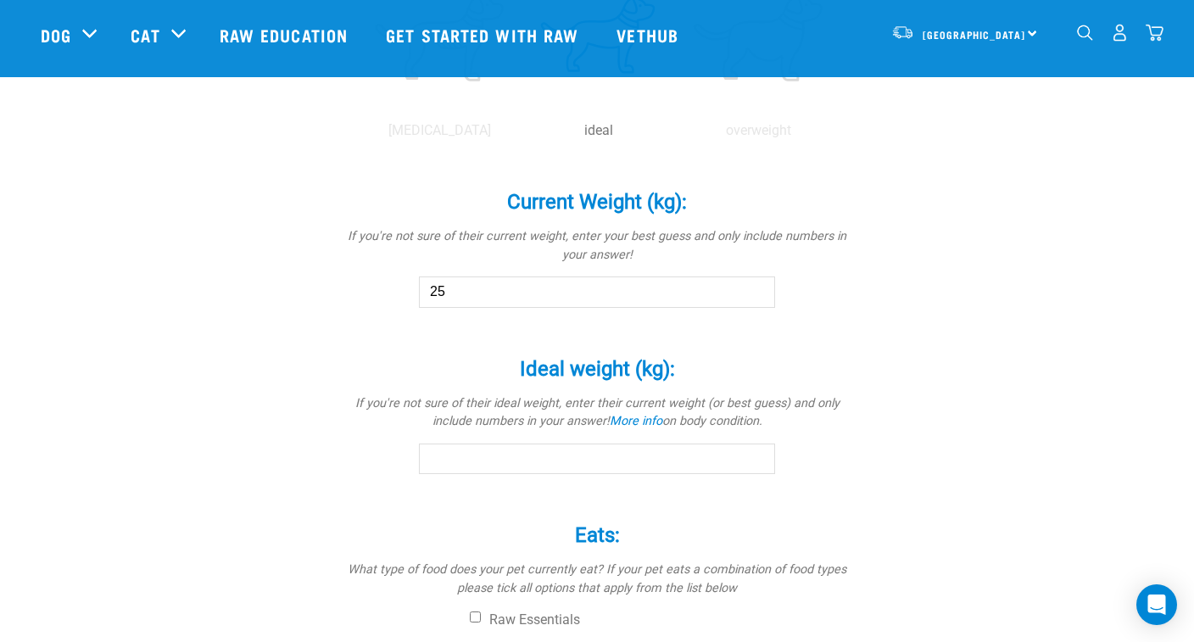
scroll to position [834, 0]
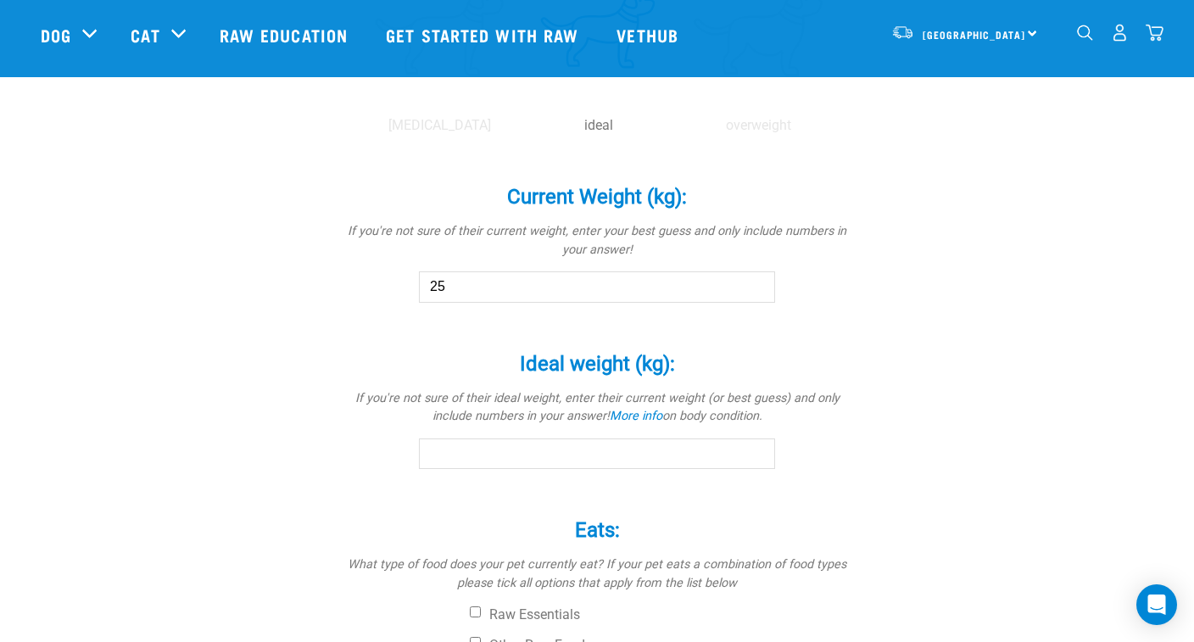
click at [446, 452] on input "Ideal weight (kg): *" at bounding box center [597, 453] width 356 height 31
type input "25"
click at [366, 495] on div "Eats: * What type of food does your pet currently eat? If your pet eats a combi…" at bounding box center [597, 638] width 509 height 288
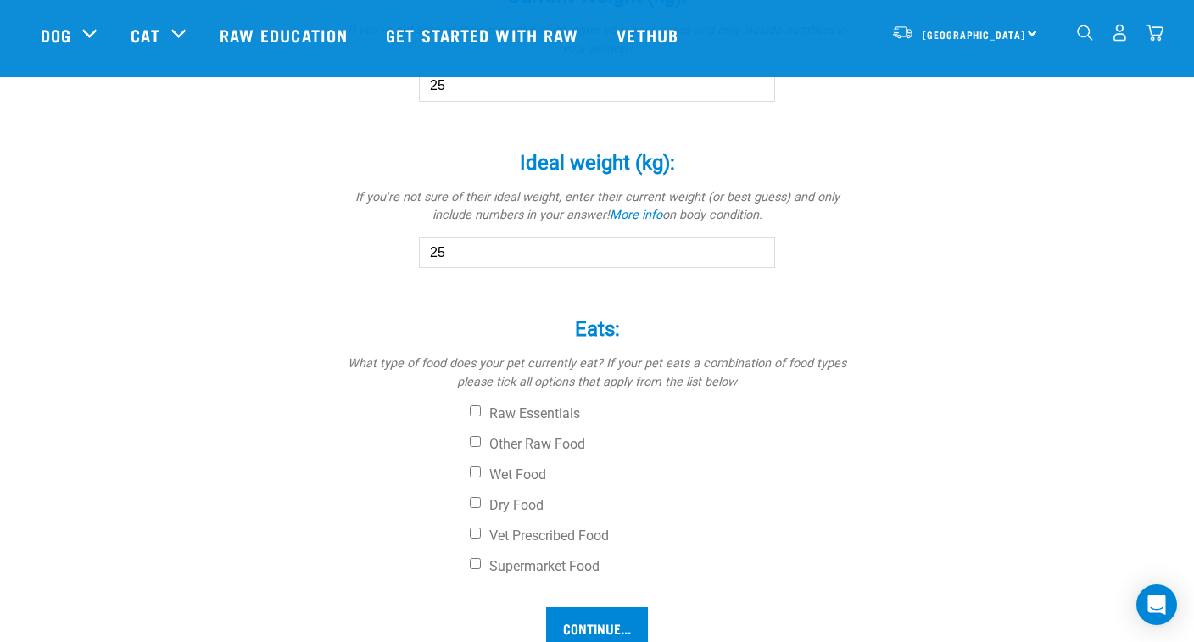
scroll to position [1054, 0]
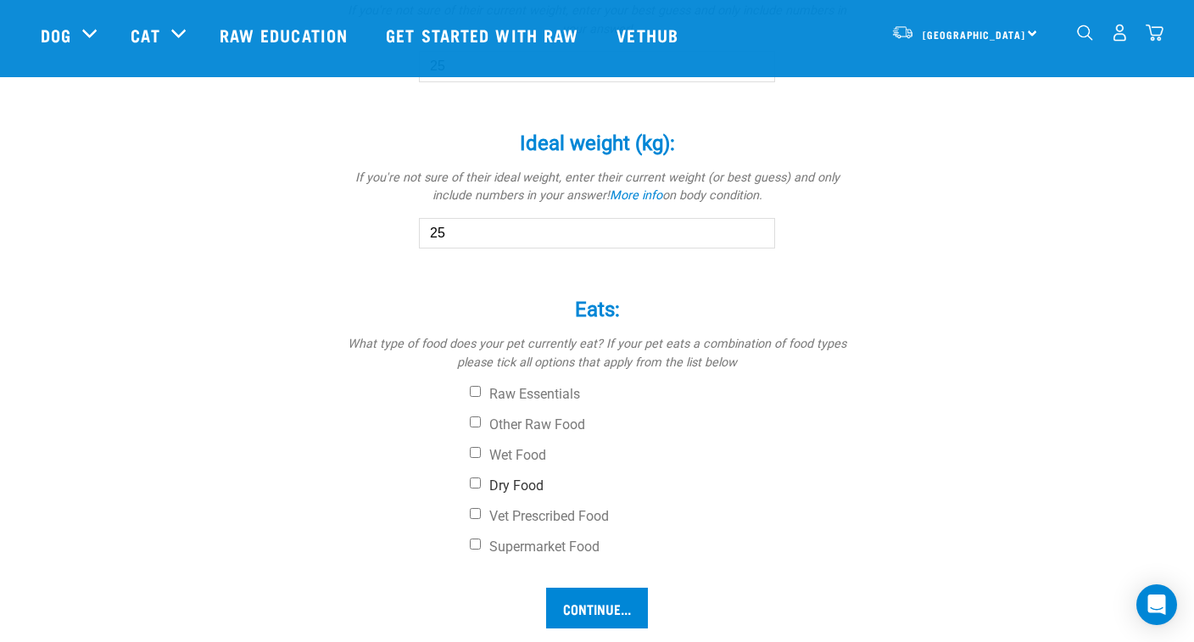
click at [475, 477] on input "Dry Food" at bounding box center [475, 482] width 11 height 11
checkbox input "true"
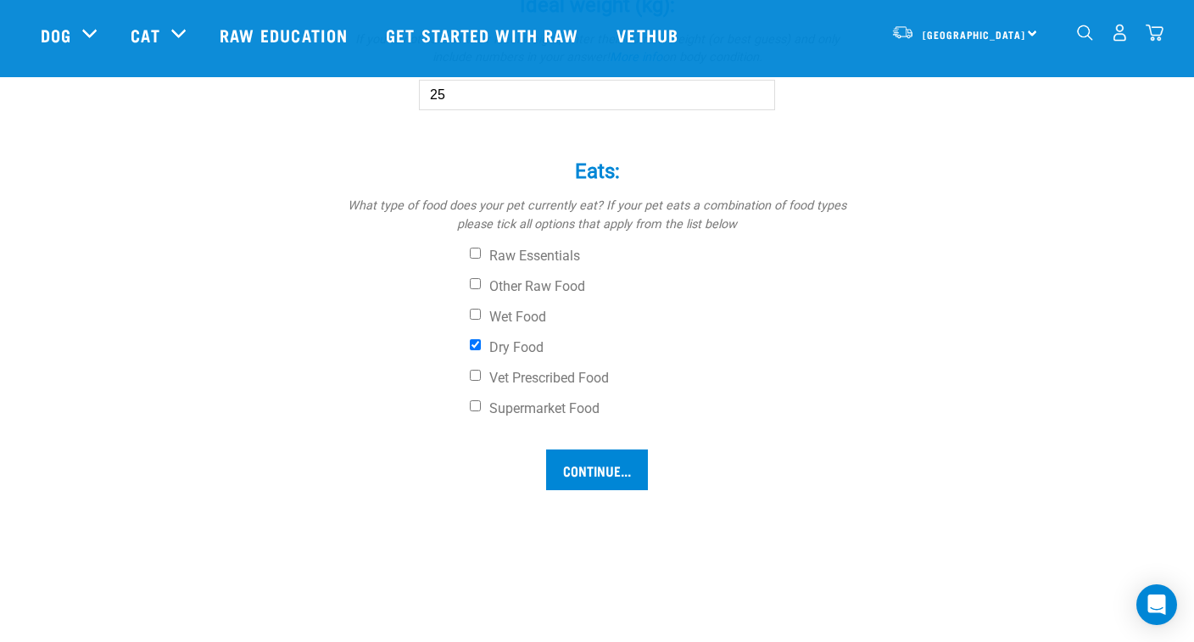
scroll to position [1203, 0]
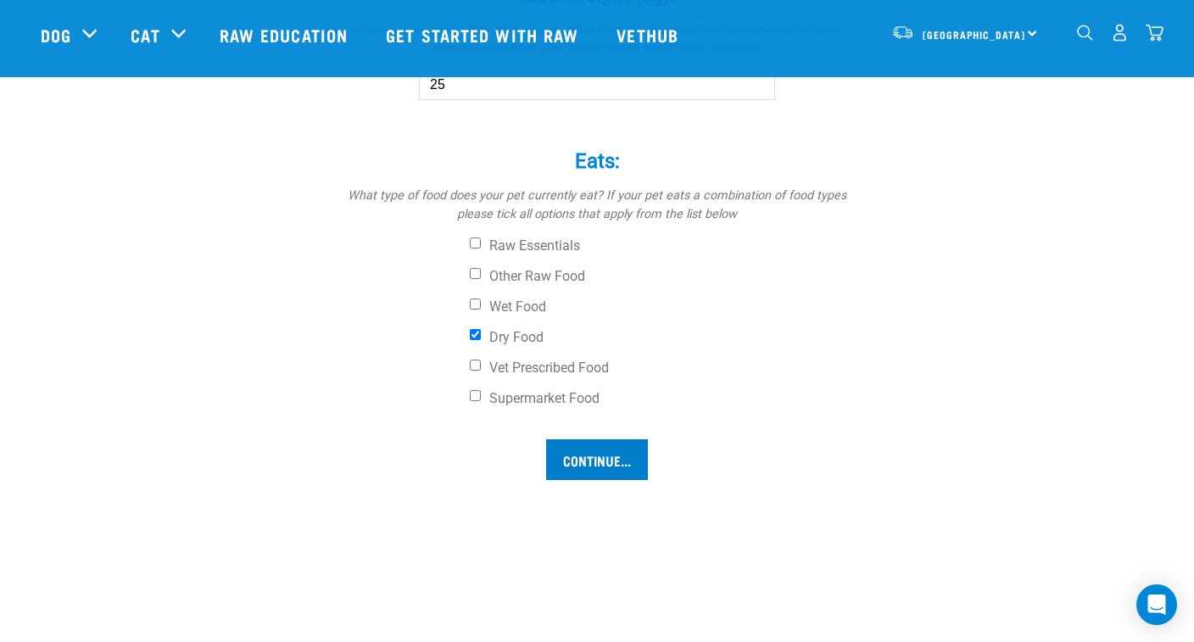
click at [585, 455] on input "Continue..." at bounding box center [597, 459] width 102 height 41
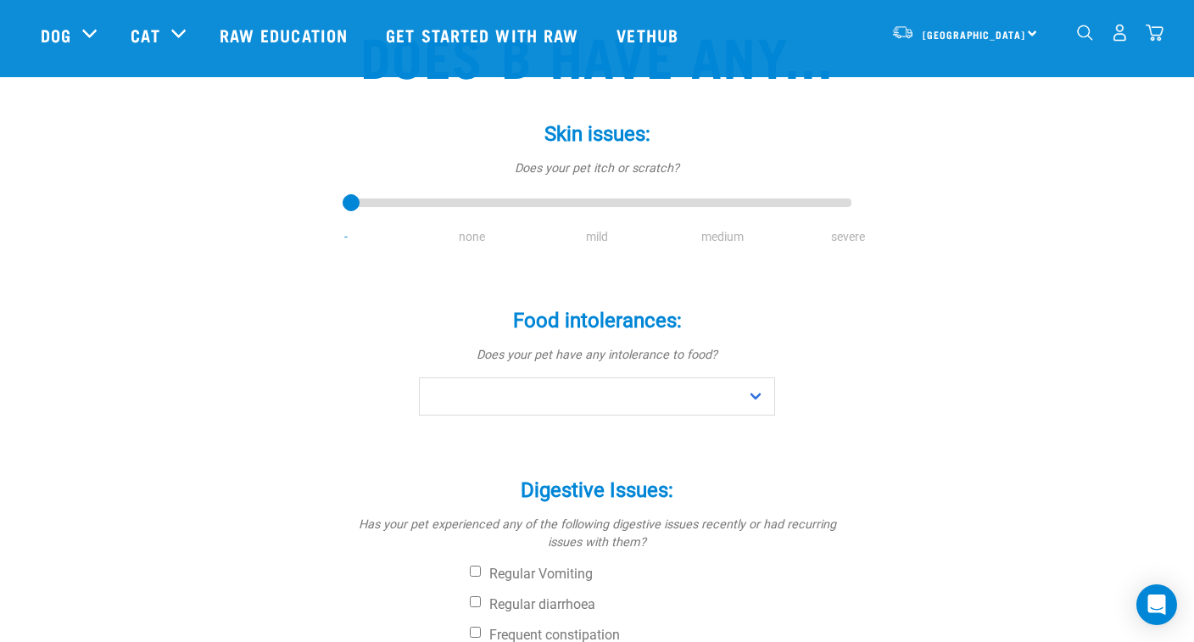
scroll to position [148, 0]
click at [734, 245] on li "medium" at bounding box center [723, 236] width 126 height 18
drag, startPoint x: 352, startPoint y: 265, endPoint x: 726, endPoint y: 277, distance: 374.2
type input "3"
click at [726, 245] on div "Skin issues: * Does your pet itch or scratch? - none mild medium severe" at bounding box center [597, 172] width 509 height 148
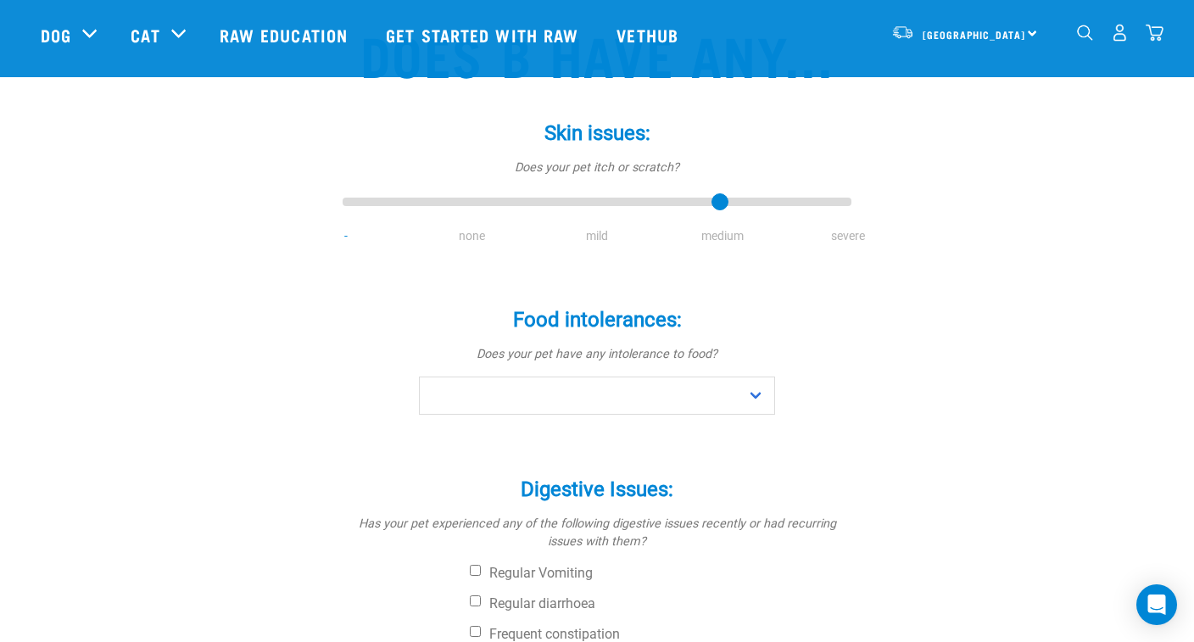
scroll to position [229, 0]
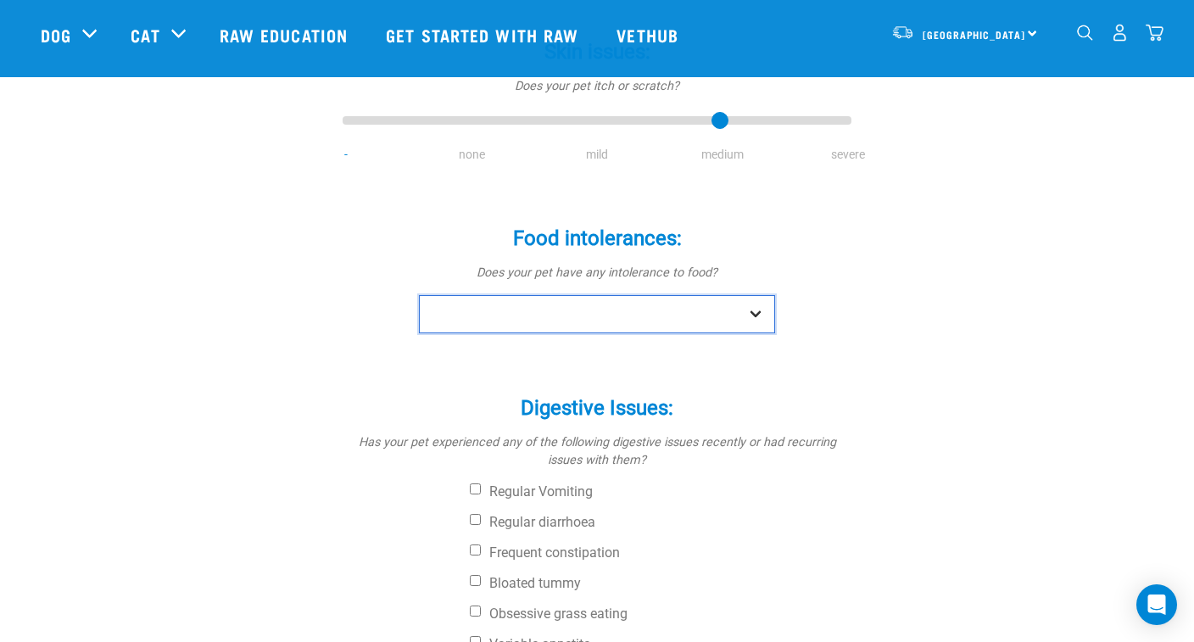
select select "no"
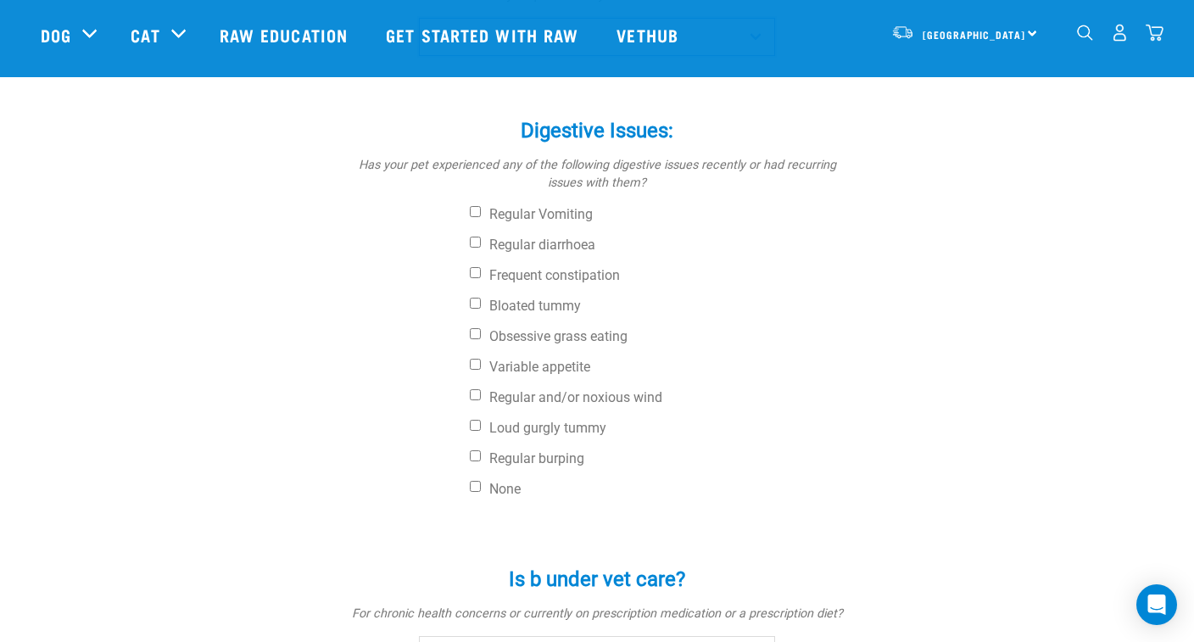
scroll to position [507, 0]
click at [467, 504] on div "Digestive Issues: * Has your pet experienced any of the following digestive iss…" at bounding box center [597, 299] width 509 height 410
click at [477, 491] on input "None" at bounding box center [475, 485] width 11 height 11
checkbox input "true"
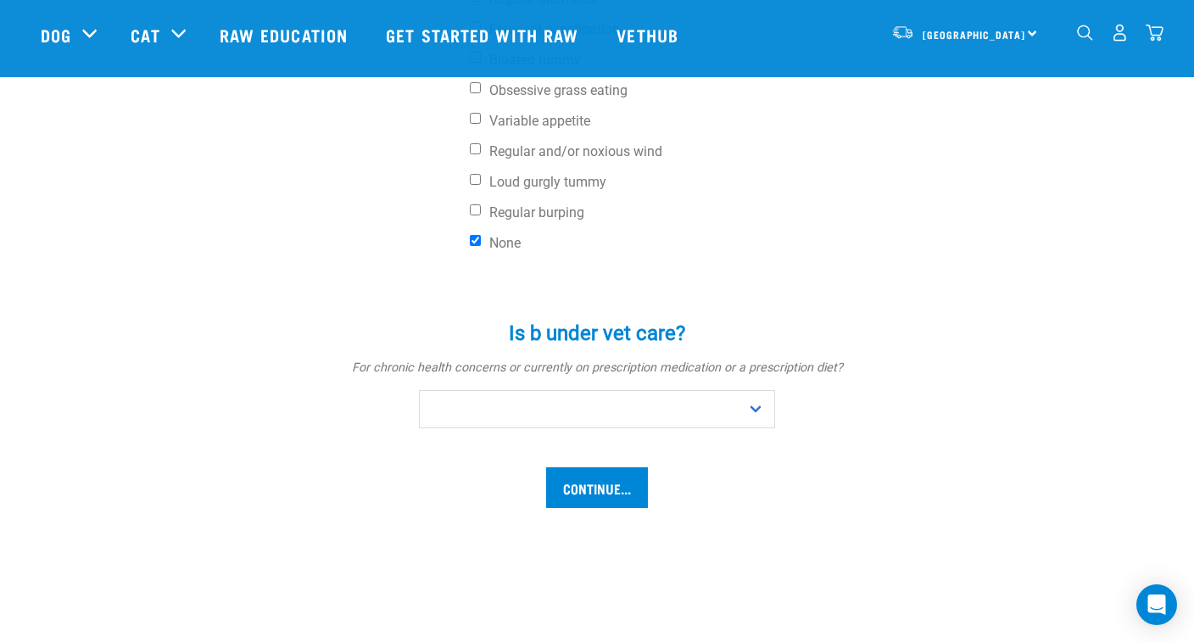
scroll to position [881, 0]
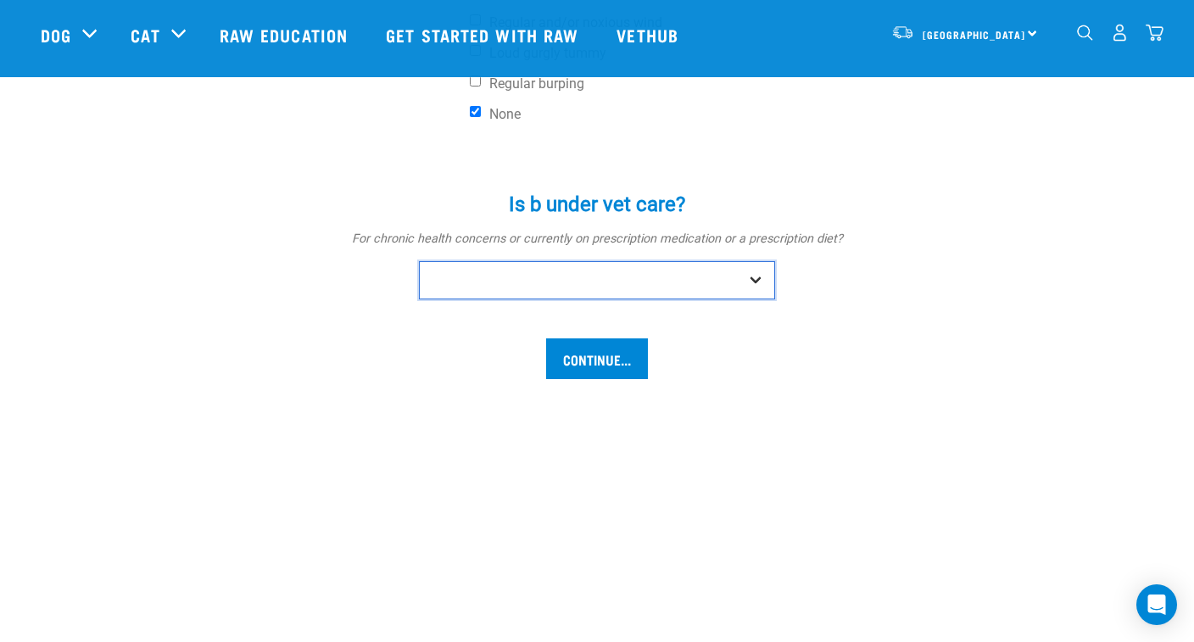
select select "no"
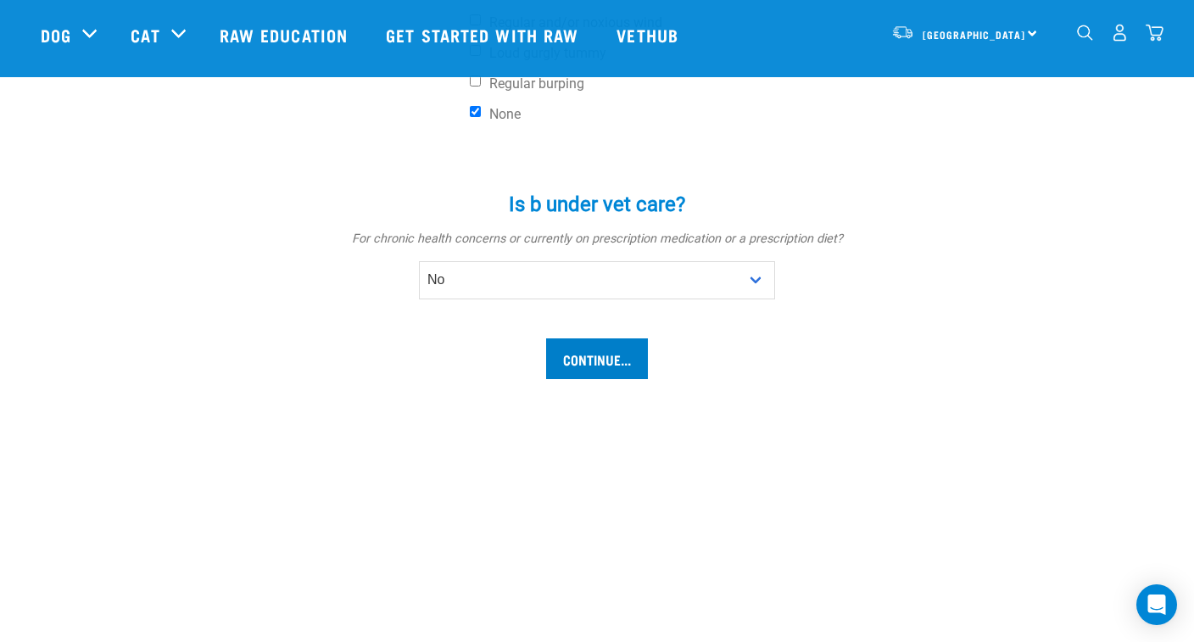
click at [588, 379] on input "Continue..." at bounding box center [597, 358] width 102 height 41
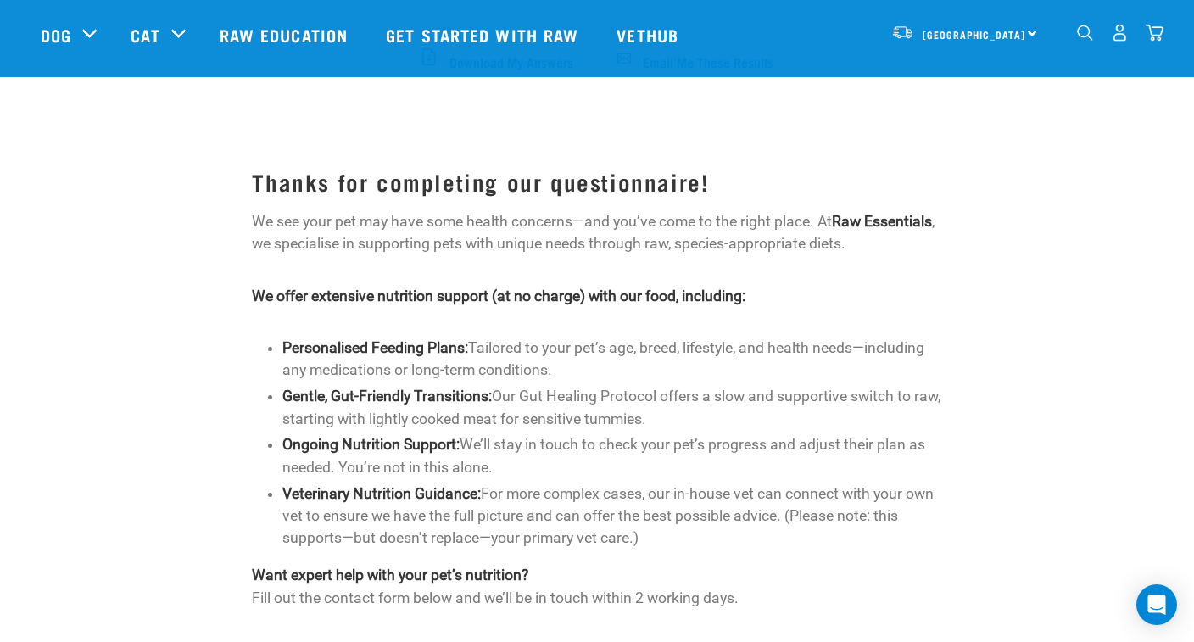
scroll to position [824, 0]
